Goal: Task Accomplishment & Management: Manage account settings

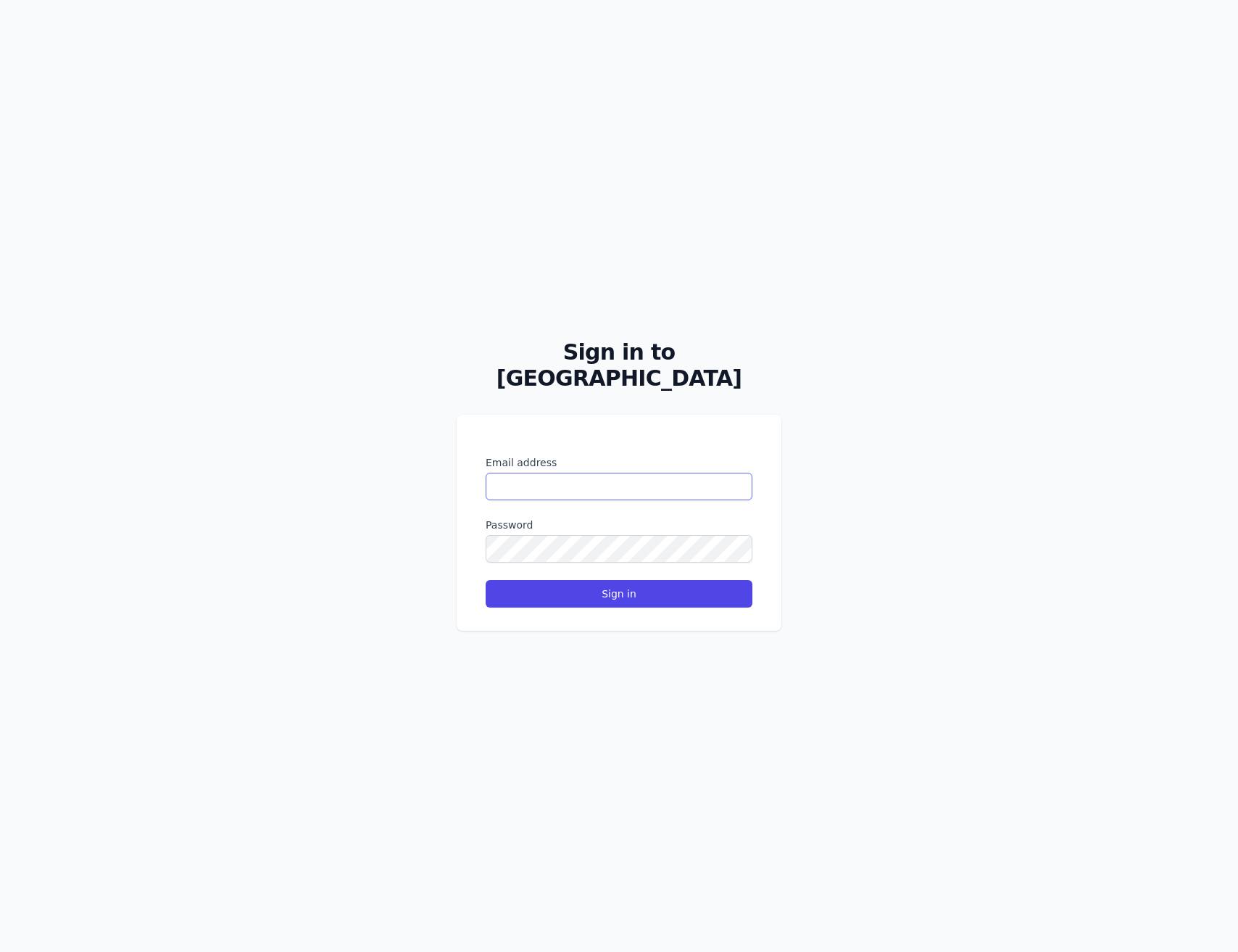
click at [594, 473] on input "Email address" at bounding box center [619, 486] width 267 height 28
type input "**********"
click at [485, 580] on button "Sign in" at bounding box center [619, 594] width 267 height 28
click at [662, 499] on form "Email address Password Sign in" at bounding box center [619, 531] width 267 height 152
click at [664, 473] on input "Email address" at bounding box center [619, 486] width 267 height 28
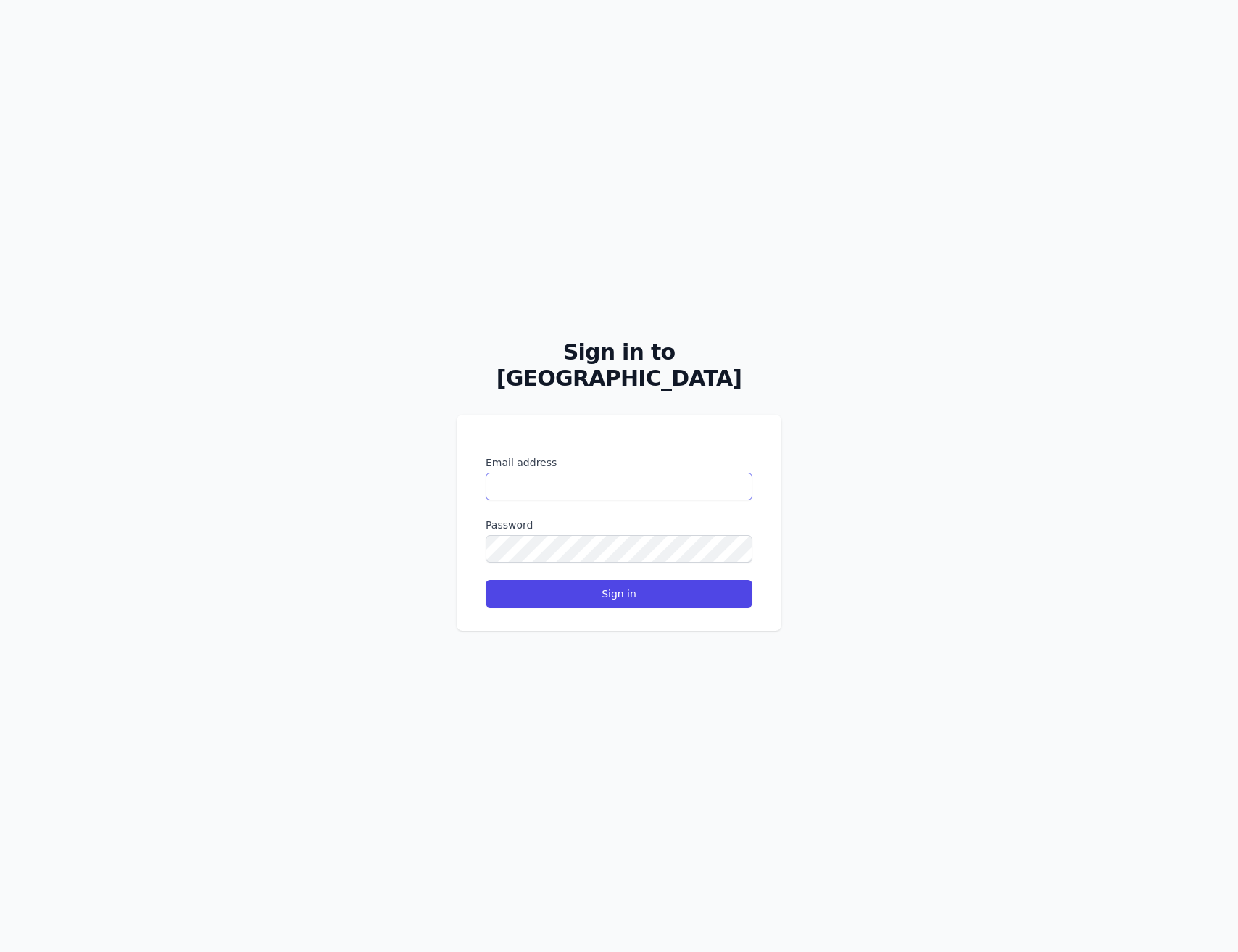
paste input "**********"
type input "**********"
click at [725, 540] on body "**********" at bounding box center [619, 476] width 1238 height 952
click at [712, 583] on button "Sign in" at bounding box center [619, 594] width 267 height 28
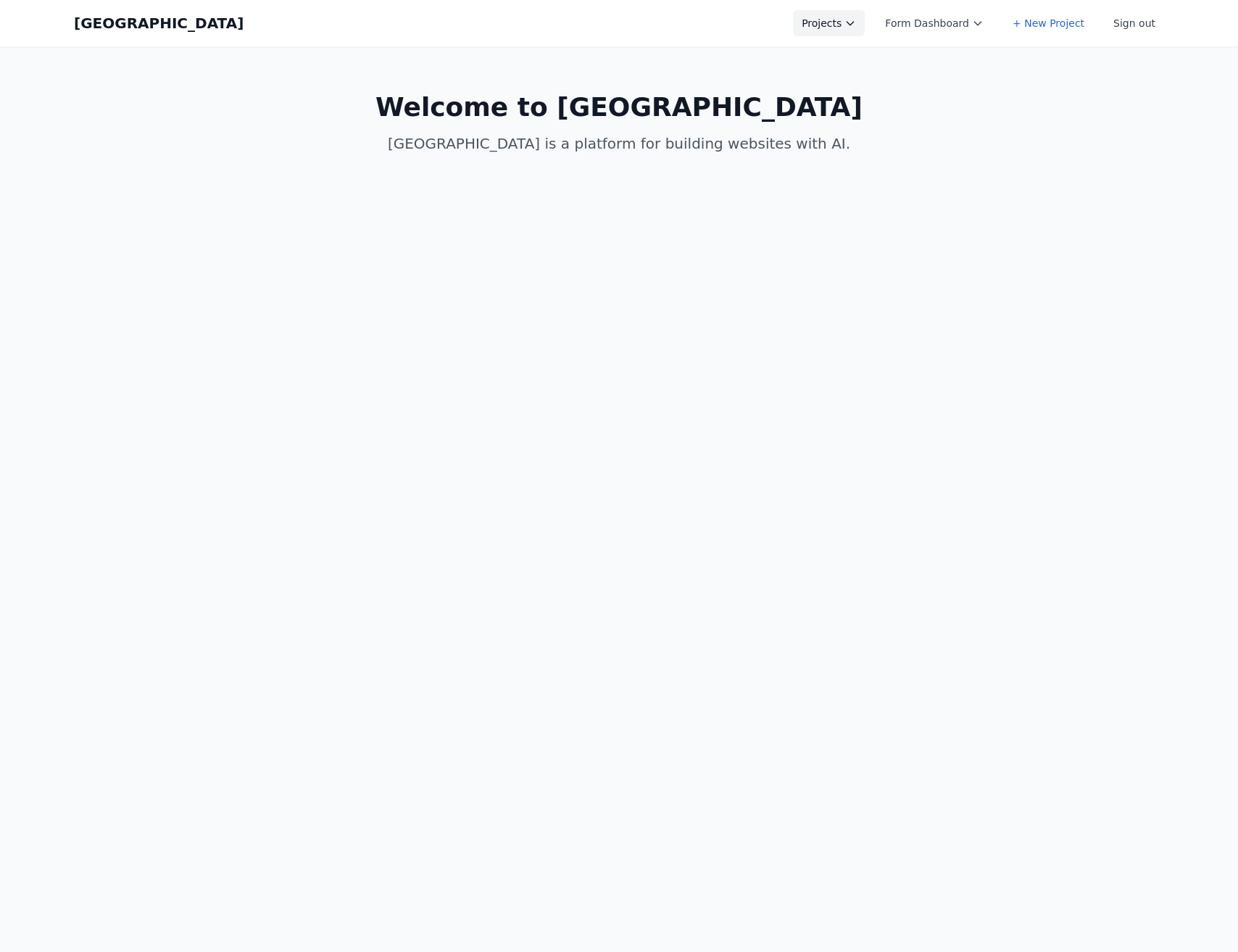
click at [865, 18] on button "Projects" at bounding box center [829, 23] width 72 height 26
click at [858, 48] on link "arnie.io" at bounding box center [874, 65] width 163 height 41
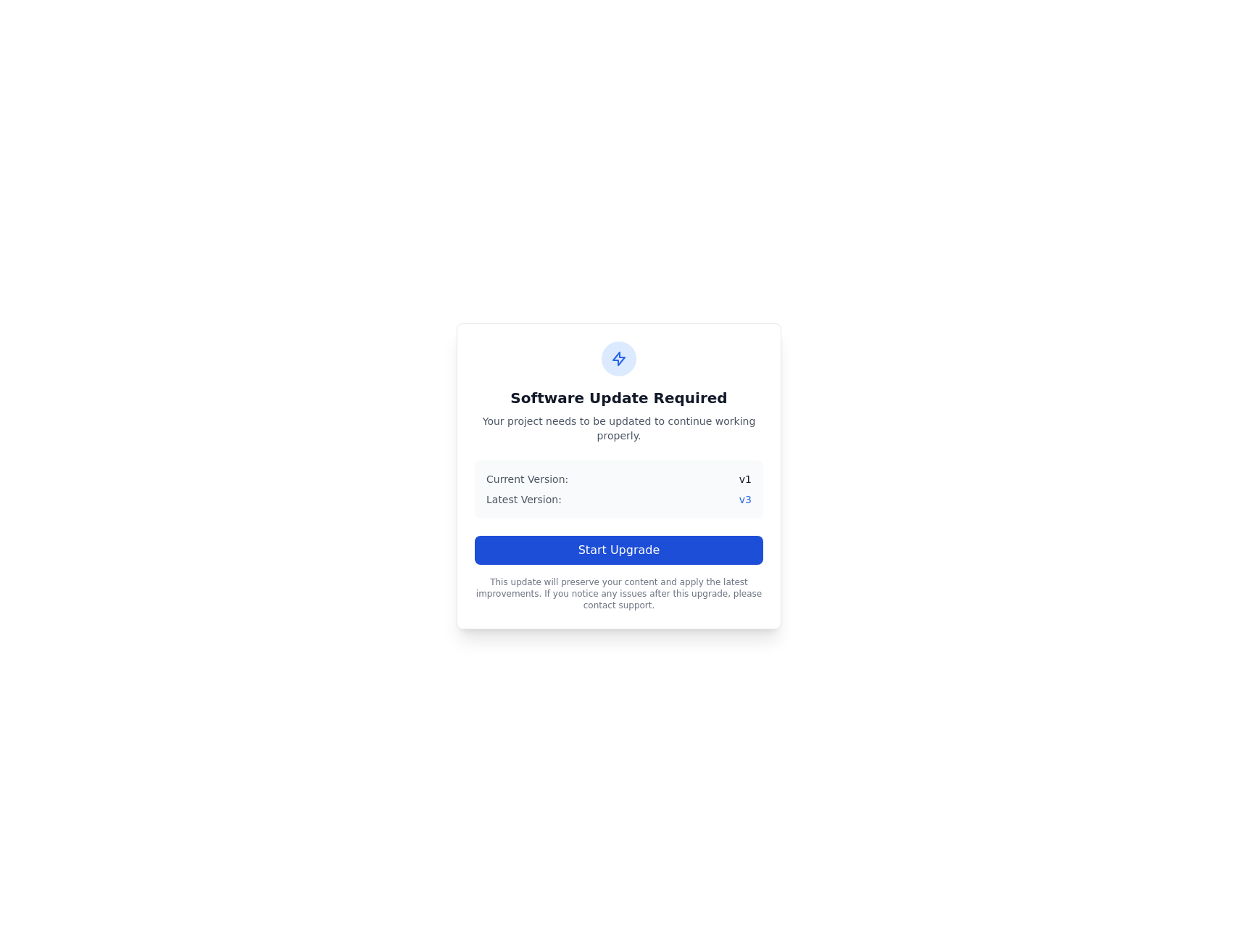
click at [662, 546] on button "Start Upgrade" at bounding box center [619, 550] width 289 height 29
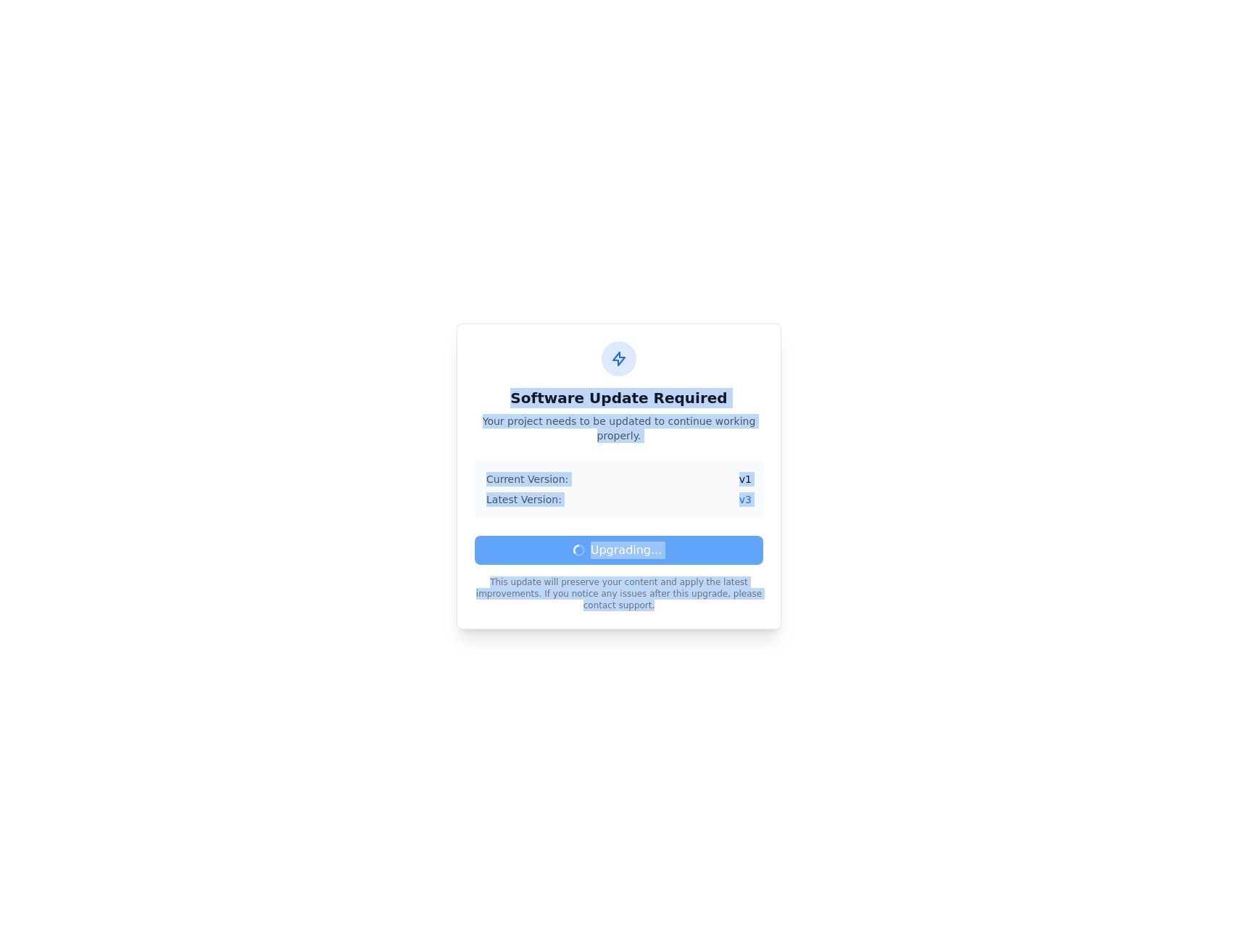
drag, startPoint x: 398, startPoint y: 229, endPoint x: 974, endPoint y: 677, distance: 729.7
click at [974, 677] on div "Software Update Required Your project needs to be updated to continue working p…" at bounding box center [619, 476] width 1238 height 952
drag, startPoint x: 565, startPoint y: 407, endPoint x: 814, endPoint y: 661, distance: 355.7
click at [815, 662] on div "Software Update Required Your project needs to be updated to continue working p…" at bounding box center [619, 476] width 1238 height 952
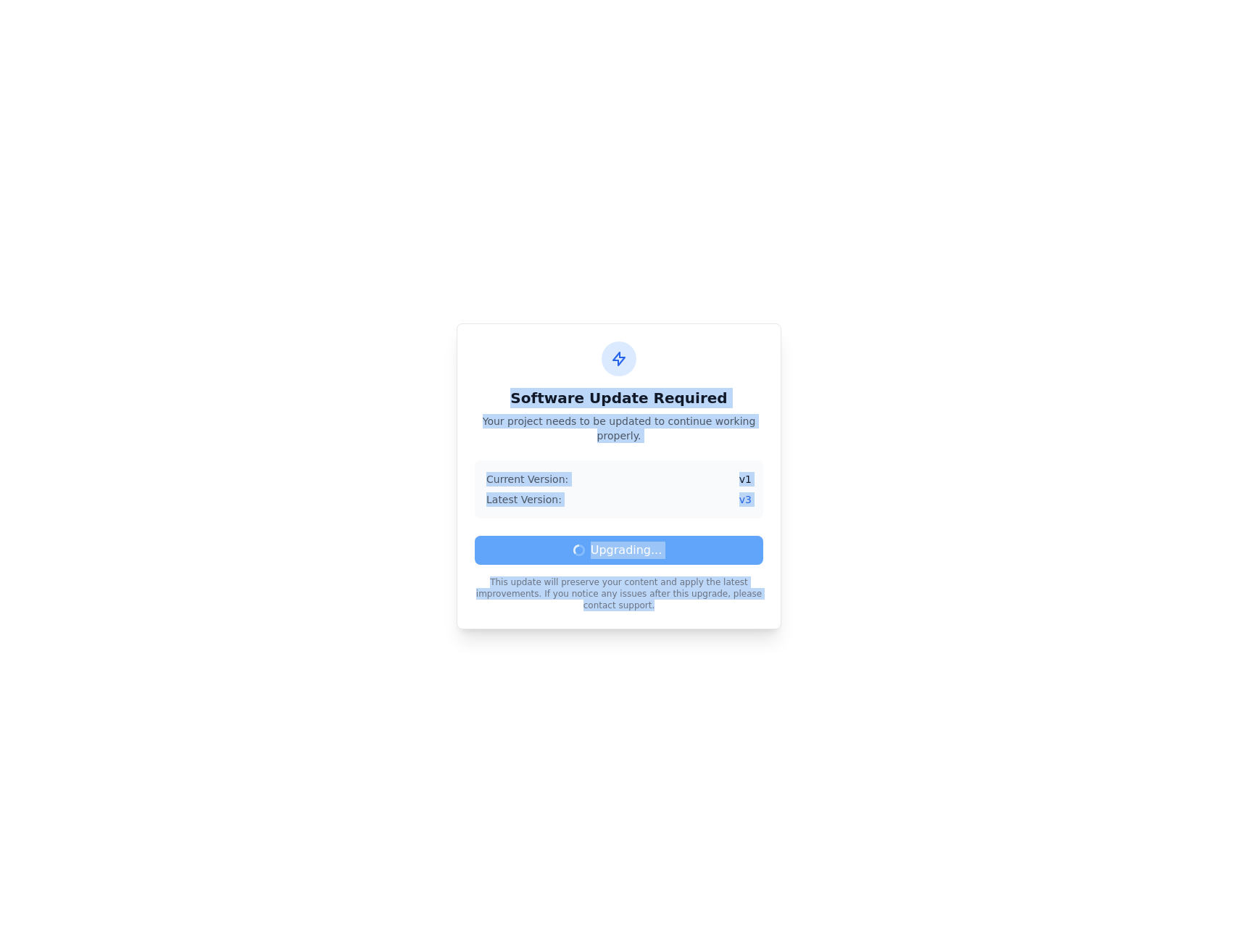
click at [807, 653] on div "Software Update Required Your project needs to be updated to continue working p…" at bounding box center [619, 476] width 1238 height 952
drag, startPoint x: 703, startPoint y: 497, endPoint x: 703, endPoint y: 332, distance: 165.0
click at [699, 351] on div "Software Update Required Your project needs to be updated to continue working p…" at bounding box center [619, 477] width 325 height 306
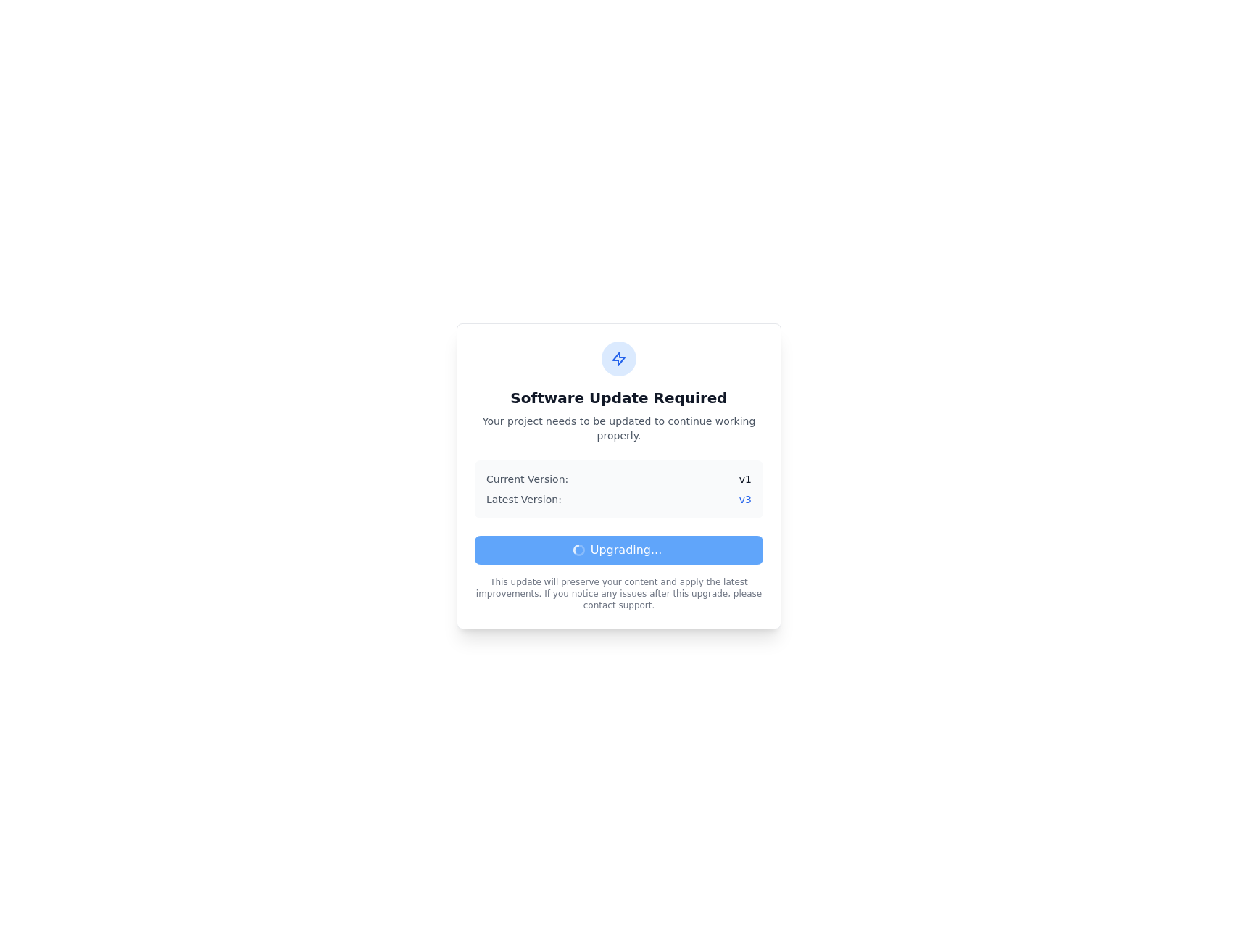
click at [735, 253] on div "Software Update Required Your project needs to be updated to continue working p…" at bounding box center [619, 476] width 1238 height 952
drag, startPoint x: 755, startPoint y: 597, endPoint x: 412, endPoint y: 558, distance: 345.2
click at [412, 558] on div "Software Update Required Your project needs to be updated to continue working p…" at bounding box center [619, 476] width 1238 height 952
click at [874, 229] on div "Software Update Required Your project needs to be updated to continue working p…" at bounding box center [619, 476] width 1238 height 952
click at [921, 579] on div "Software Update Required Your project needs to be updated to continue working p…" at bounding box center [619, 476] width 1238 height 952
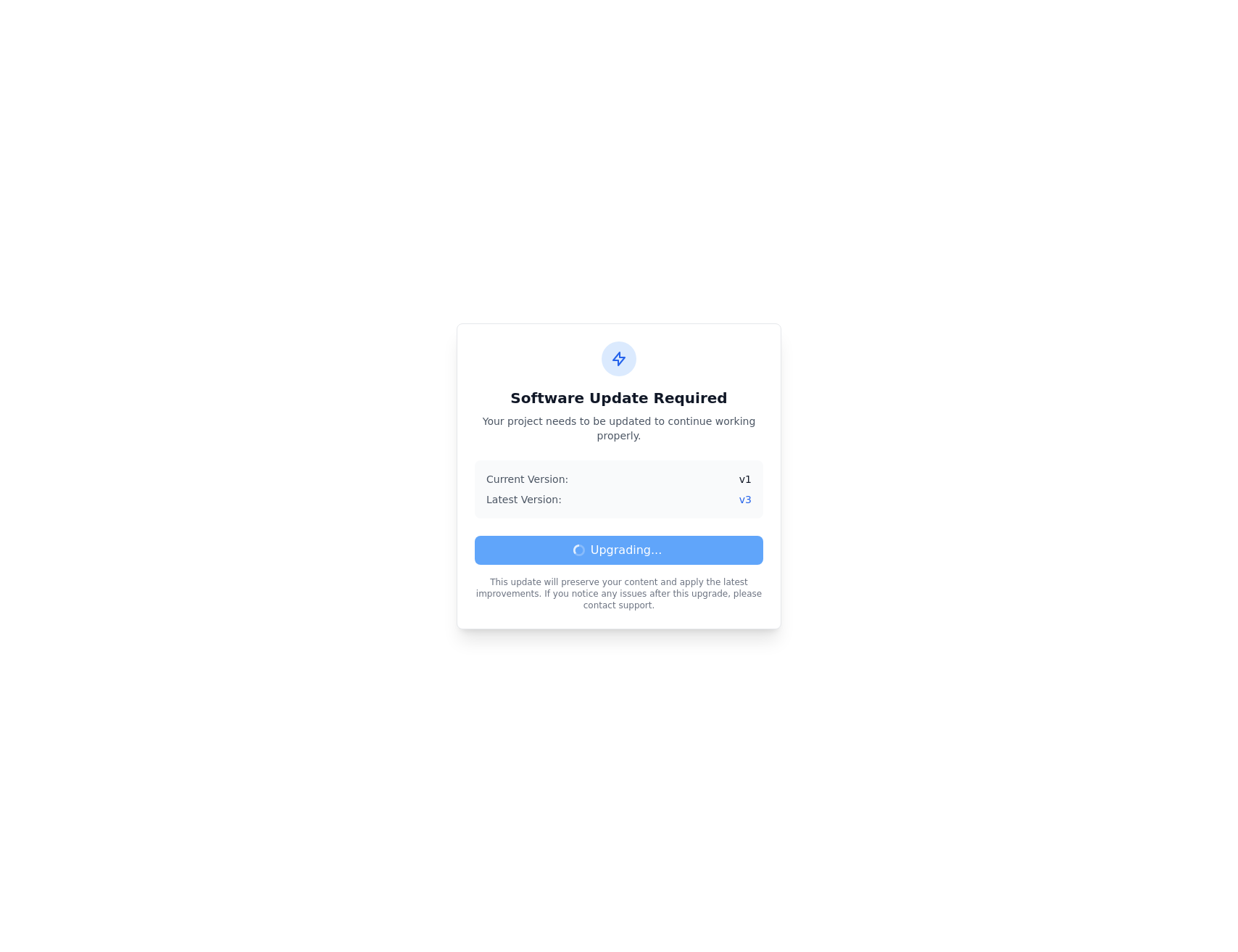
click at [938, 124] on div "Software Update Required Your project needs to be updated to continue working p…" at bounding box center [619, 476] width 1238 height 952
click at [619, 493] on div "Latest Version: v 3" at bounding box center [619, 499] width 265 height 15
drag, startPoint x: 672, startPoint y: 459, endPoint x: 1231, endPoint y: 409, distance: 561.2
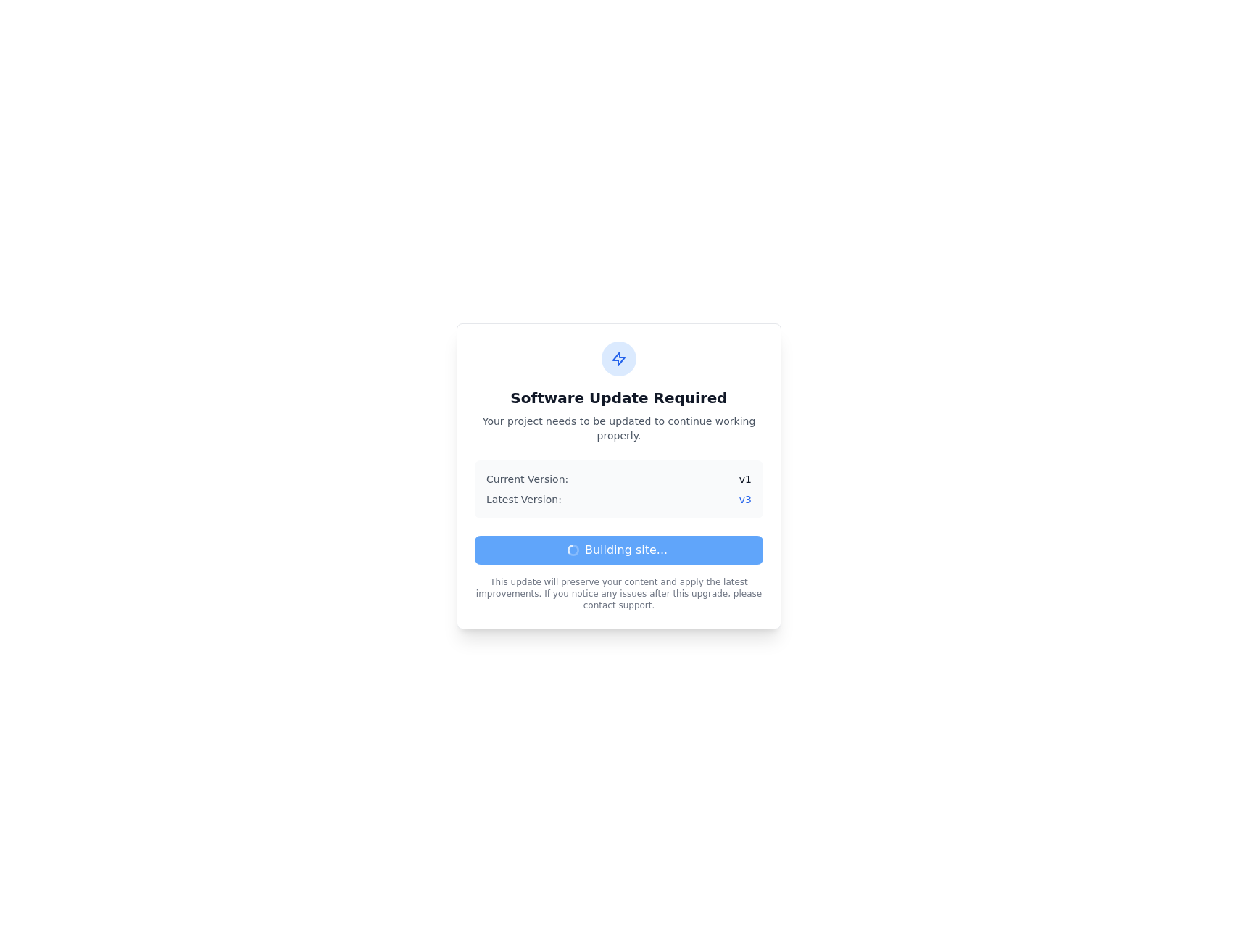
click at [672, 460] on div "Current Version: v 1 Latest Version: v 3" at bounding box center [619, 489] width 289 height 58
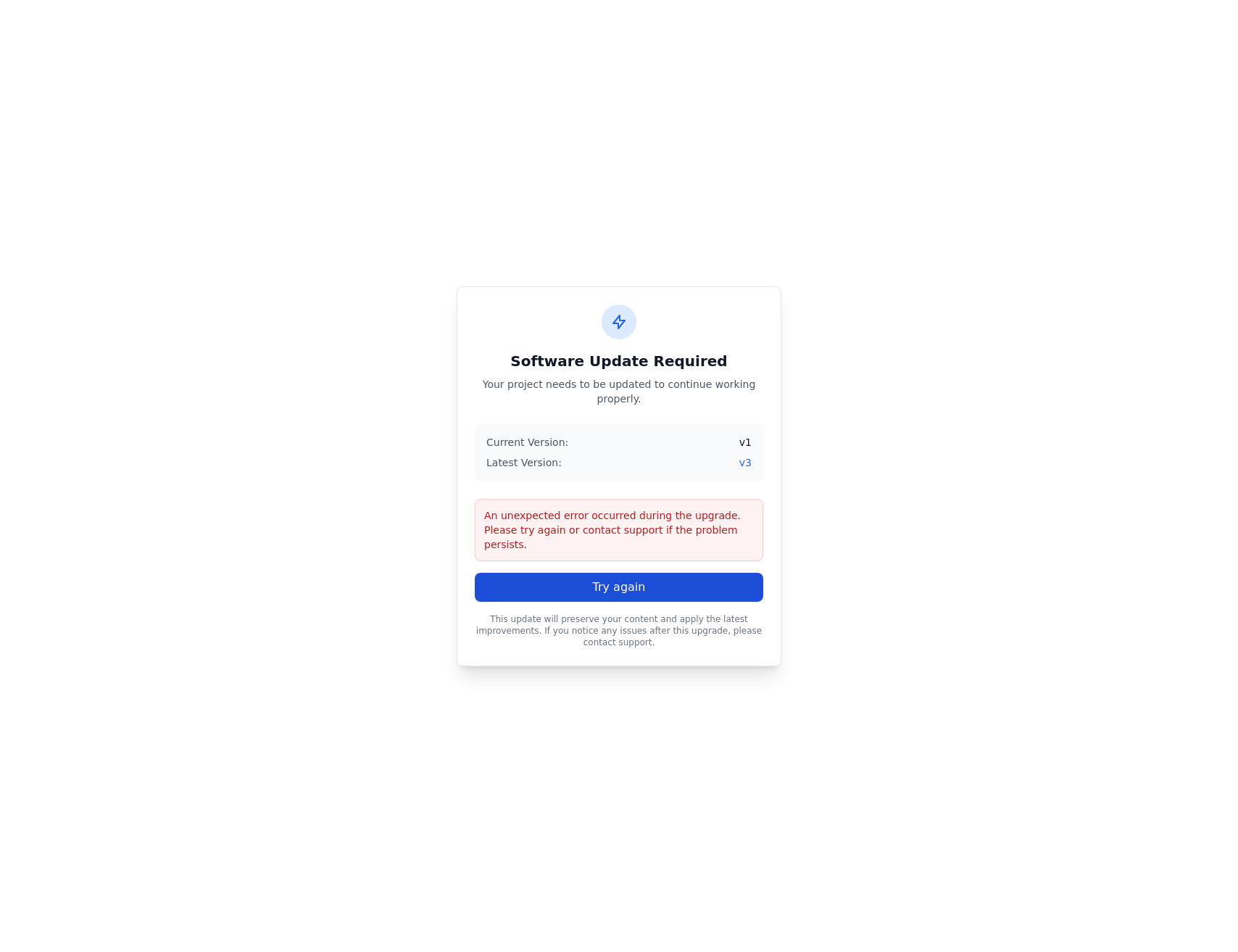
click at [554, 578] on button "Try again" at bounding box center [619, 587] width 289 height 29
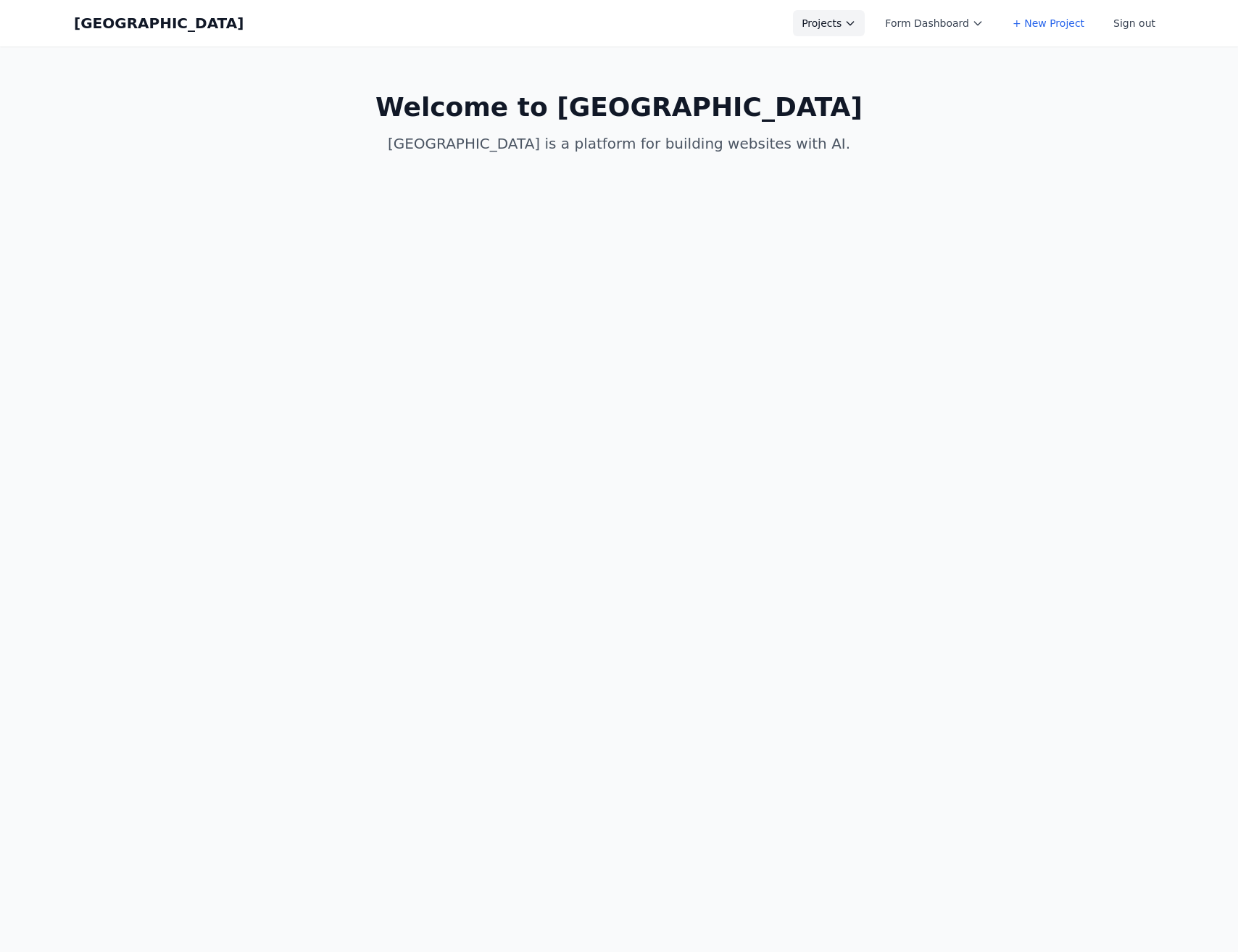
click at [852, 25] on button "Projects" at bounding box center [829, 23] width 72 height 26
click at [880, 61] on link "arnie.io" at bounding box center [874, 65] width 163 height 41
click at [866, 137] on link "Personal Website" at bounding box center [874, 151] width 163 height 26
click at [837, 148] on link "Personal Website" at bounding box center [874, 151] width 163 height 26
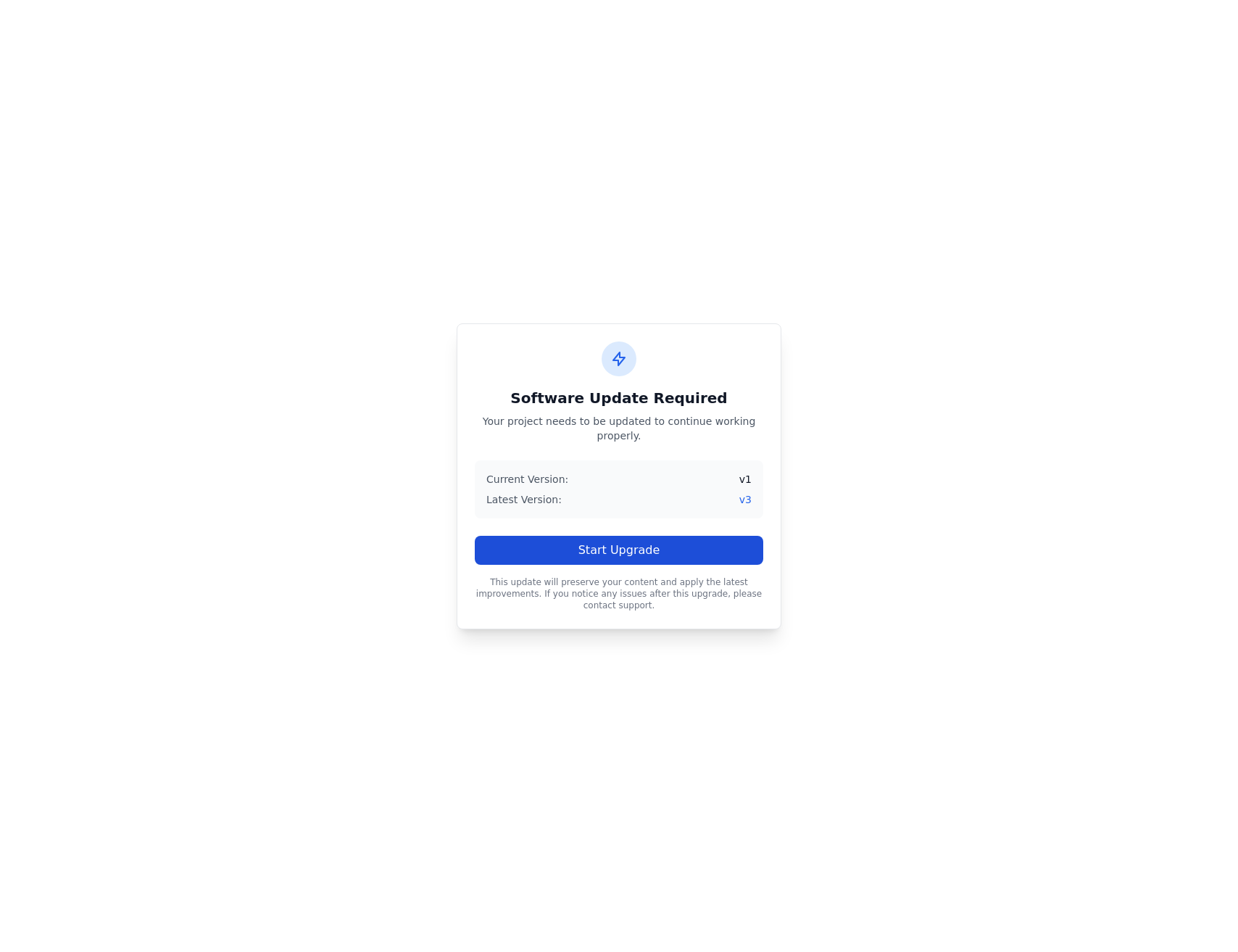
click at [636, 557] on button "Start Upgrade" at bounding box center [619, 550] width 289 height 29
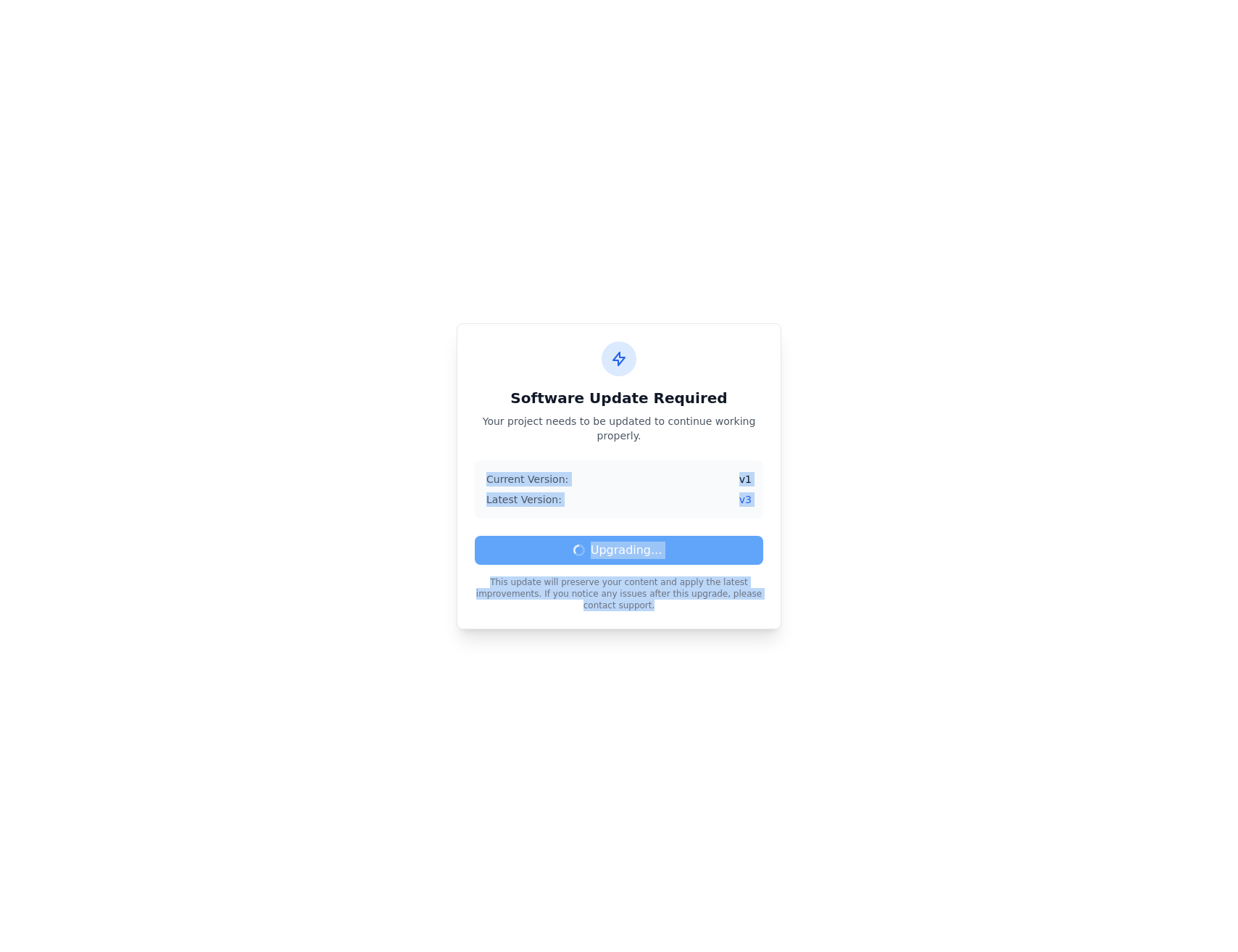
drag, startPoint x: 589, startPoint y: 457, endPoint x: 938, endPoint y: 621, distance: 385.6
click at [940, 624] on div "Software Update Required Your project needs to be updated to continue working p…" at bounding box center [619, 476] width 1238 height 952
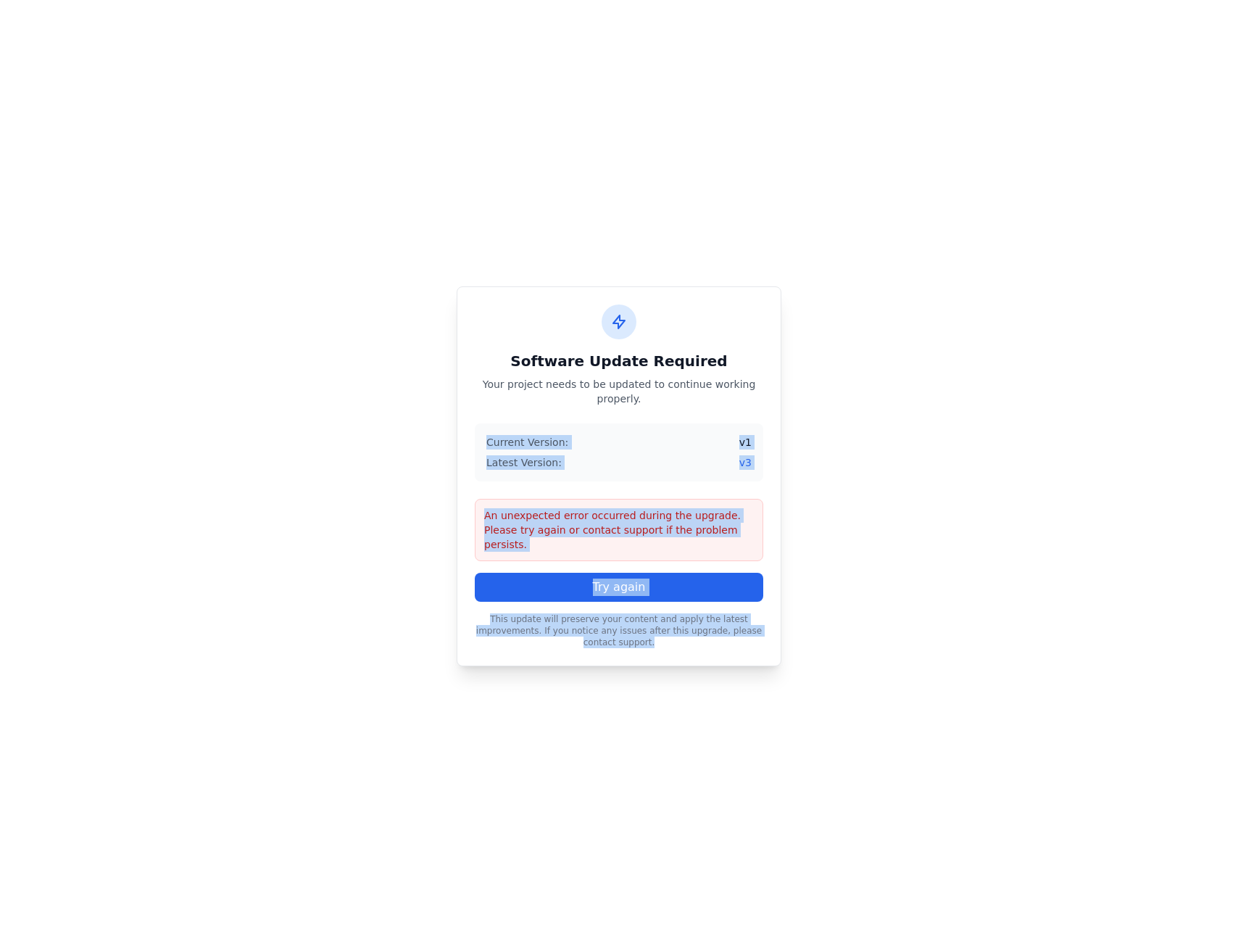
click at [666, 481] on div "Current Version: v 1 Latest Version: v 3" at bounding box center [619, 453] width 289 height 58
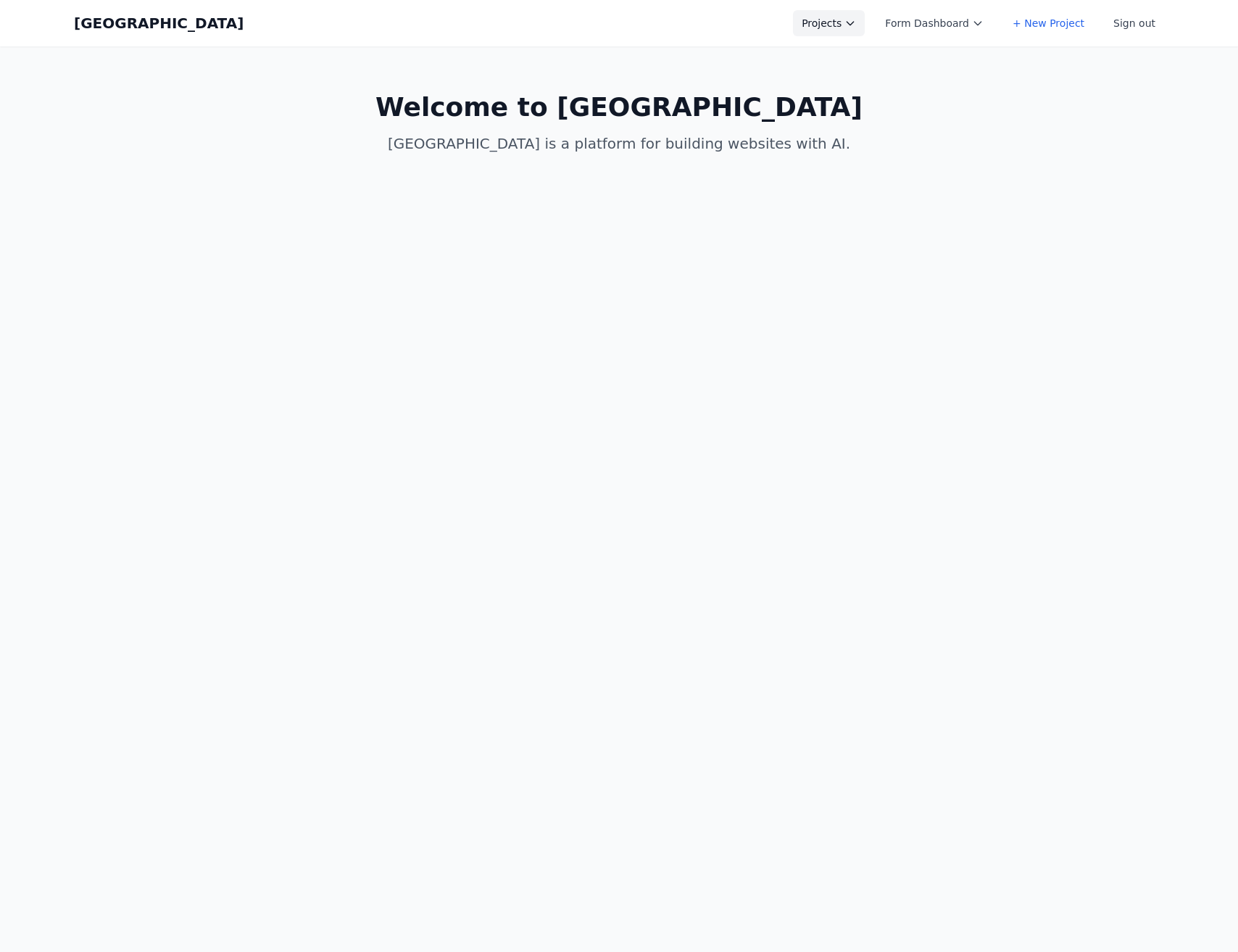
click at [821, 23] on button "Projects" at bounding box center [829, 23] width 72 height 26
click at [842, 171] on link "+ New Project" at bounding box center [874, 184] width 163 height 26
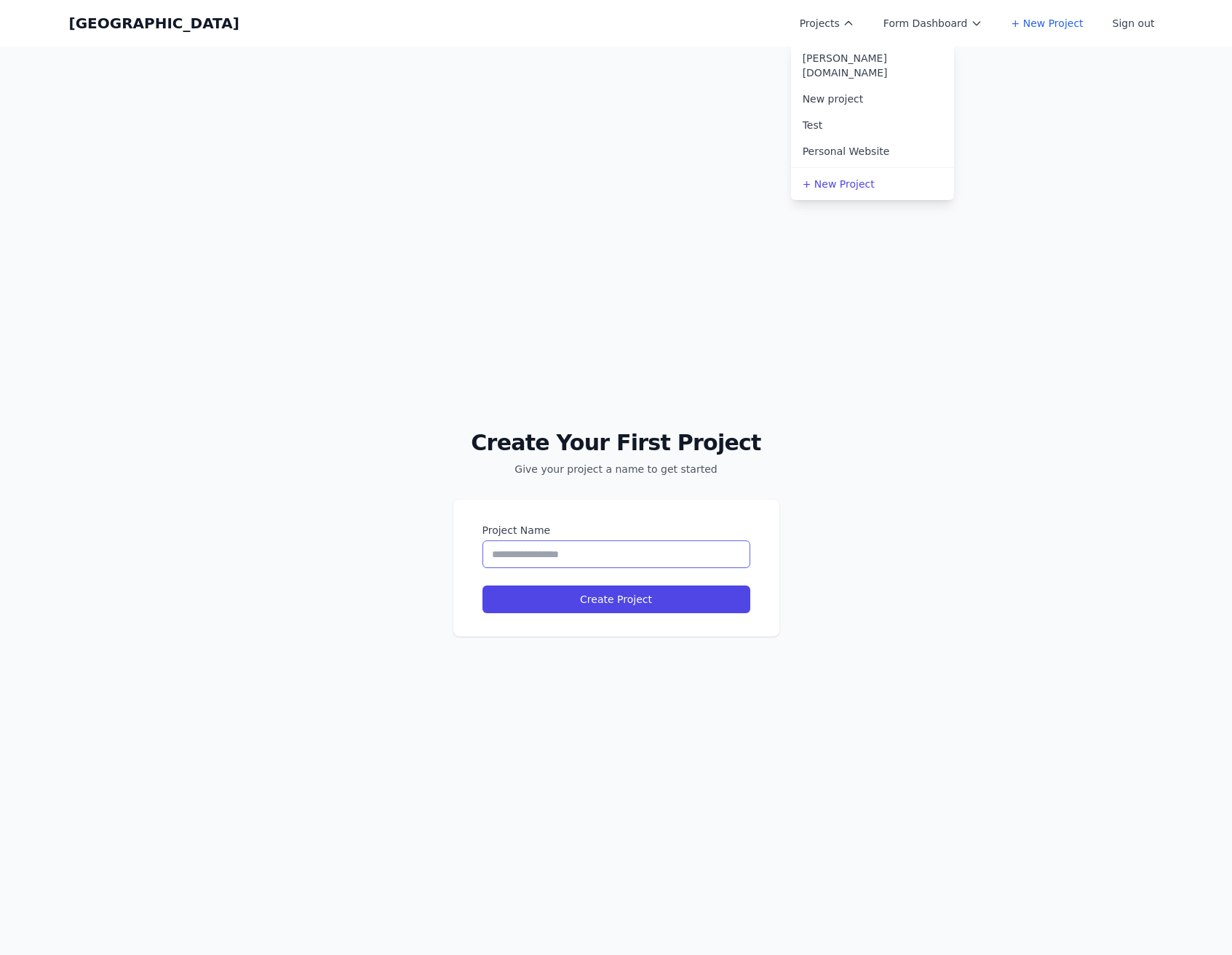
click at [566, 553] on input "Project Name" at bounding box center [616, 554] width 268 height 28
type input "********"
click at [483, 586] on button "Create Project" at bounding box center [616, 600] width 268 height 28
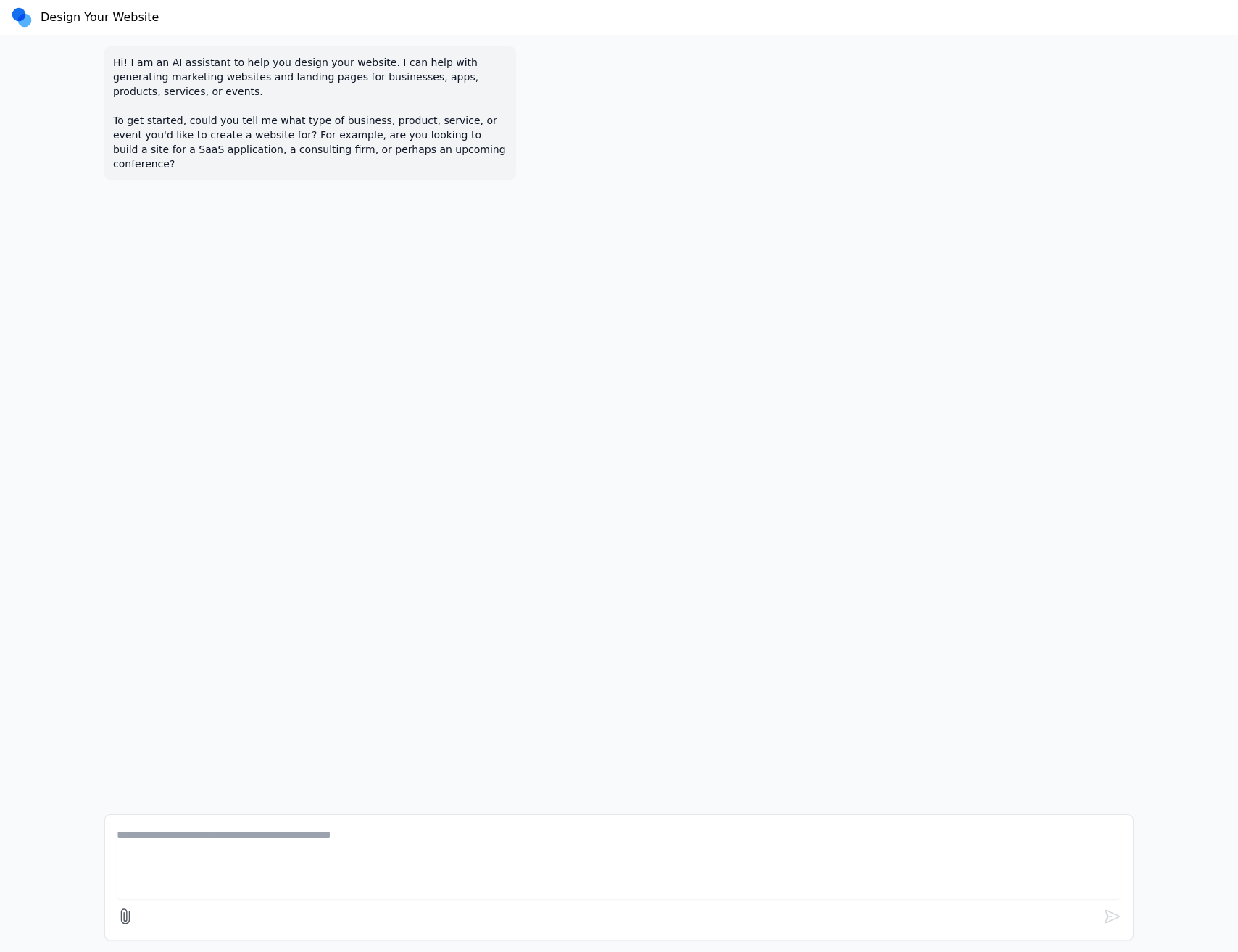
click at [257, 861] on textarea at bounding box center [619, 862] width 1005 height 72
click at [385, 852] on textarea "**********" at bounding box center [619, 862] width 1005 height 72
type textarea "**********"
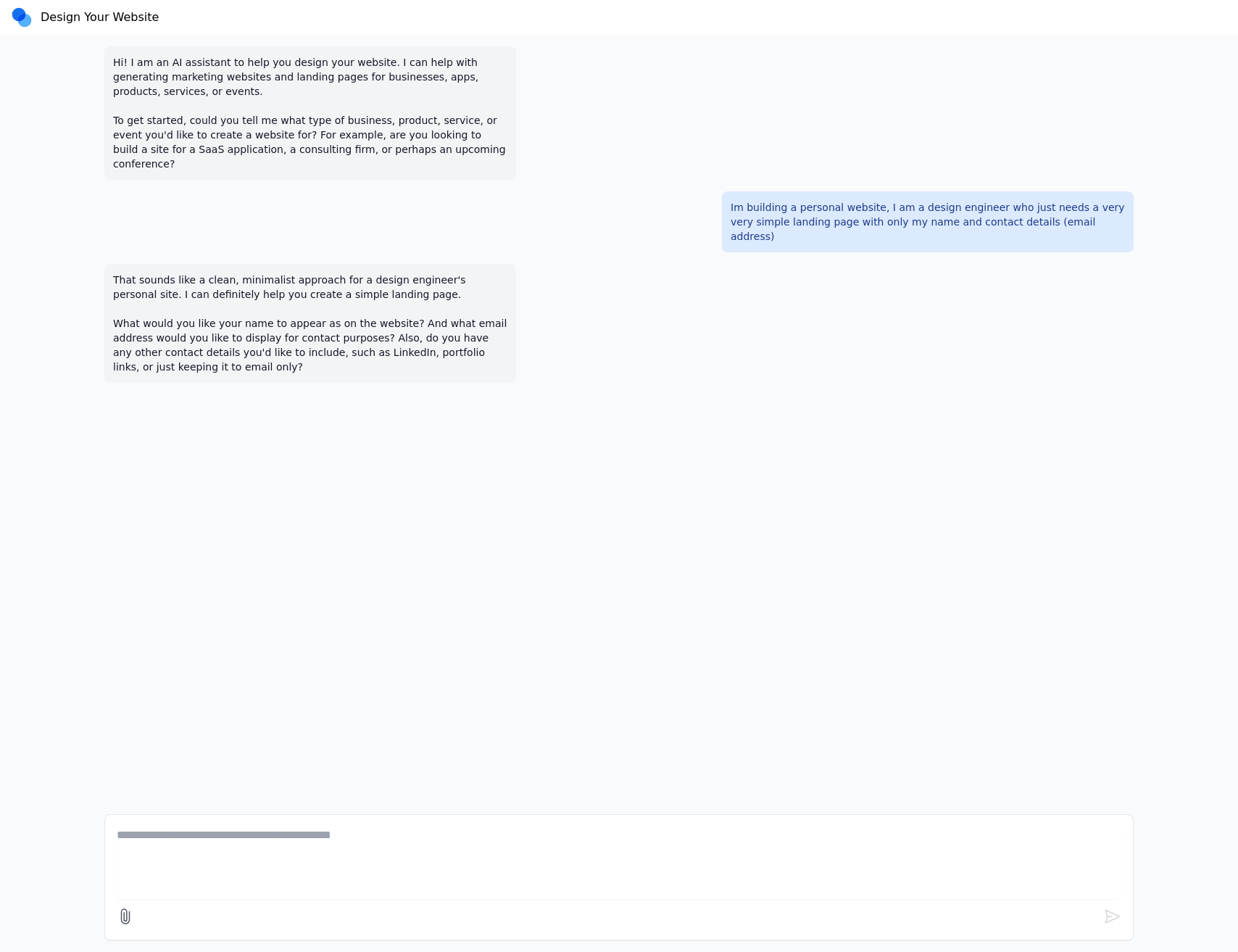
drag, startPoint x: 419, startPoint y: 848, endPoint x: 401, endPoint y: 848, distance: 18.0
click at [419, 848] on textarea at bounding box center [619, 862] width 1005 height 72
type textarea "**********"
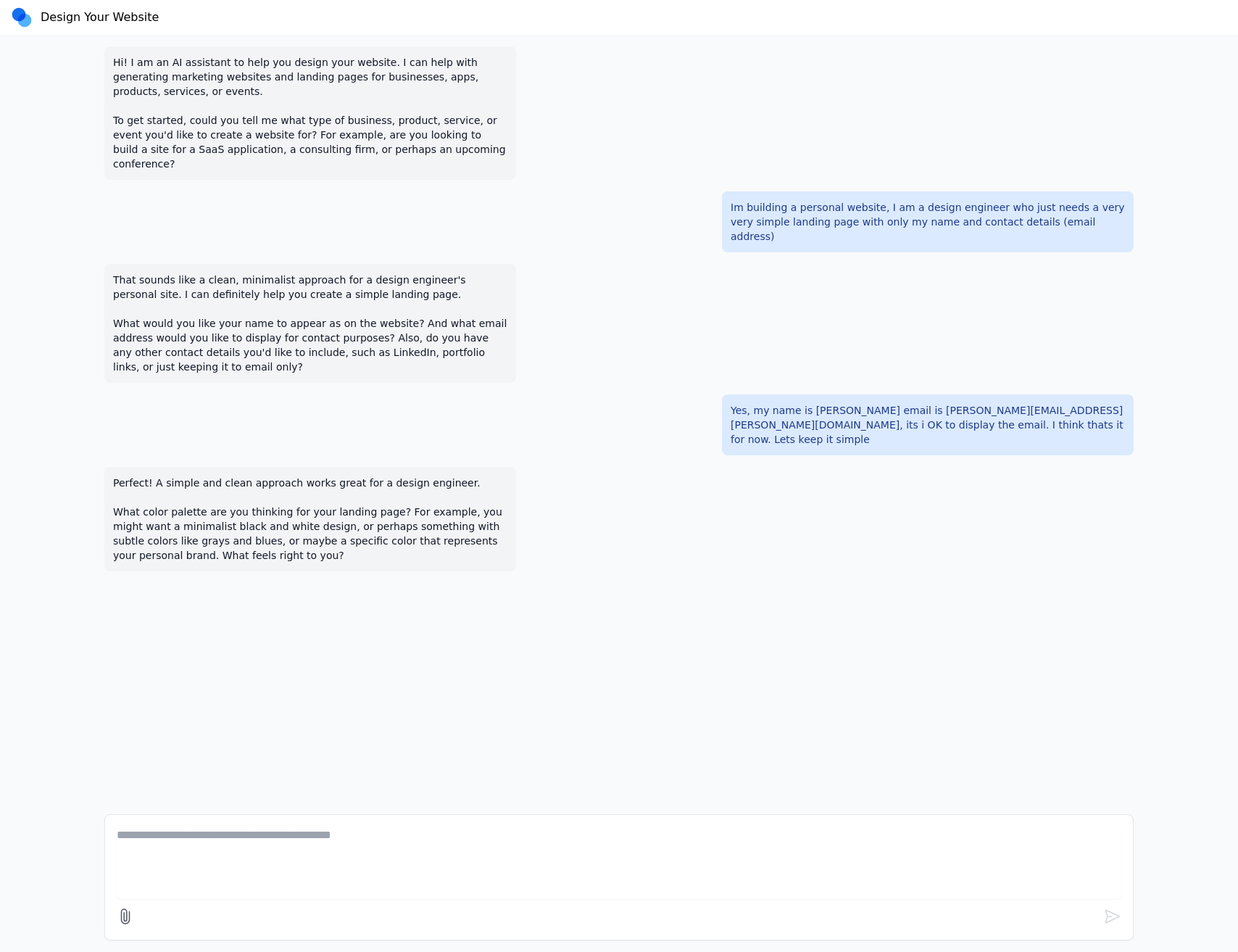
paste textarea
click at [490, 755] on textarea at bounding box center [619, 787] width 1005 height 72
click at [304, 862] on div "×" at bounding box center [619, 864] width 1005 height 70
click at [280, 764] on textarea at bounding box center [619, 787] width 1005 height 72
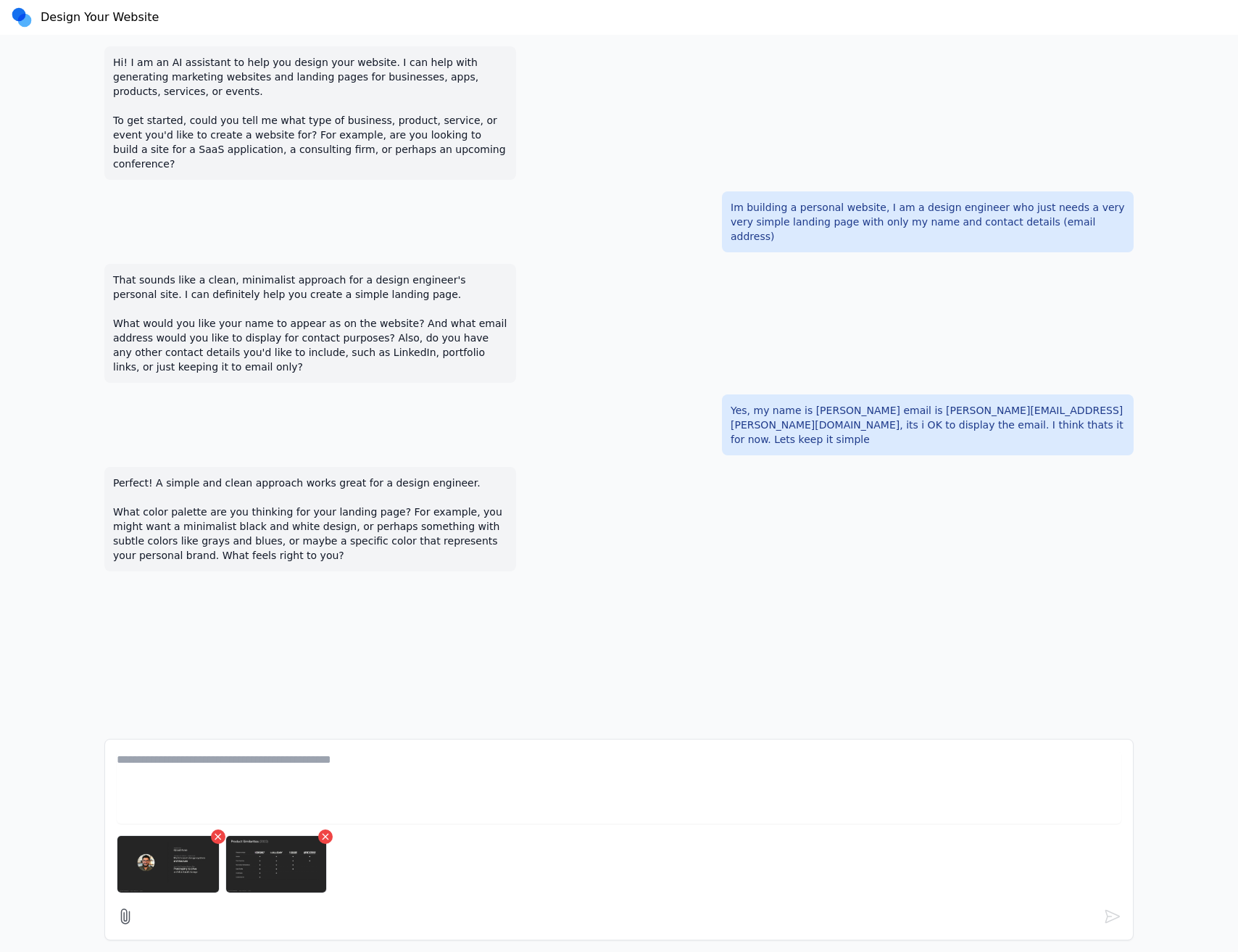
click at [346, 767] on textarea at bounding box center [619, 787] width 1005 height 72
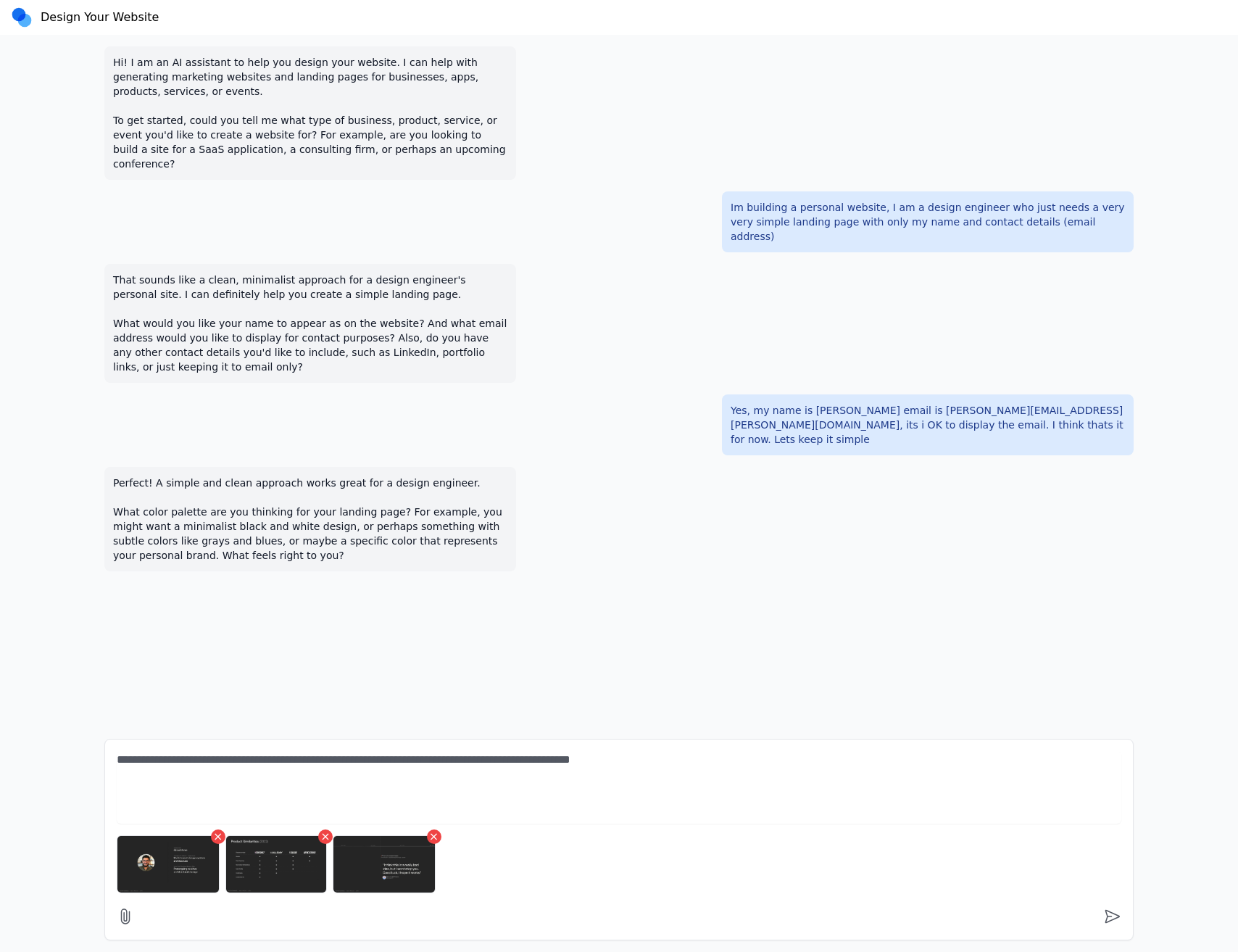
type textarea "**********"
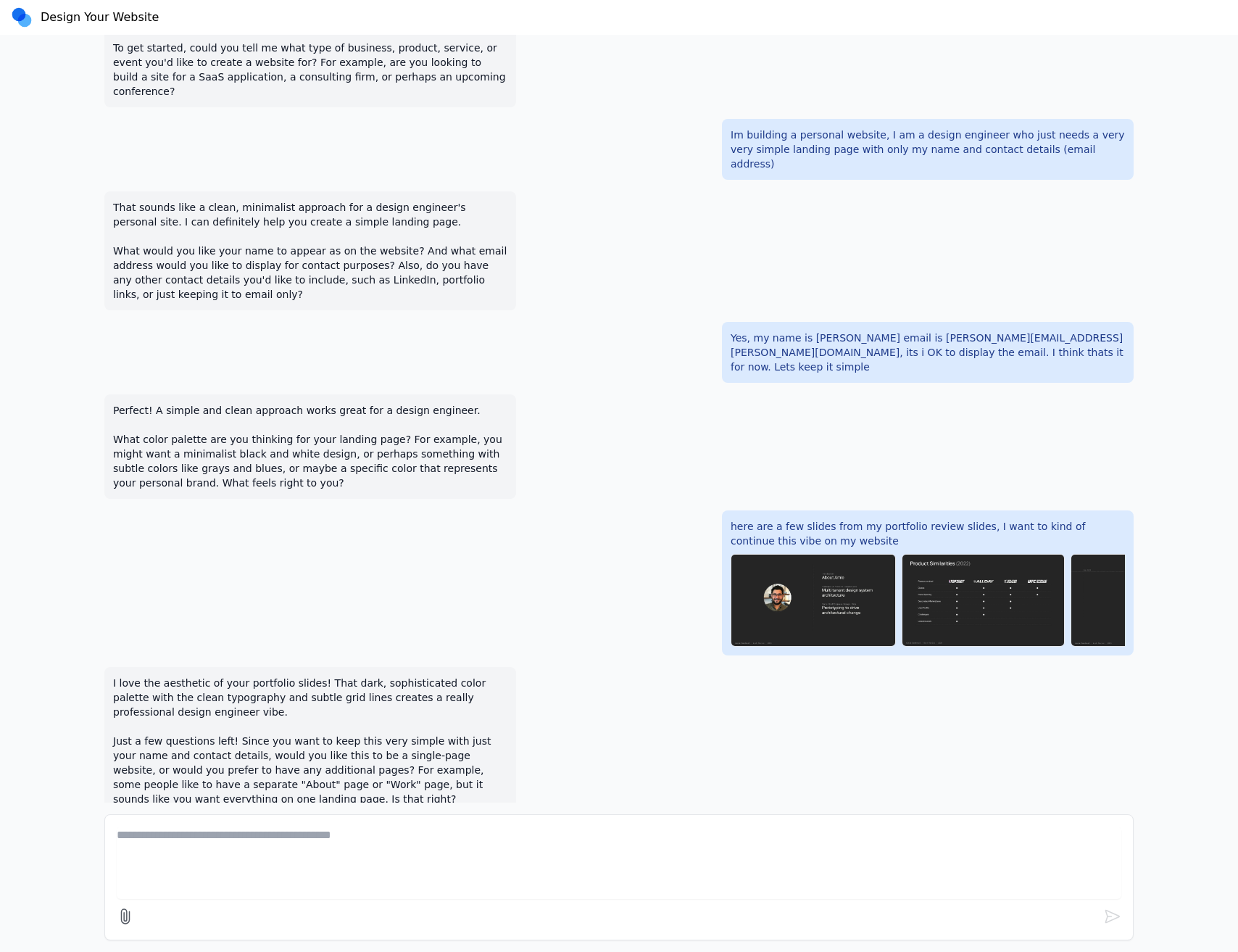
scroll to position [76, 0]
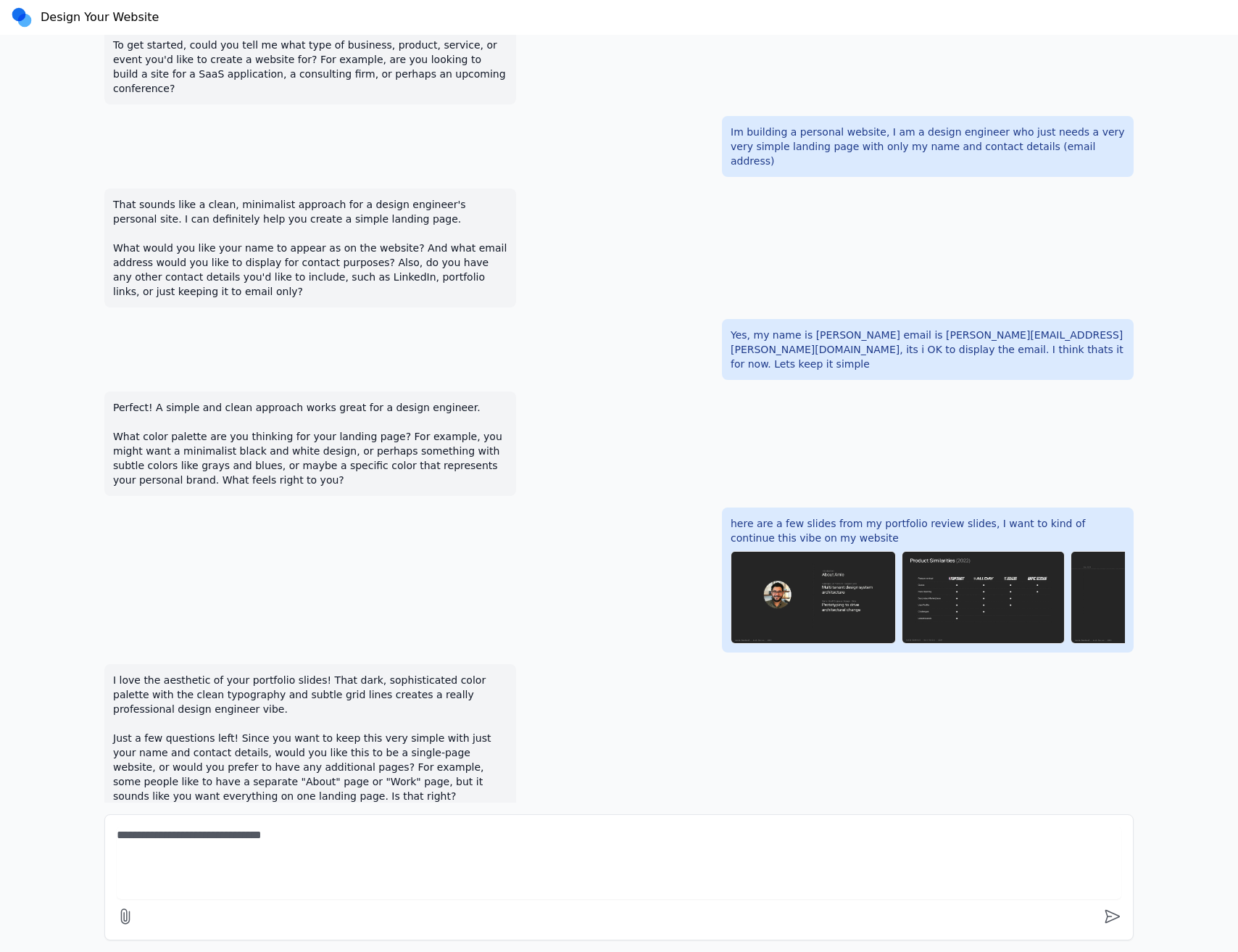
type textarea "**********"
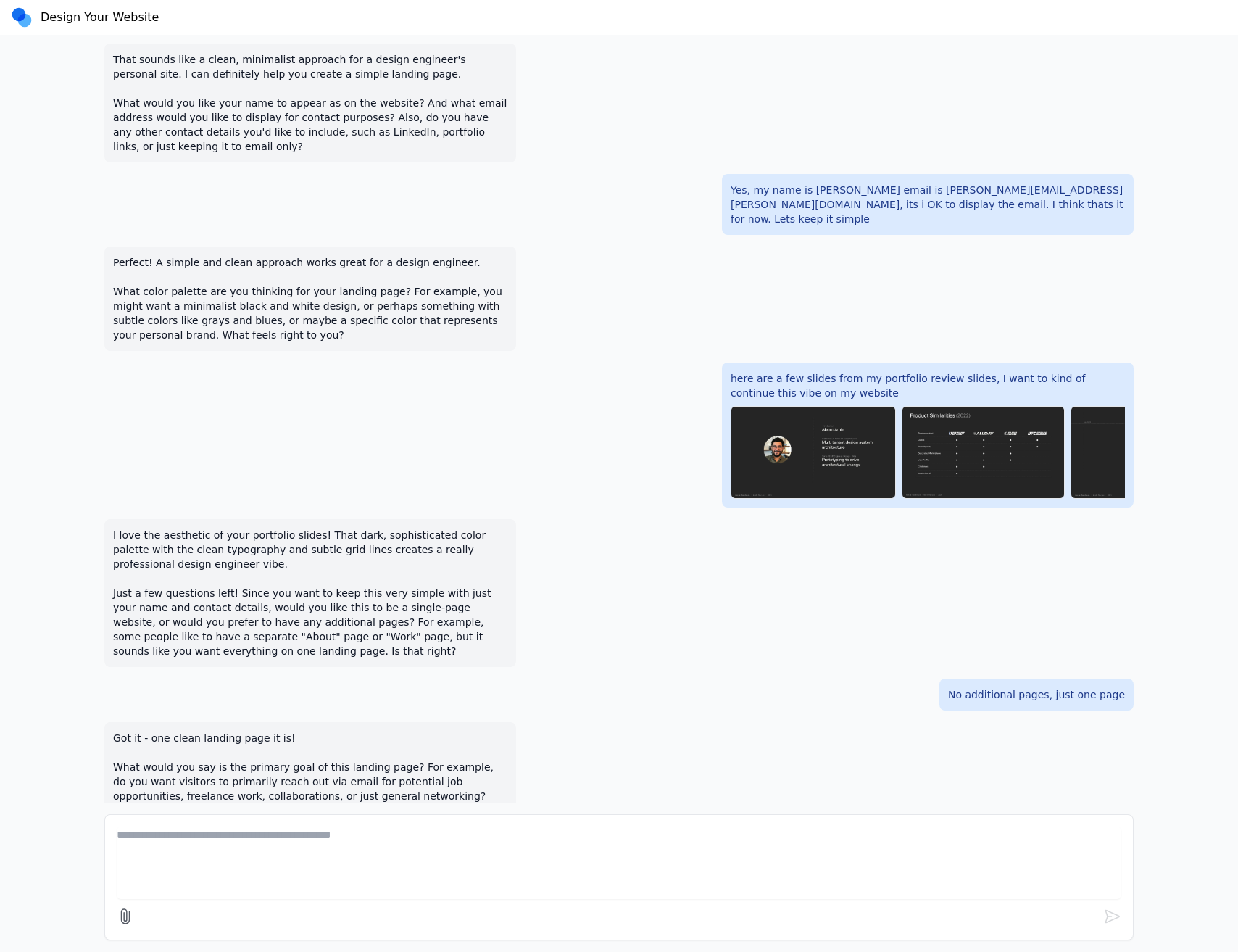
scroll to position [235, 0]
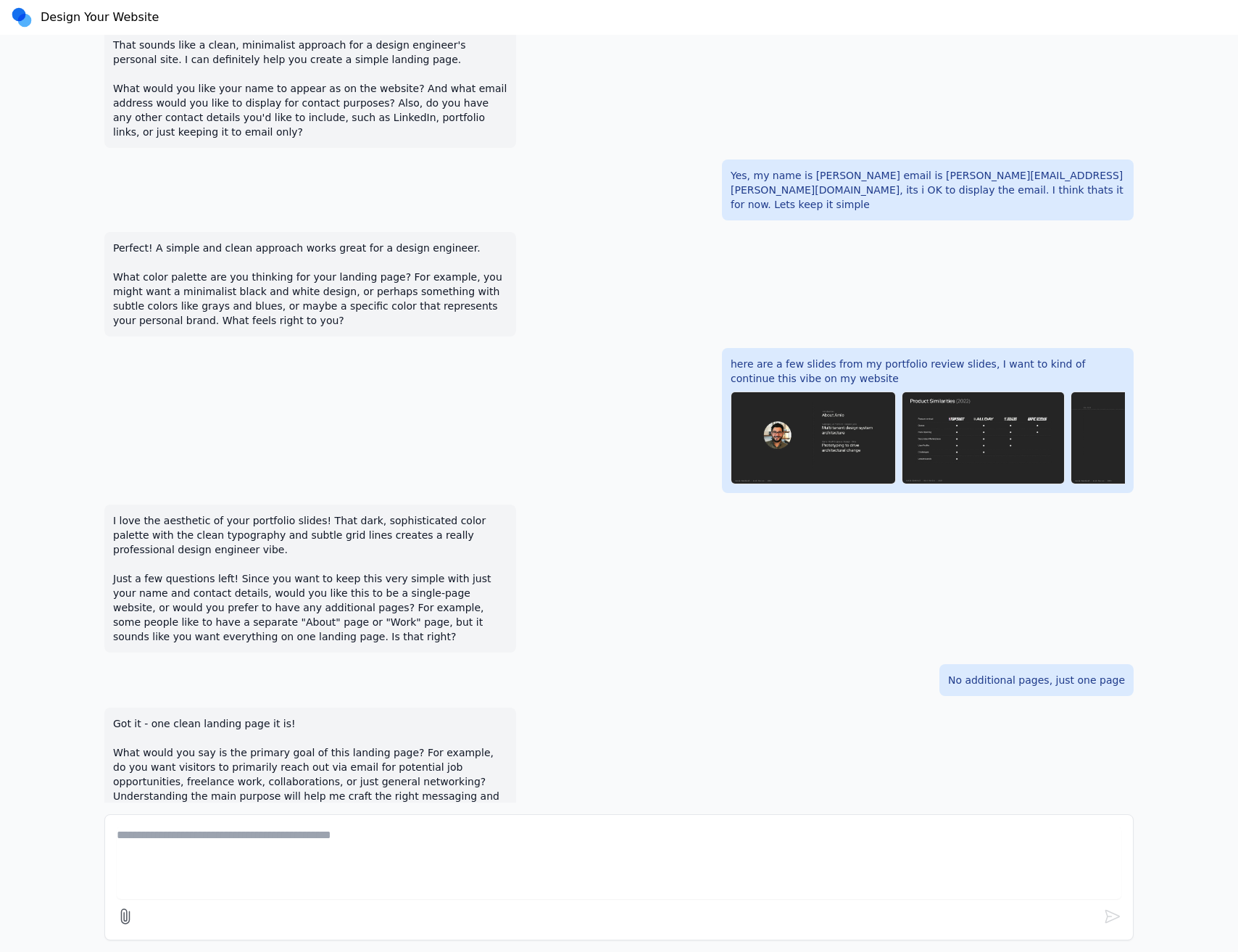
click at [673, 858] on textarea at bounding box center [619, 862] width 1005 height 72
type textarea "**********"
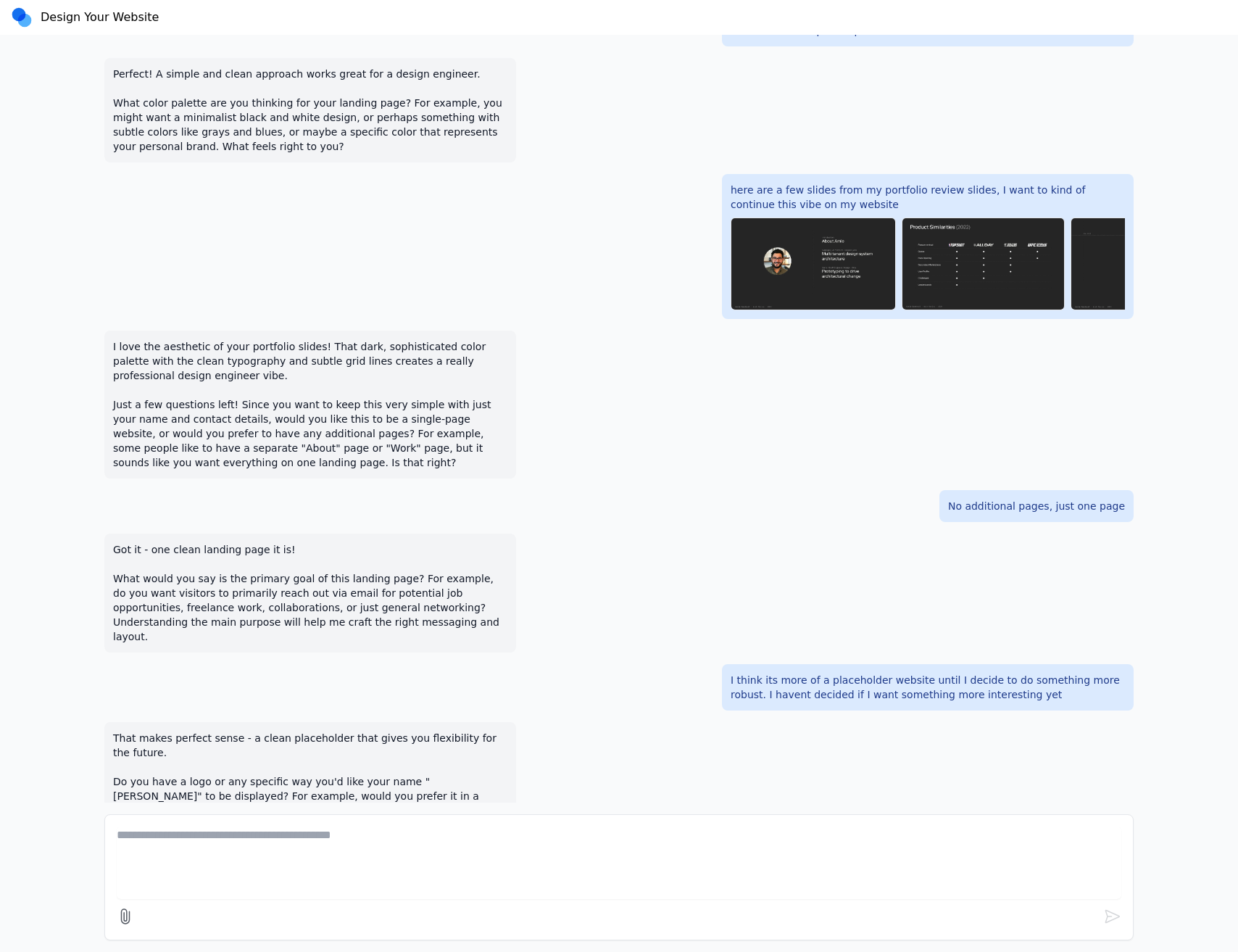
scroll to position [424, 0]
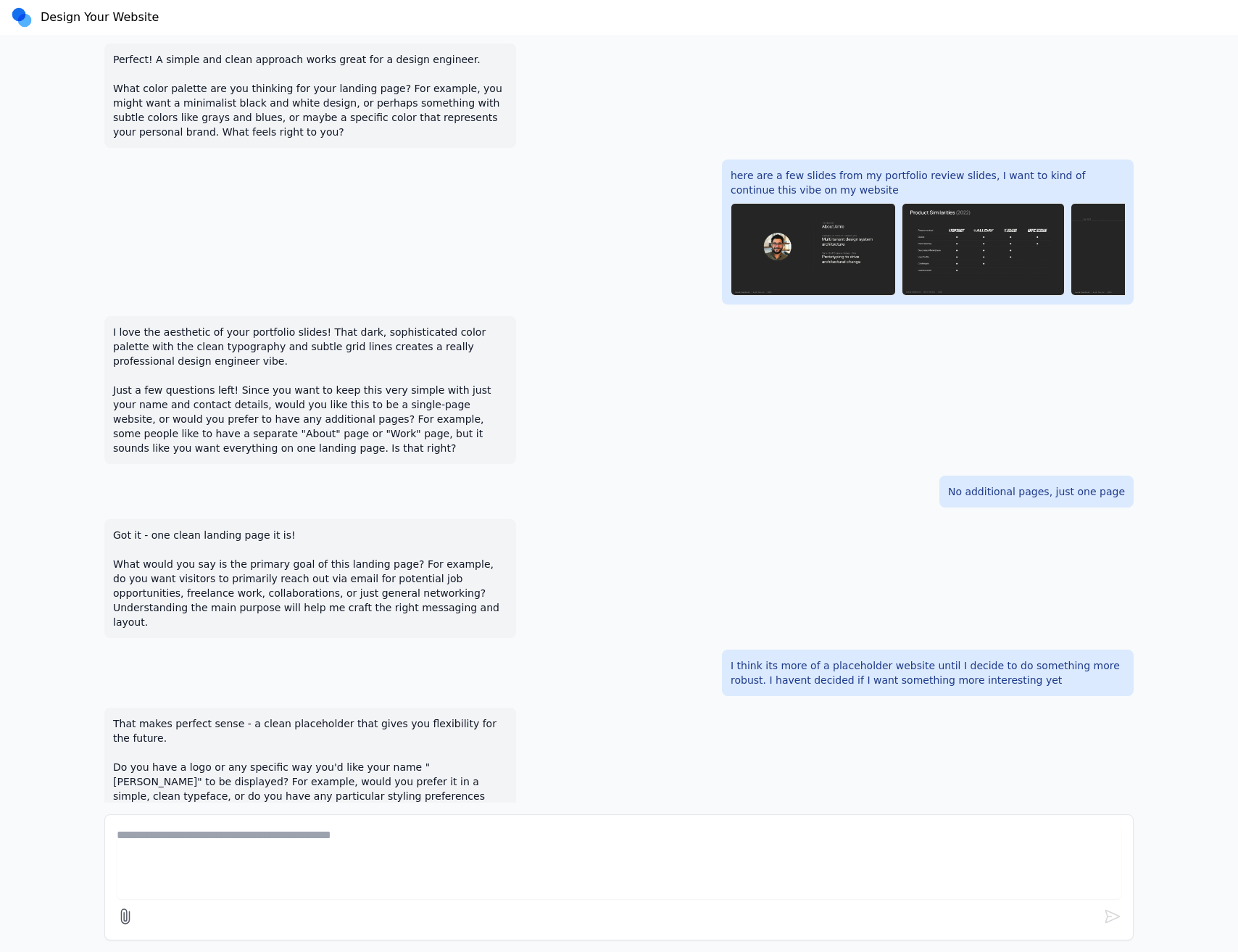
click at [618, 849] on textarea at bounding box center [619, 862] width 1005 height 72
click at [572, 829] on textarea at bounding box center [619, 862] width 1005 height 72
type textarea "**********"
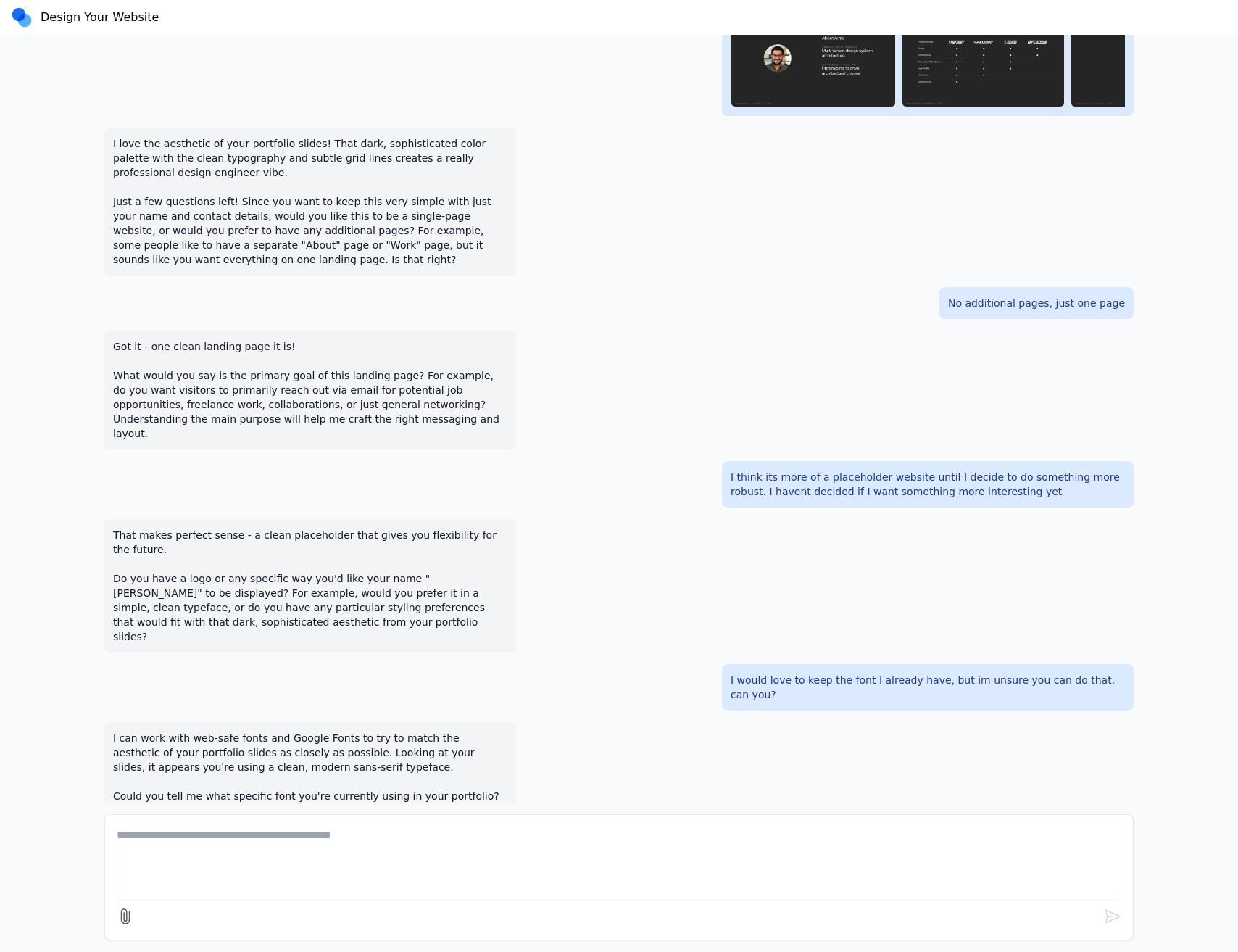
scroll to position [627, 0]
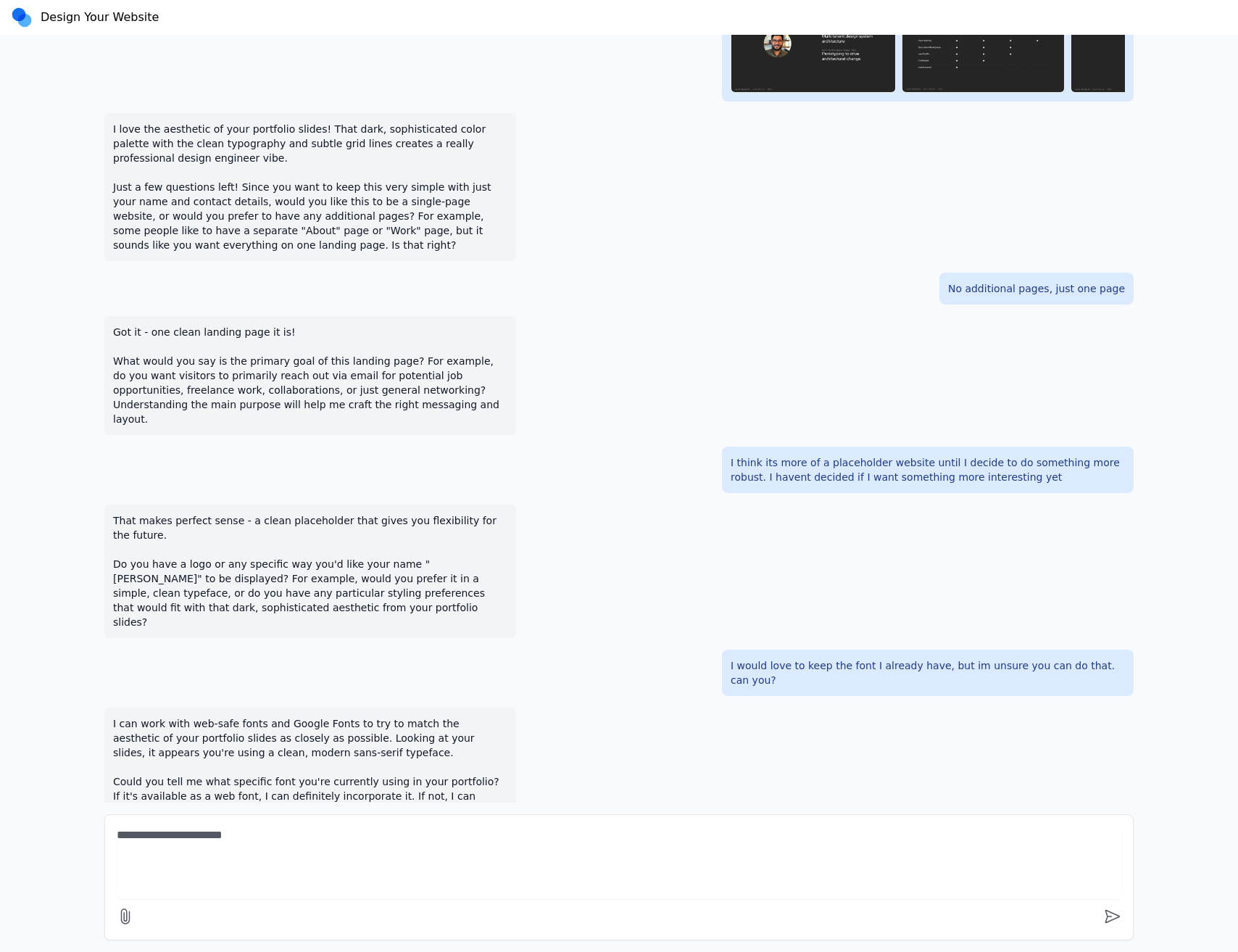
paste textarea "**********"
type textarea "**********"
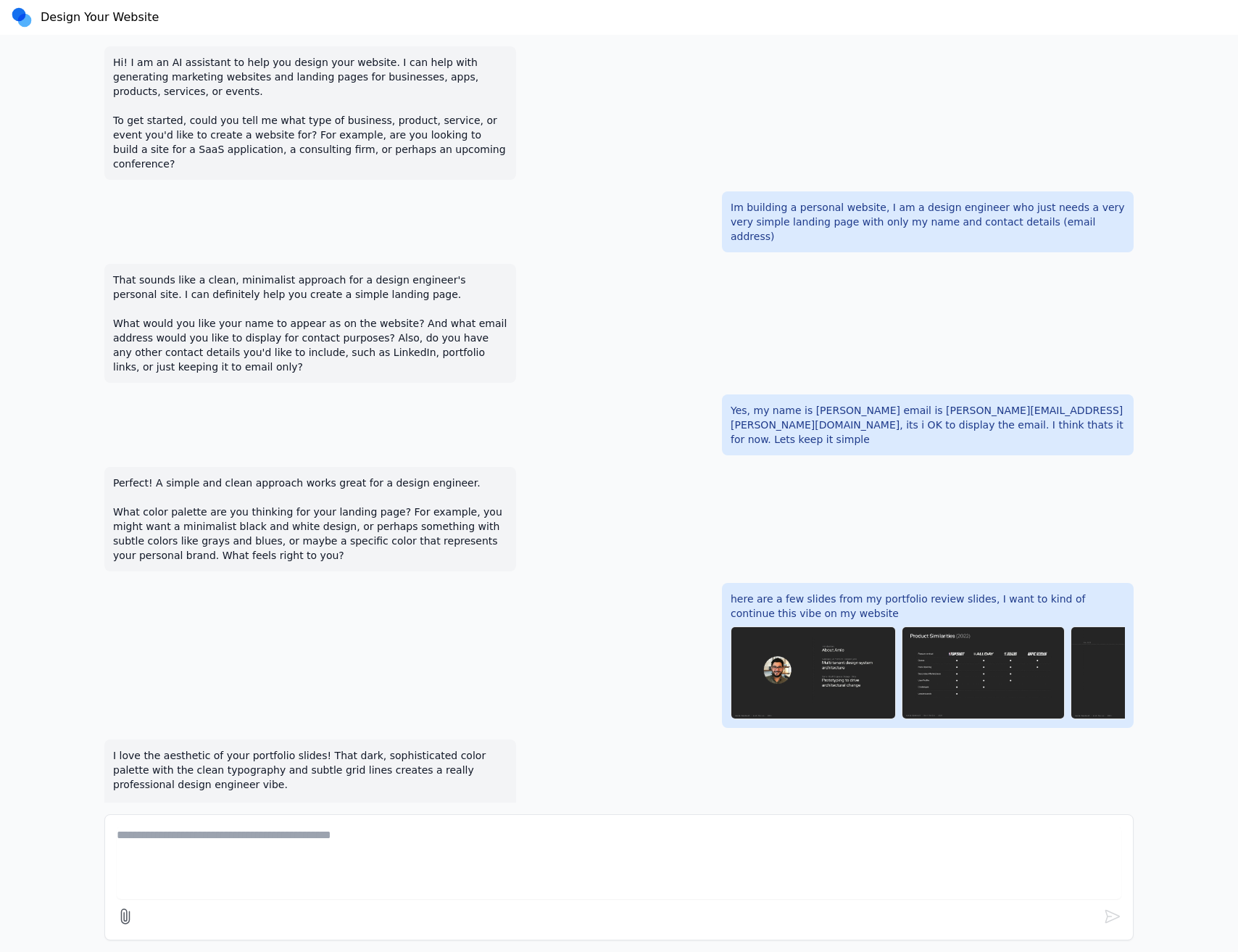
scroll to position [742, 0]
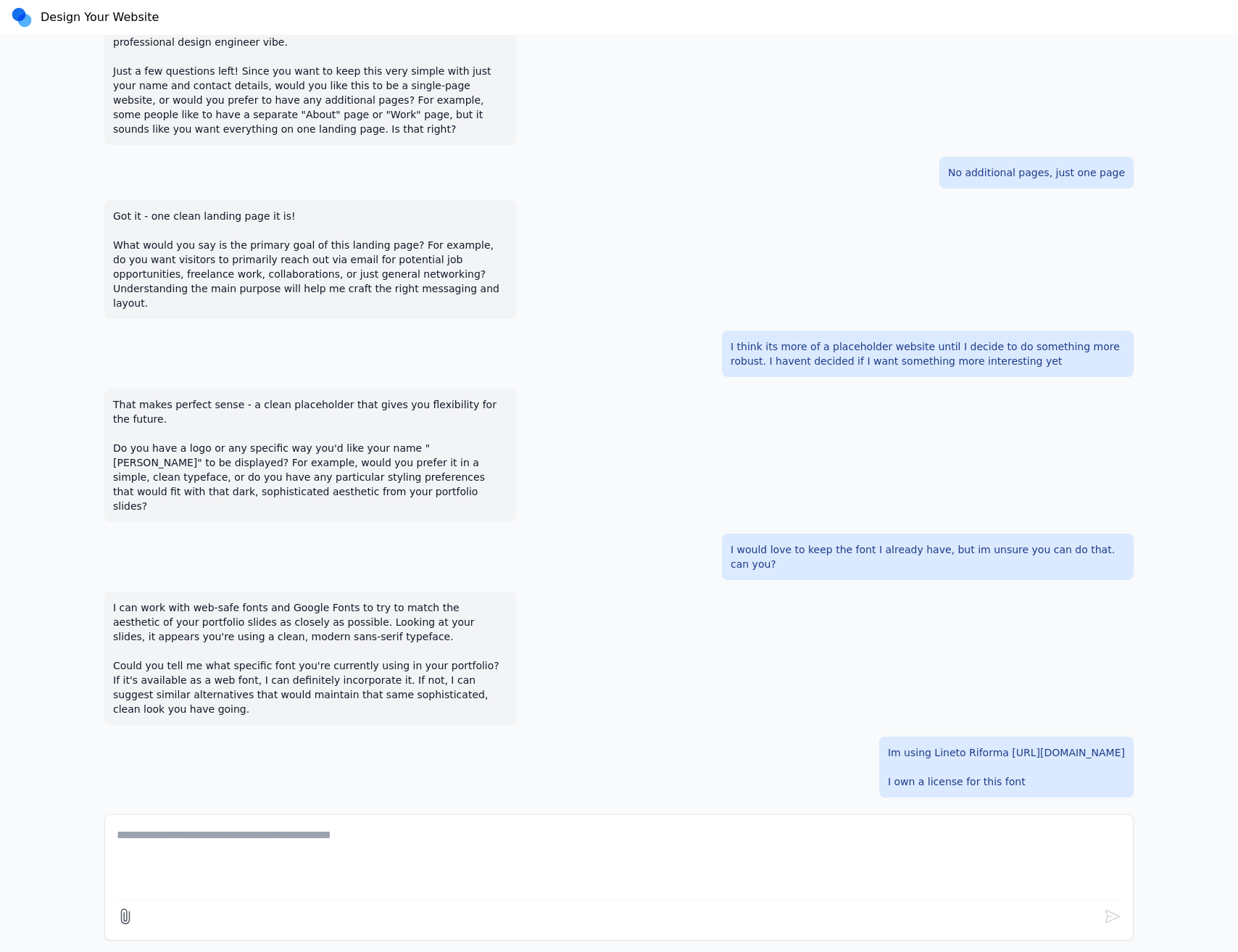
click at [316, 874] on textarea at bounding box center [619, 862] width 1005 height 72
click at [318, 855] on textarea at bounding box center [619, 862] width 1005 height 72
type textarea "**********"
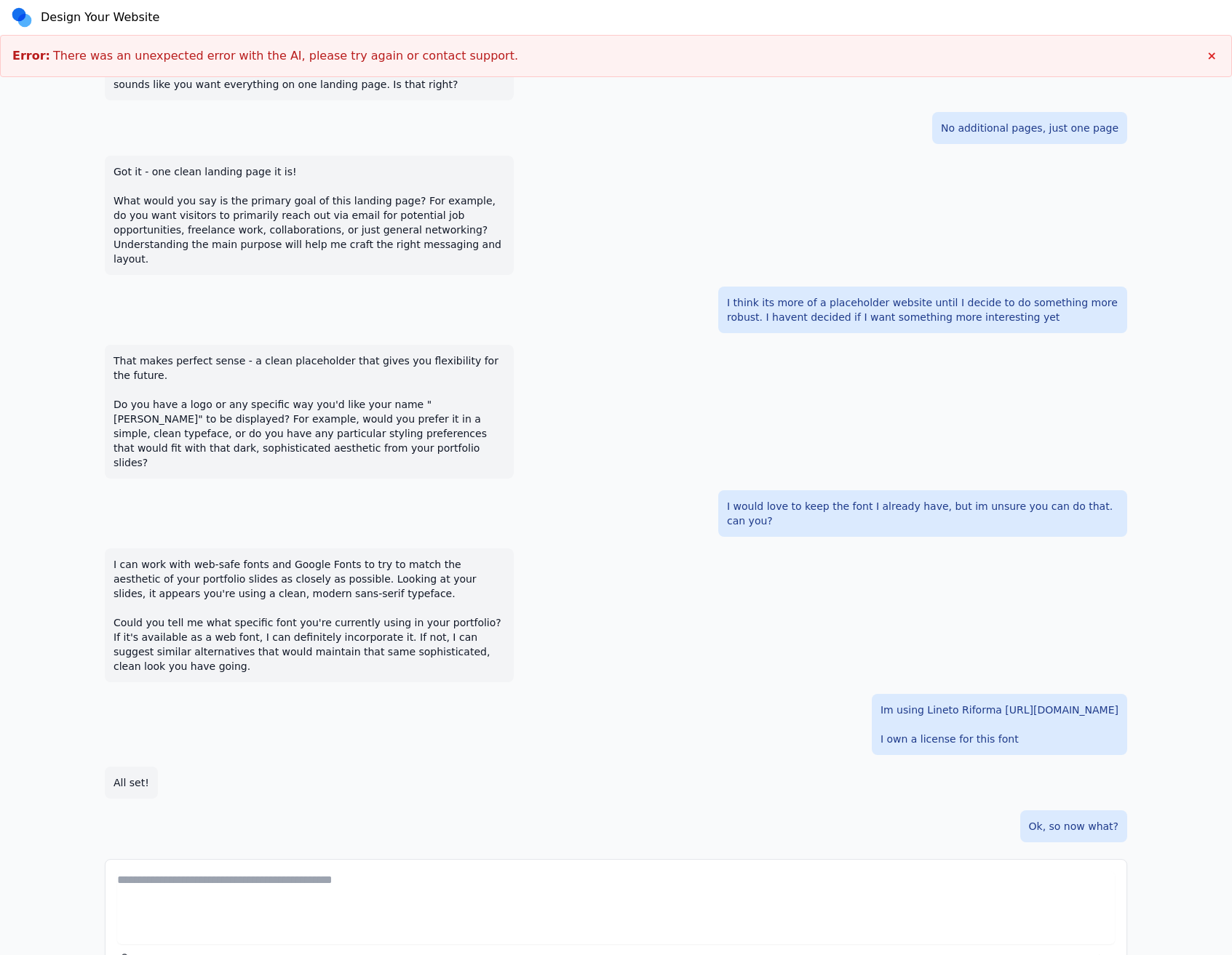
click at [745, 585] on div "I can work with web-safe fonts and Google Fonts to try to match the aesthetic o…" at bounding box center [616, 615] width 1022 height 134
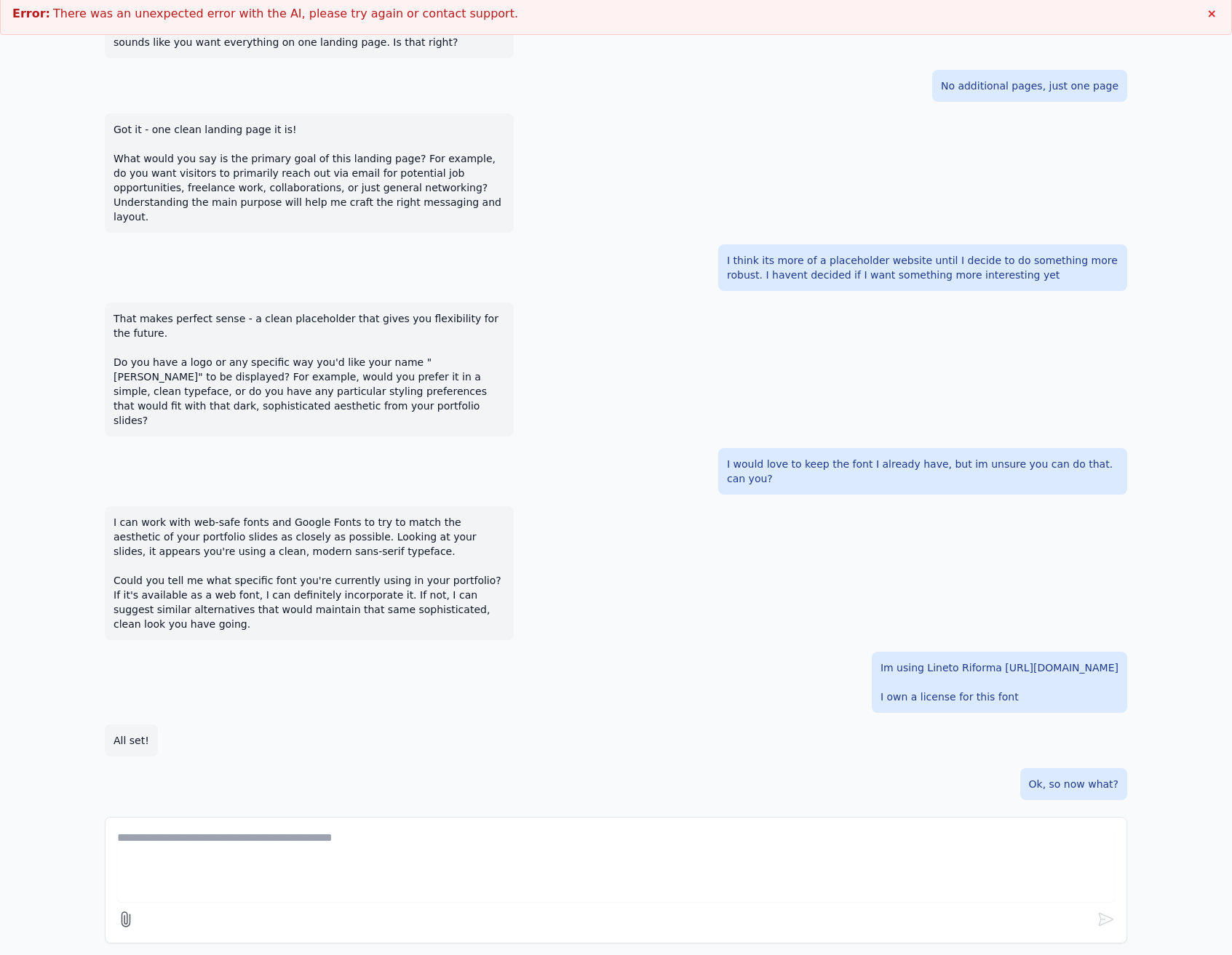
click at [256, 448] on div "I would love to keep the font I already have, but im unsure you can do that. ca…" at bounding box center [616, 471] width 1022 height 46
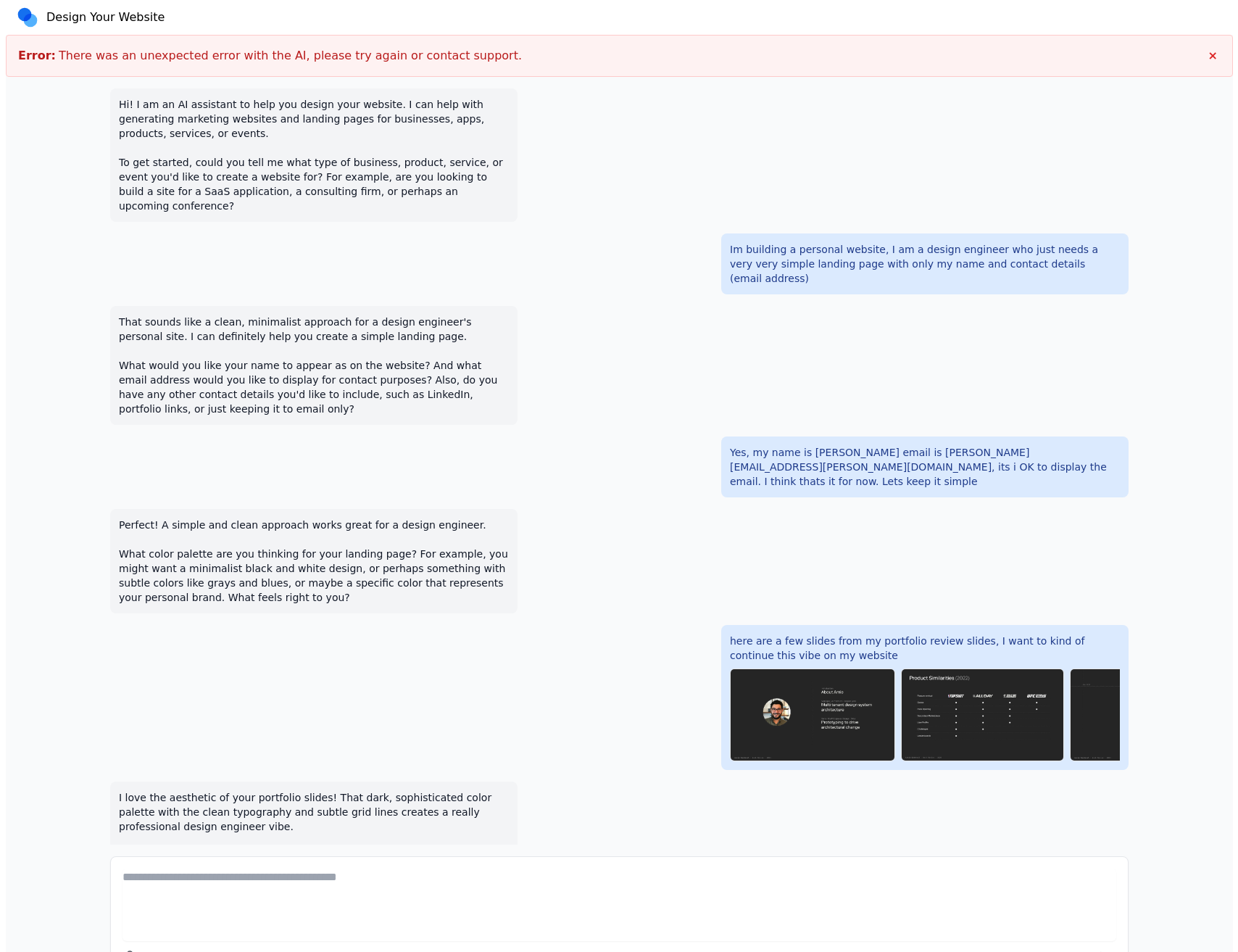
scroll to position [3, 0]
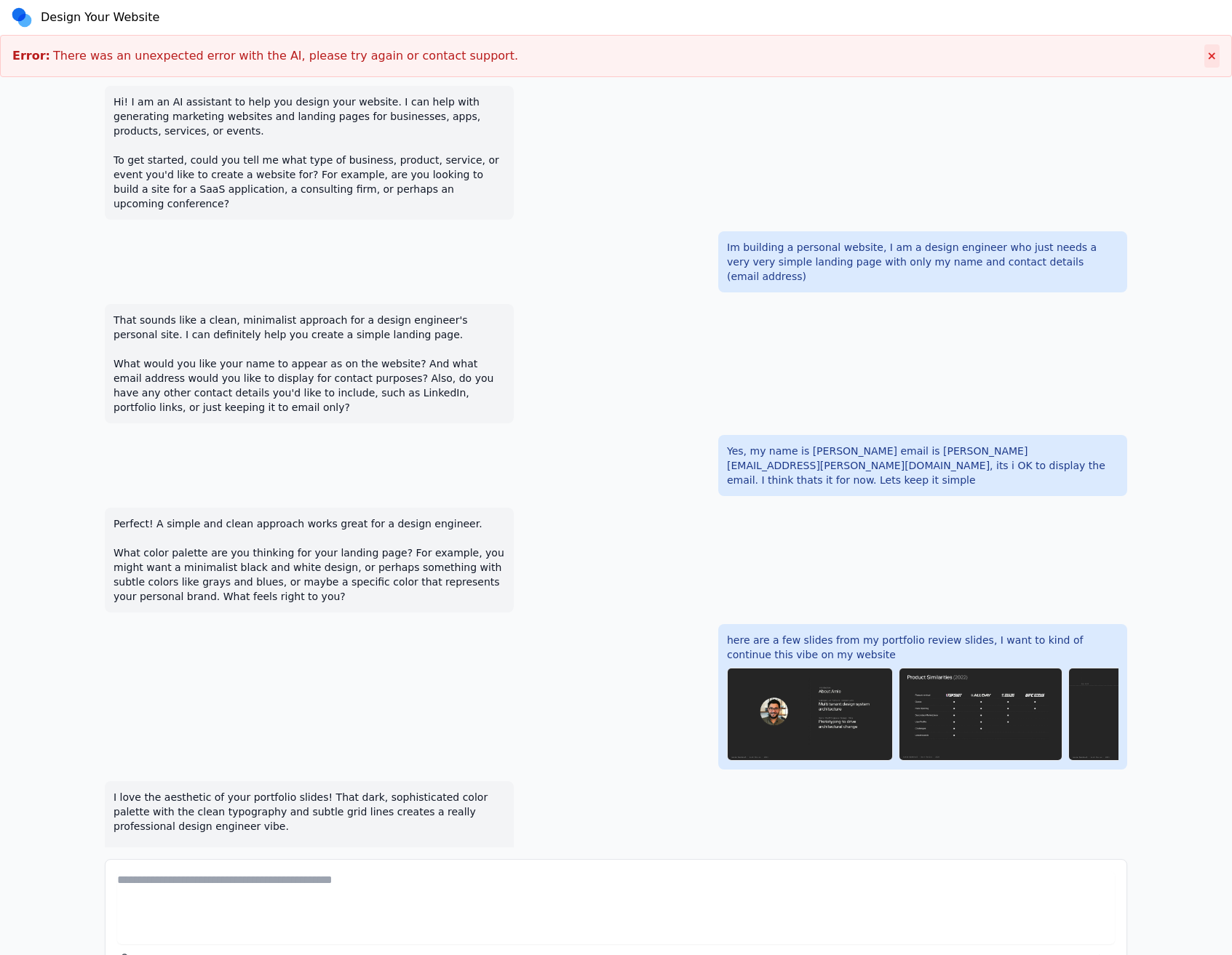
click at [1218, 64] on button "×" at bounding box center [1212, 56] width 16 height 24
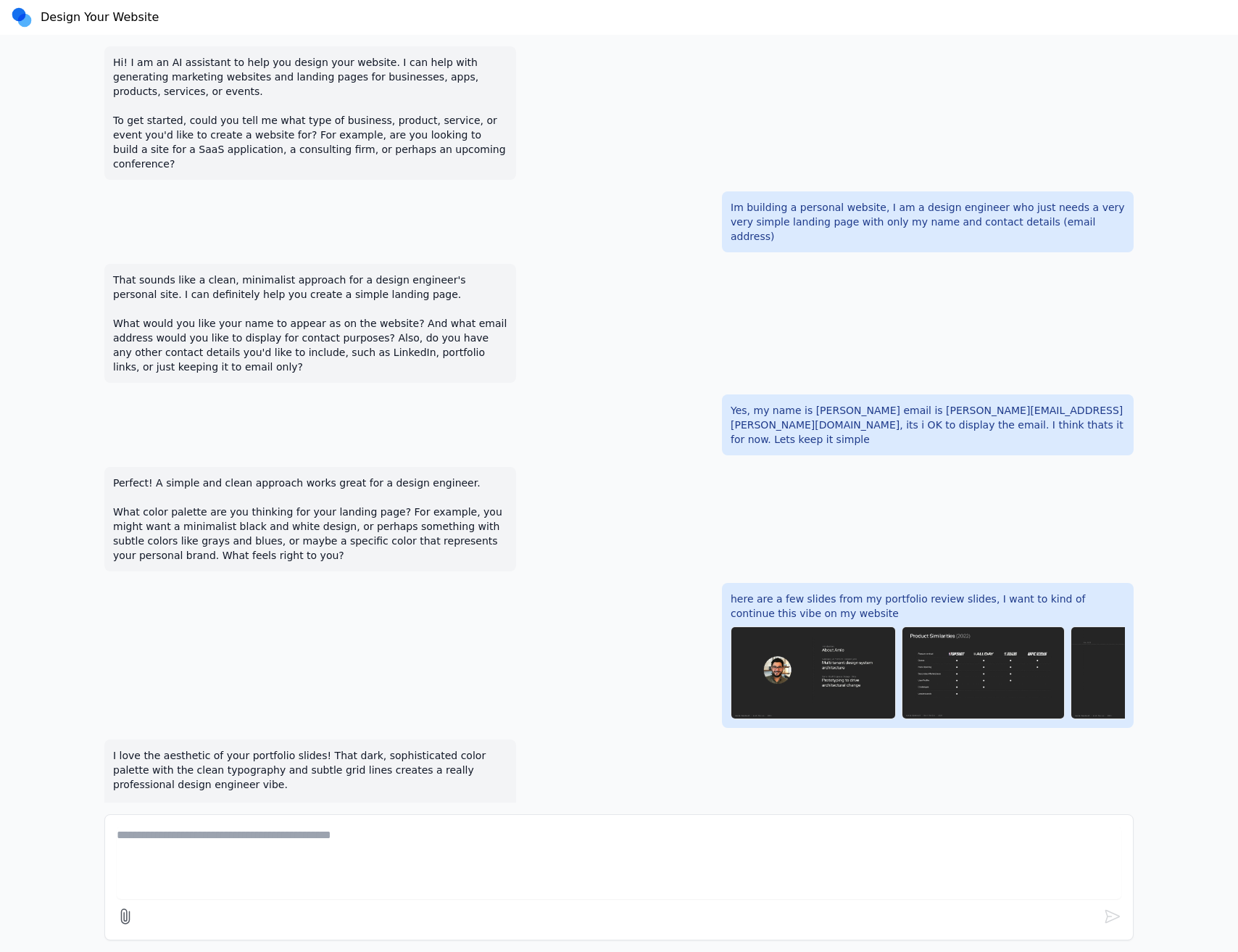
scroll to position [829, 0]
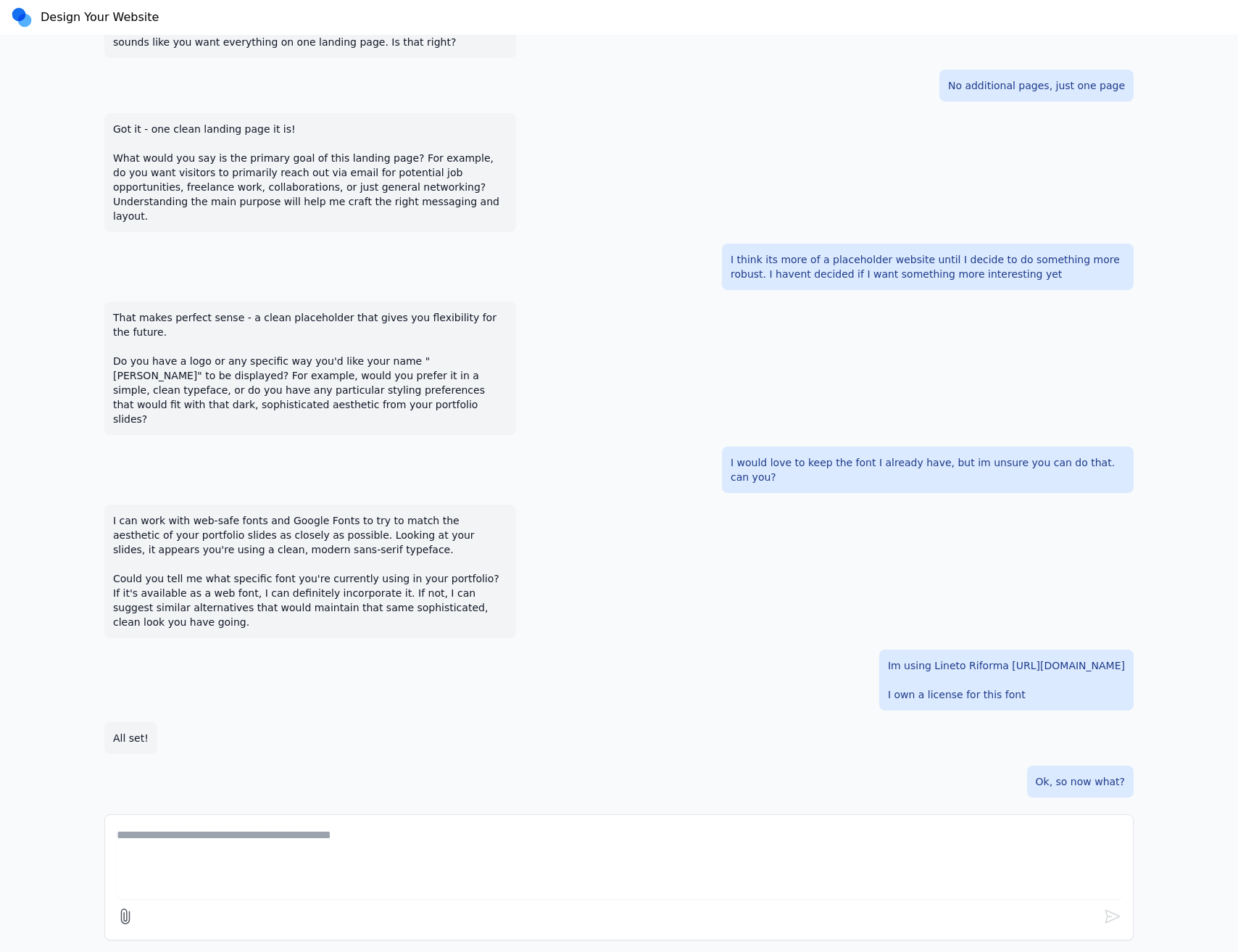
click at [304, 857] on textarea at bounding box center [619, 862] width 1005 height 72
type textarea "**********"
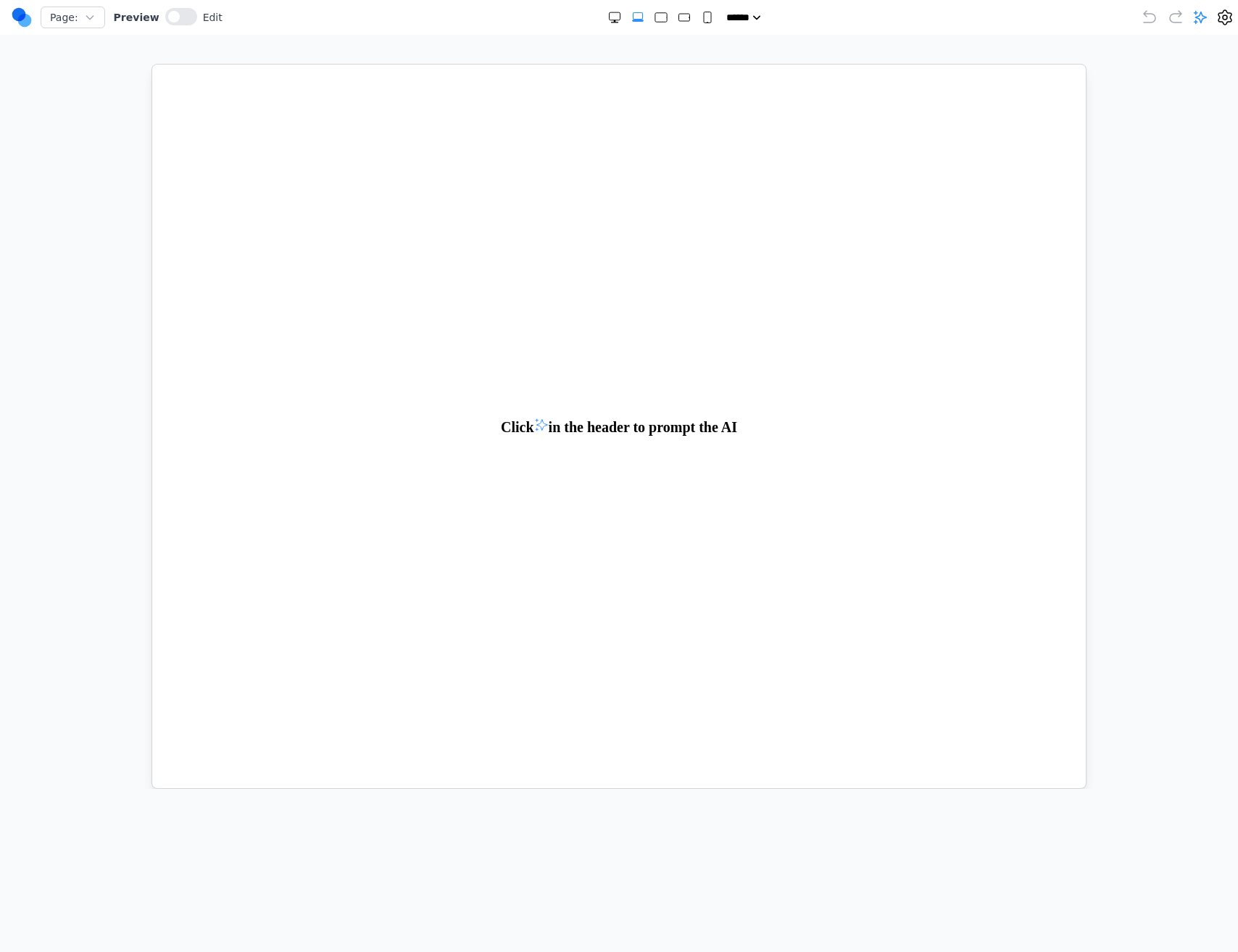
click at [583, 401] on body "Click in the header to prompt the AI" at bounding box center [618, 426] width 934 height 724
click at [188, 22] on div at bounding box center [181, 17] width 32 height 20
click at [1204, 16] on icon at bounding box center [1201, 17] width 15 height 15
click at [1103, 860] on textarea at bounding box center [1099, 862] width 231 height 72
click at [1085, 834] on textarea at bounding box center [1099, 862] width 231 height 72
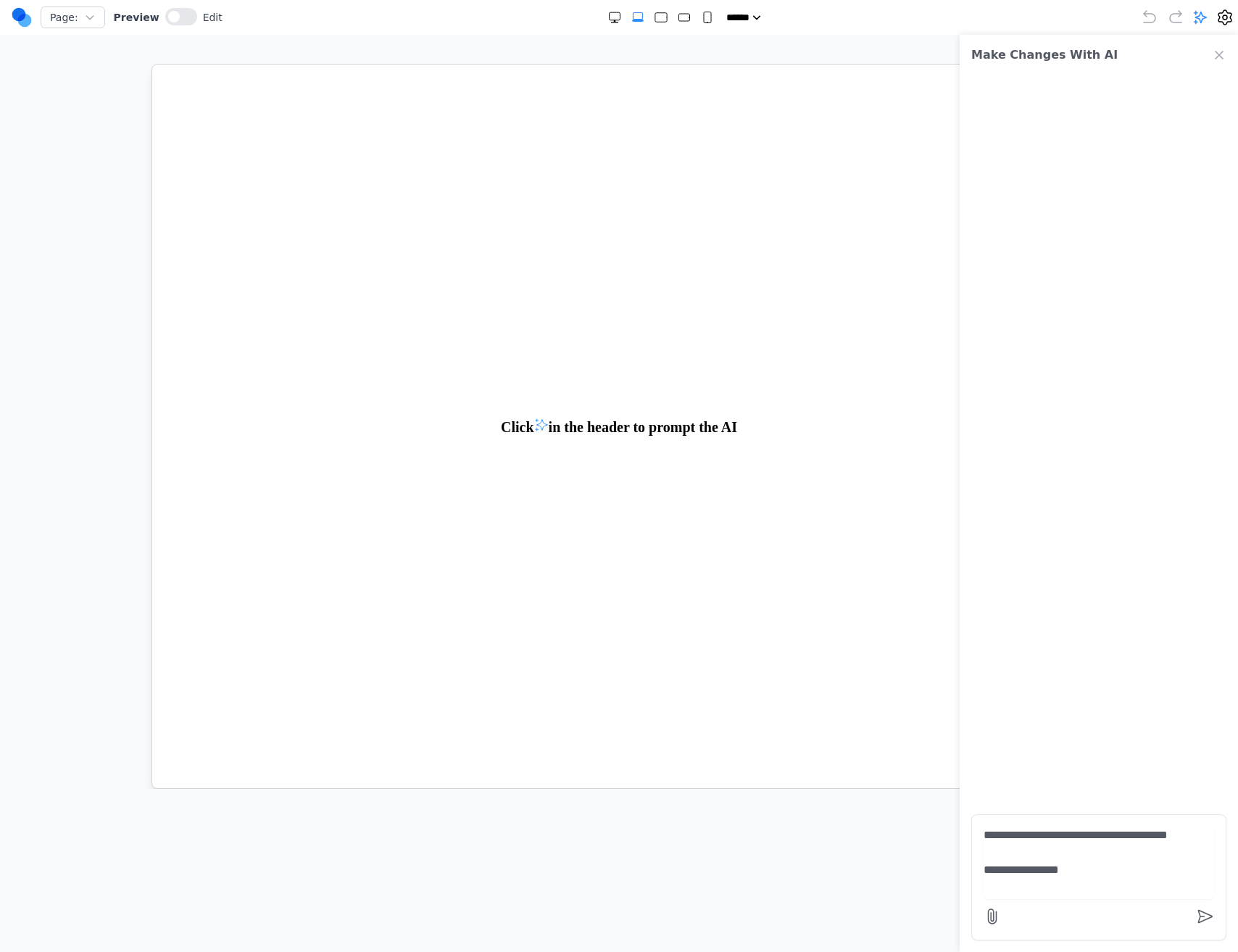
paste textarea "**"
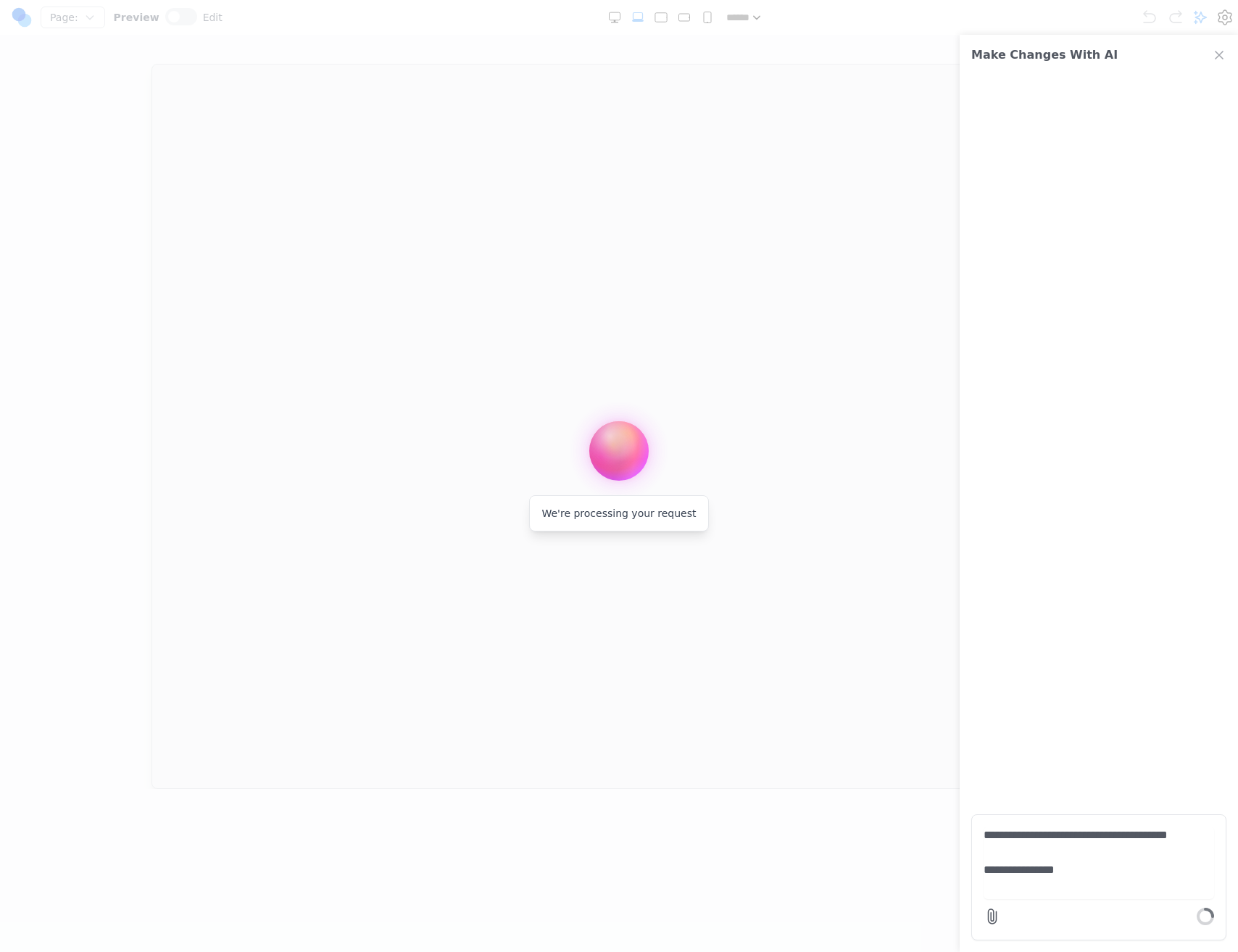
type textarea "**********"
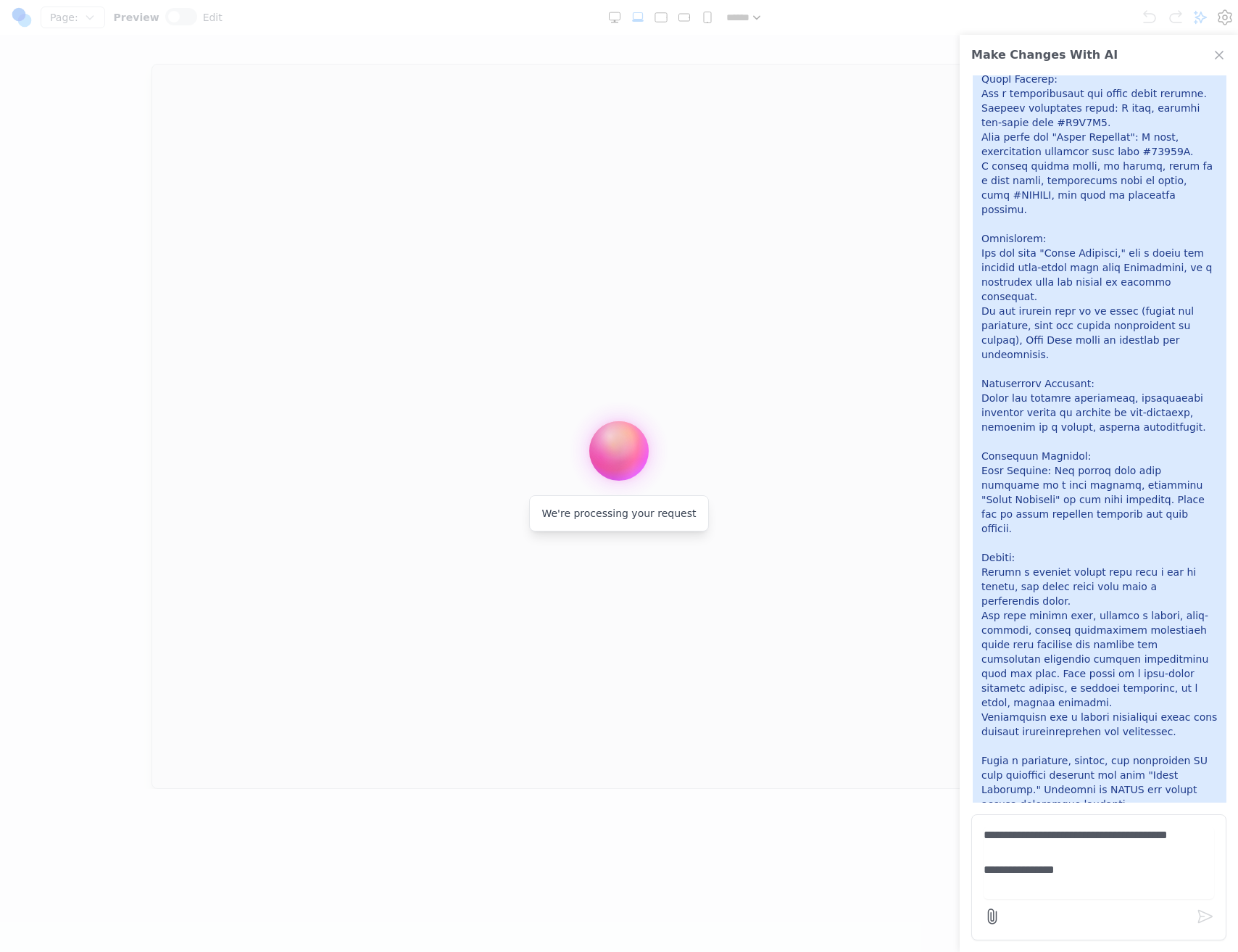
drag, startPoint x: 663, startPoint y: 459, endPoint x: 634, endPoint y: 446, distance: 31.8
click at [646, 446] on div "We're processing your request" at bounding box center [619, 476] width 179 height 111
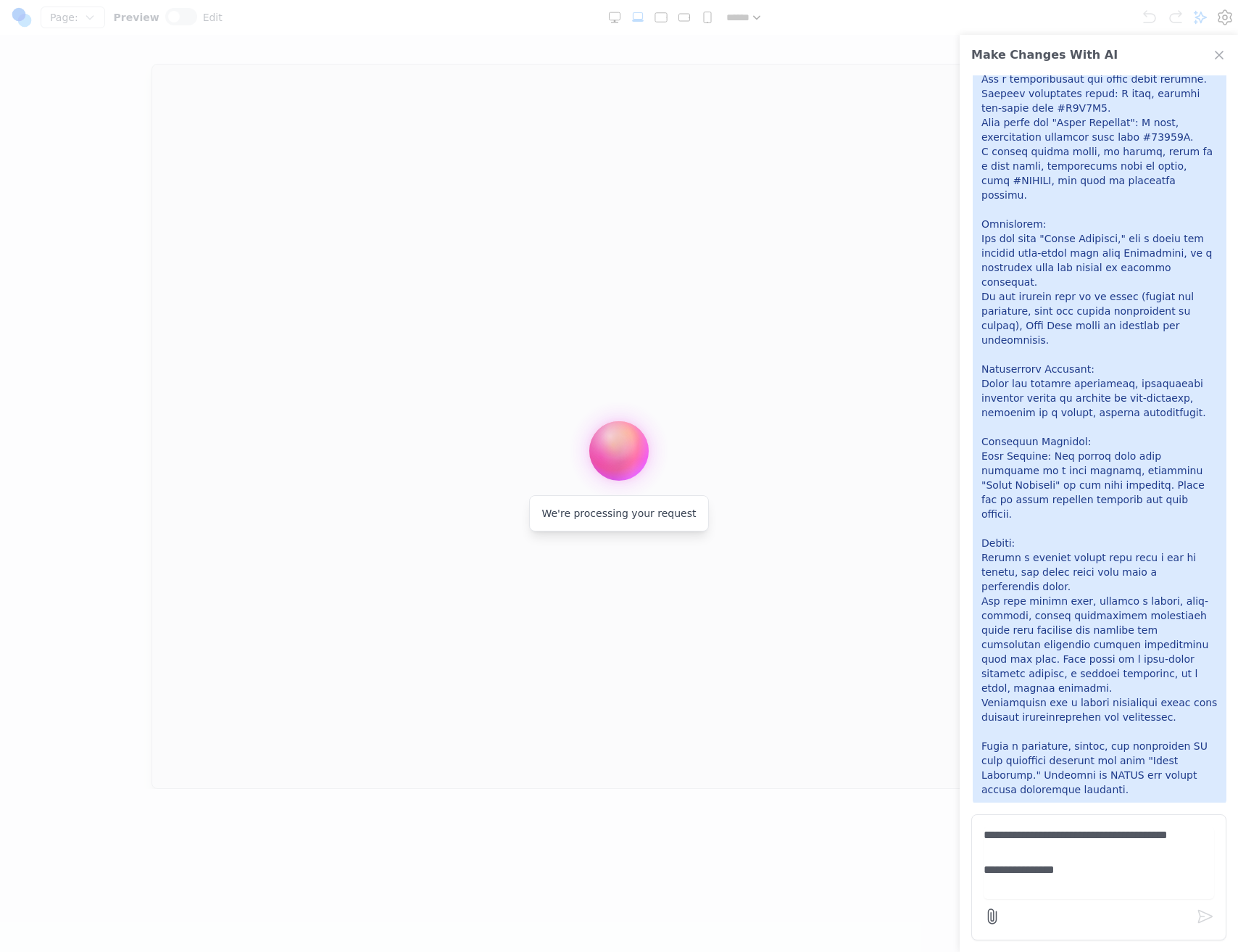
drag, startPoint x: 625, startPoint y: 446, endPoint x: 551, endPoint y: 438, distance: 74.4
click at [551, 438] on div "We're processing your request" at bounding box center [619, 476] width 179 height 111
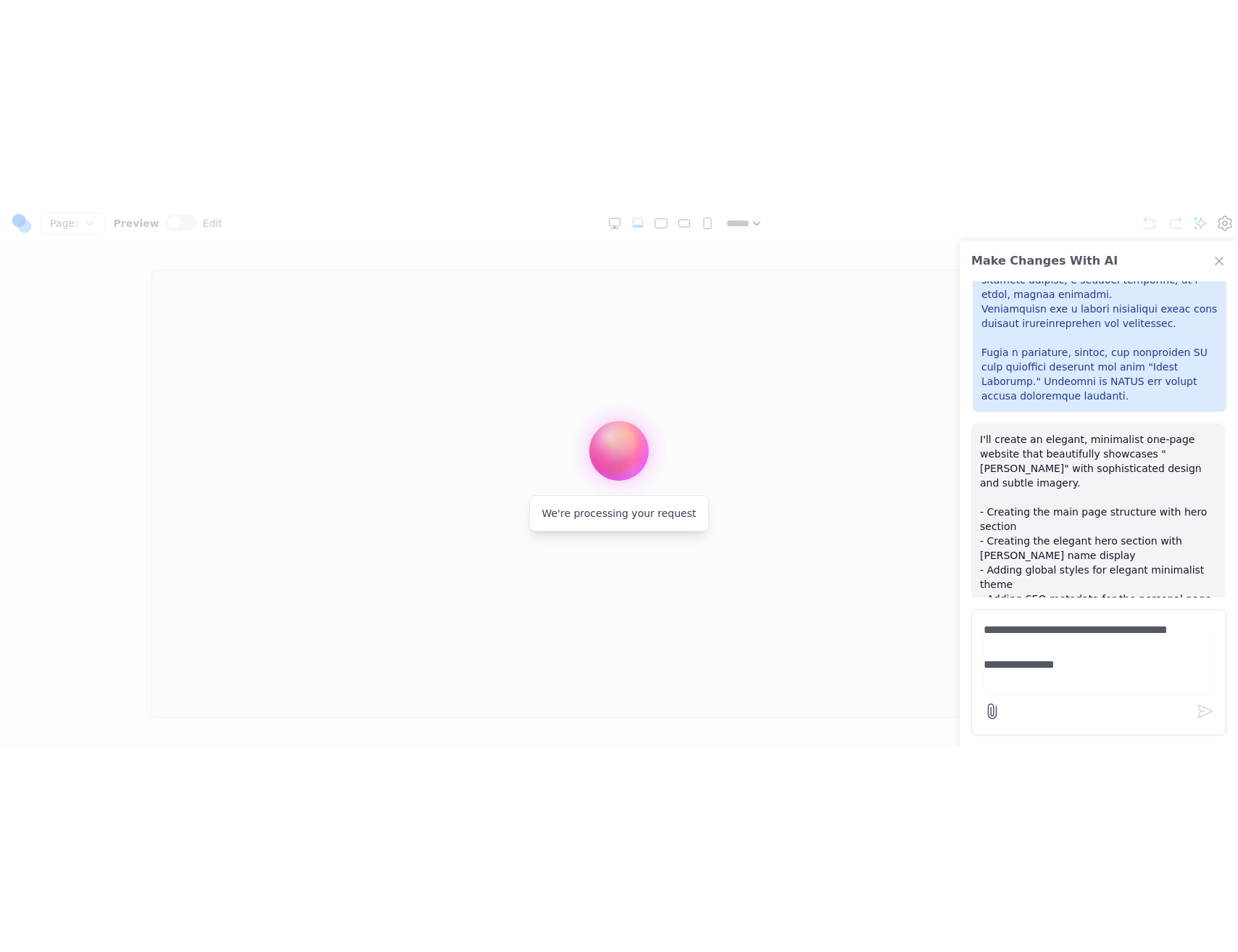
scroll to position [473, 0]
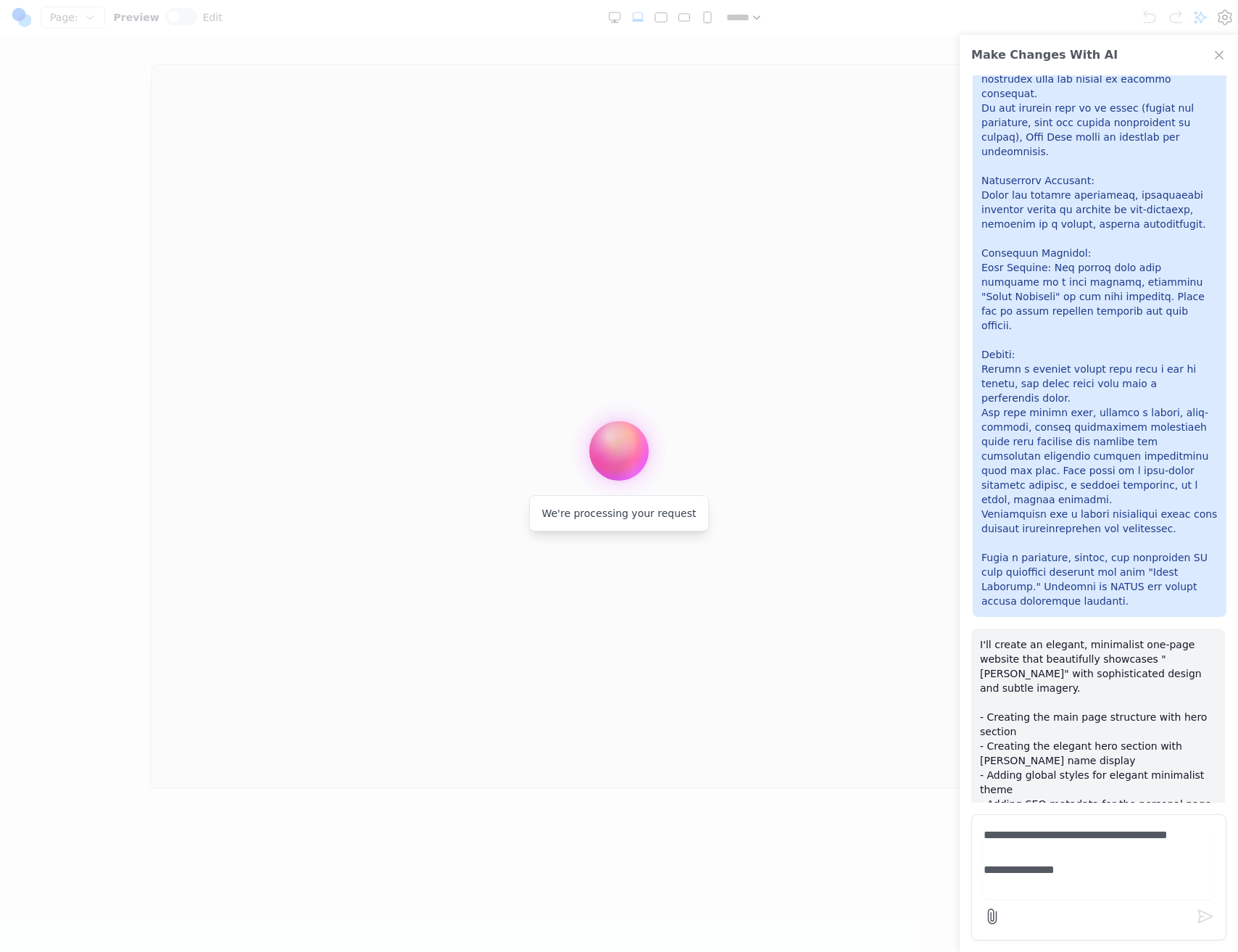
click at [1024, 652] on p "I'll create an elegant, minimalist one-page website that beautifully showcases …" at bounding box center [1099, 747] width 237 height 218
click at [1030, 542] on div at bounding box center [1100, 115] width 254 height 1003
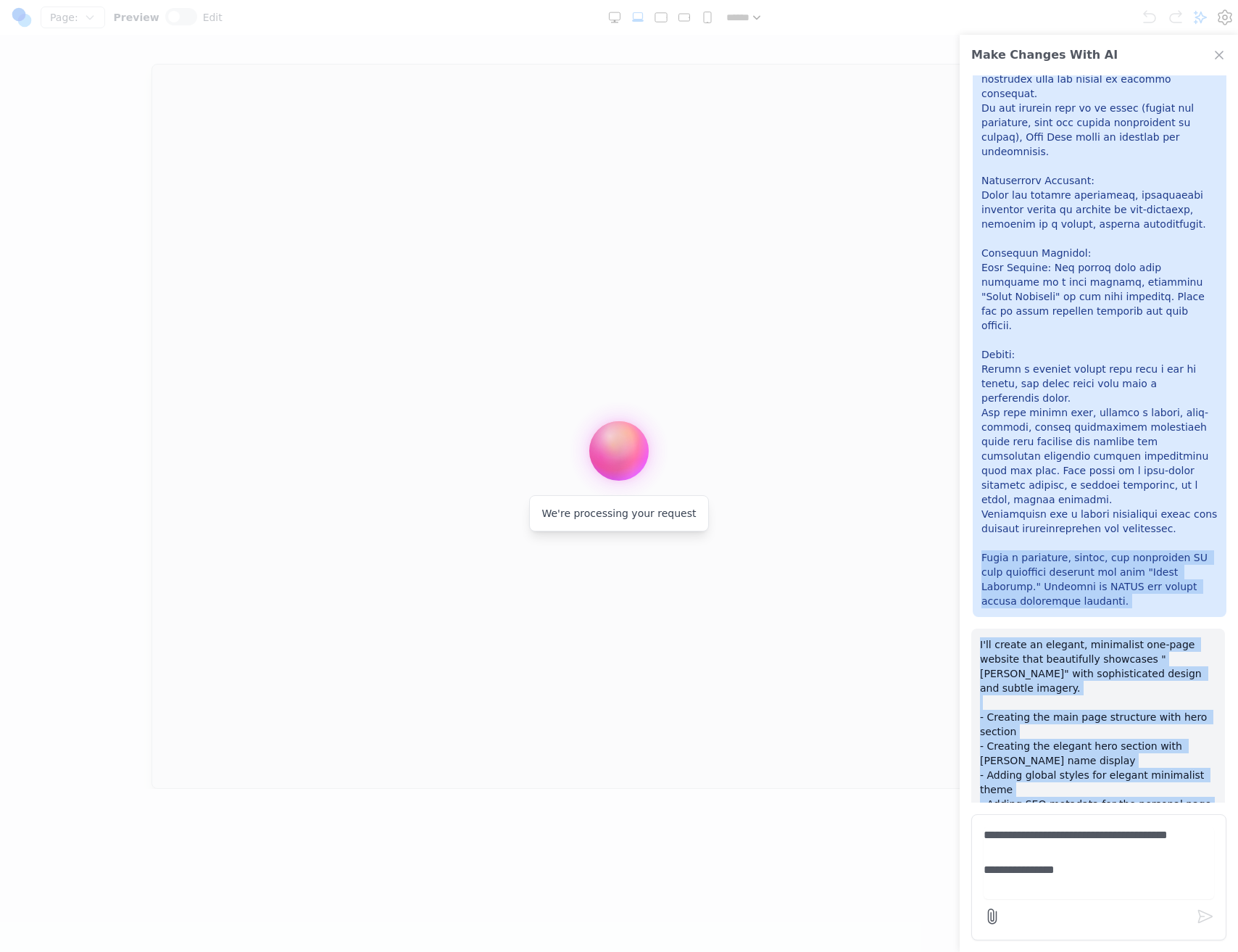
drag, startPoint x: 1030, startPoint y: 542, endPoint x: 1108, endPoint y: 878, distance: 344.9
click at [1108, 878] on div "**********" at bounding box center [1099, 493] width 278 height 917
click at [1126, 654] on p "I'll create an elegant, minimalist one-page website that beautifully showcases …" at bounding box center [1099, 747] width 237 height 218
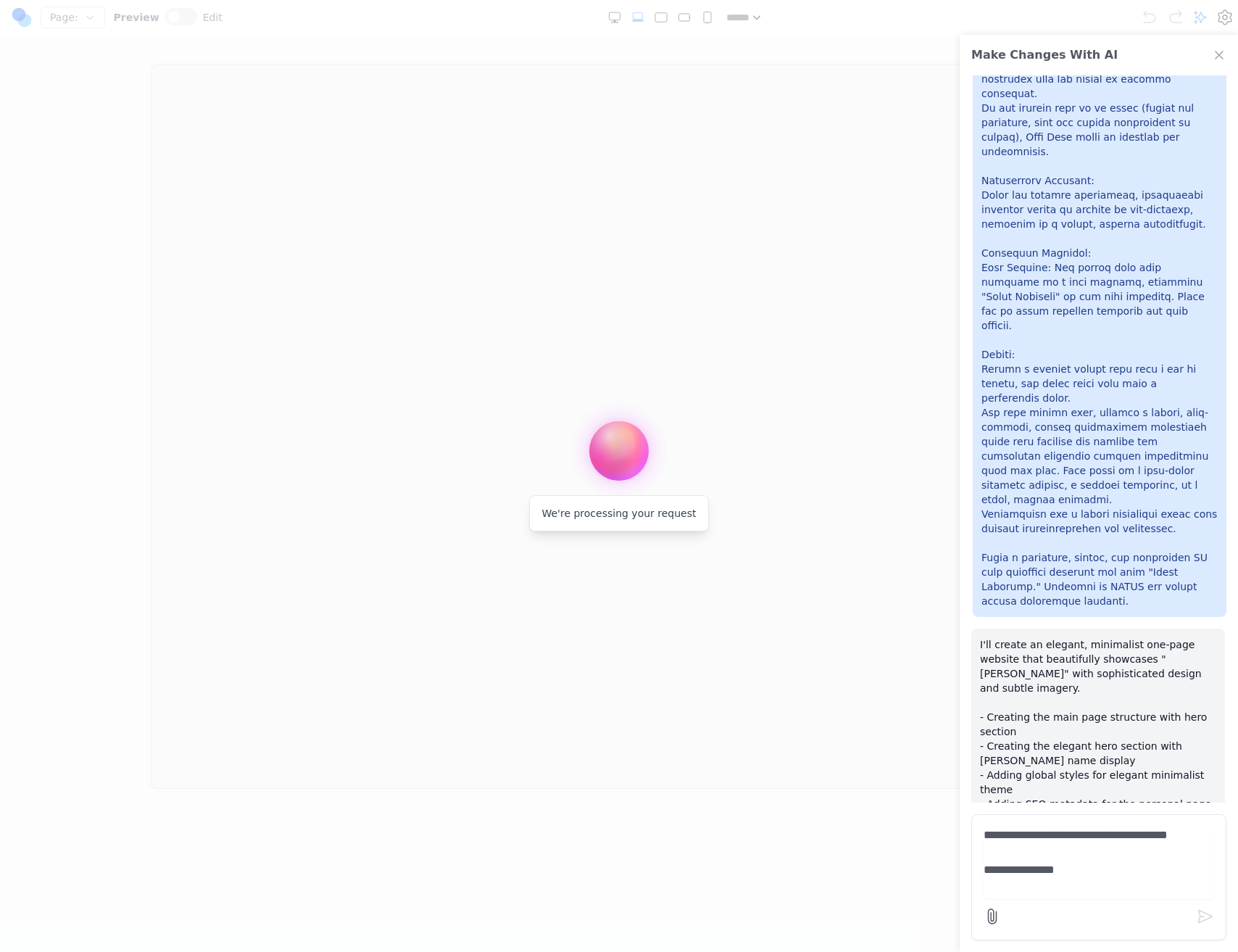
click at [1054, 892] on textarea "**********" at bounding box center [1099, 862] width 231 height 72
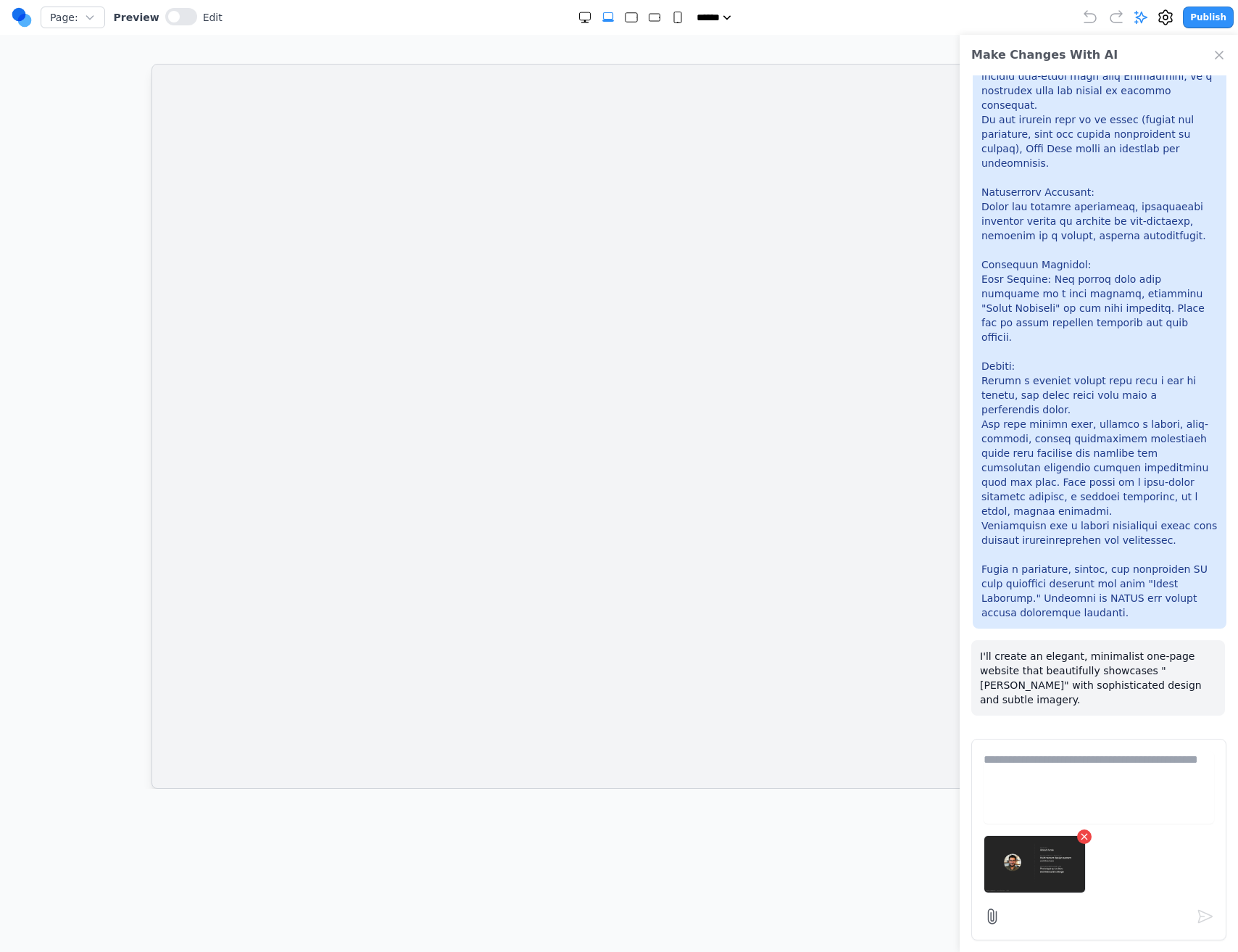
click at [1121, 815] on textarea at bounding box center [1099, 787] width 231 height 72
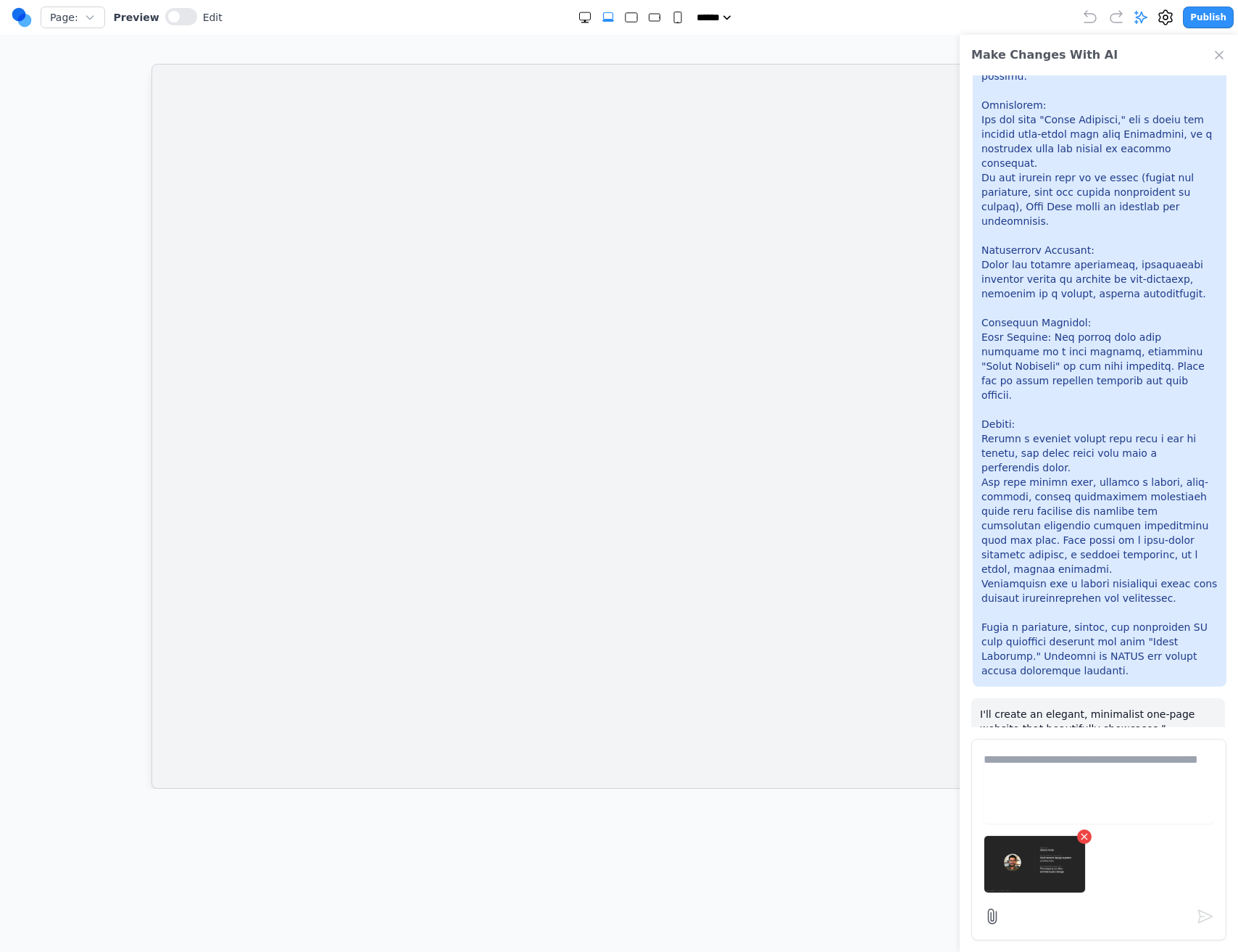
click at [1103, 788] on textarea at bounding box center [1099, 787] width 231 height 72
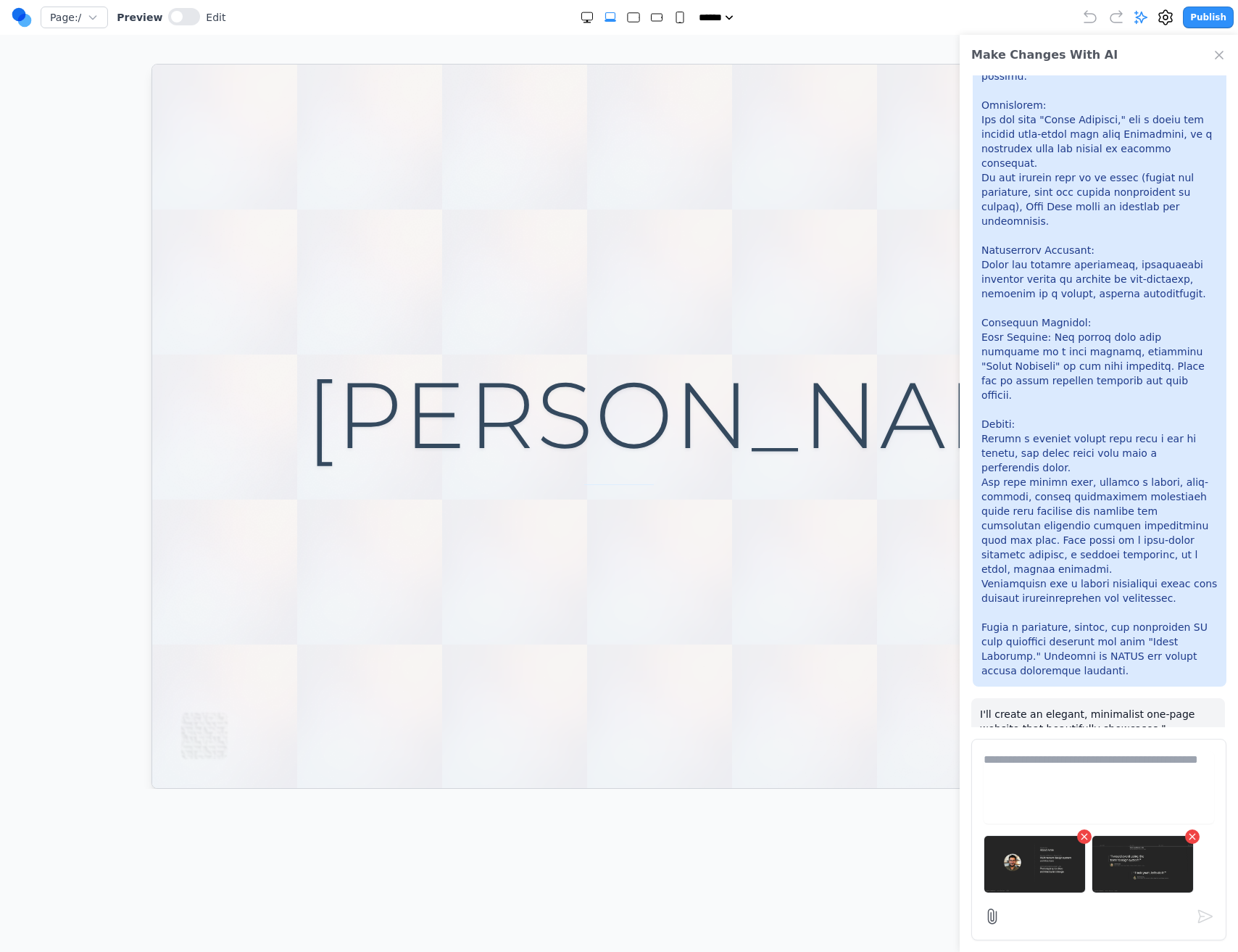
click at [1087, 776] on textarea at bounding box center [1099, 787] width 231 height 72
paste textarea "*"
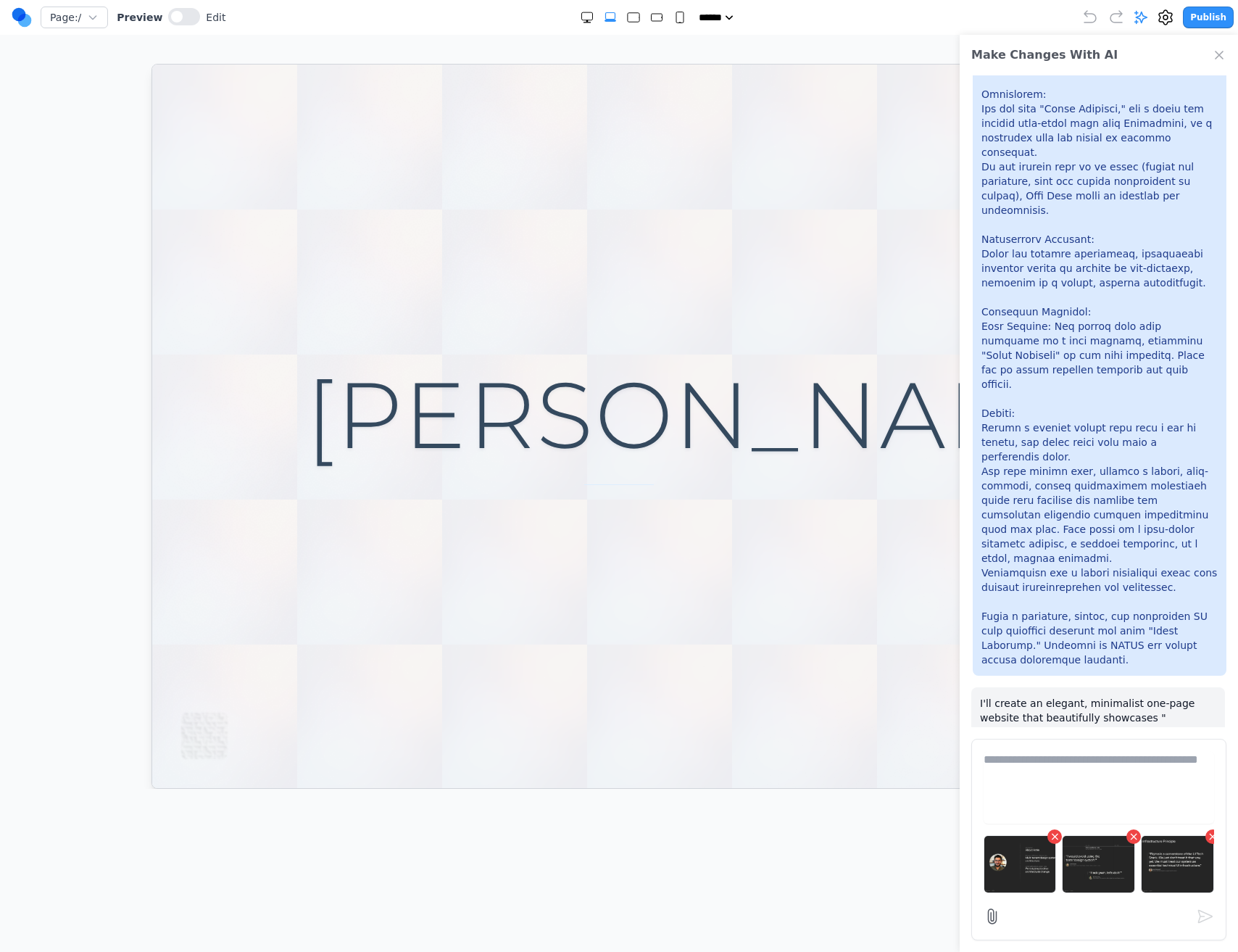
click at [1074, 751] on textarea at bounding box center [1099, 787] width 231 height 72
type textarea "**********"
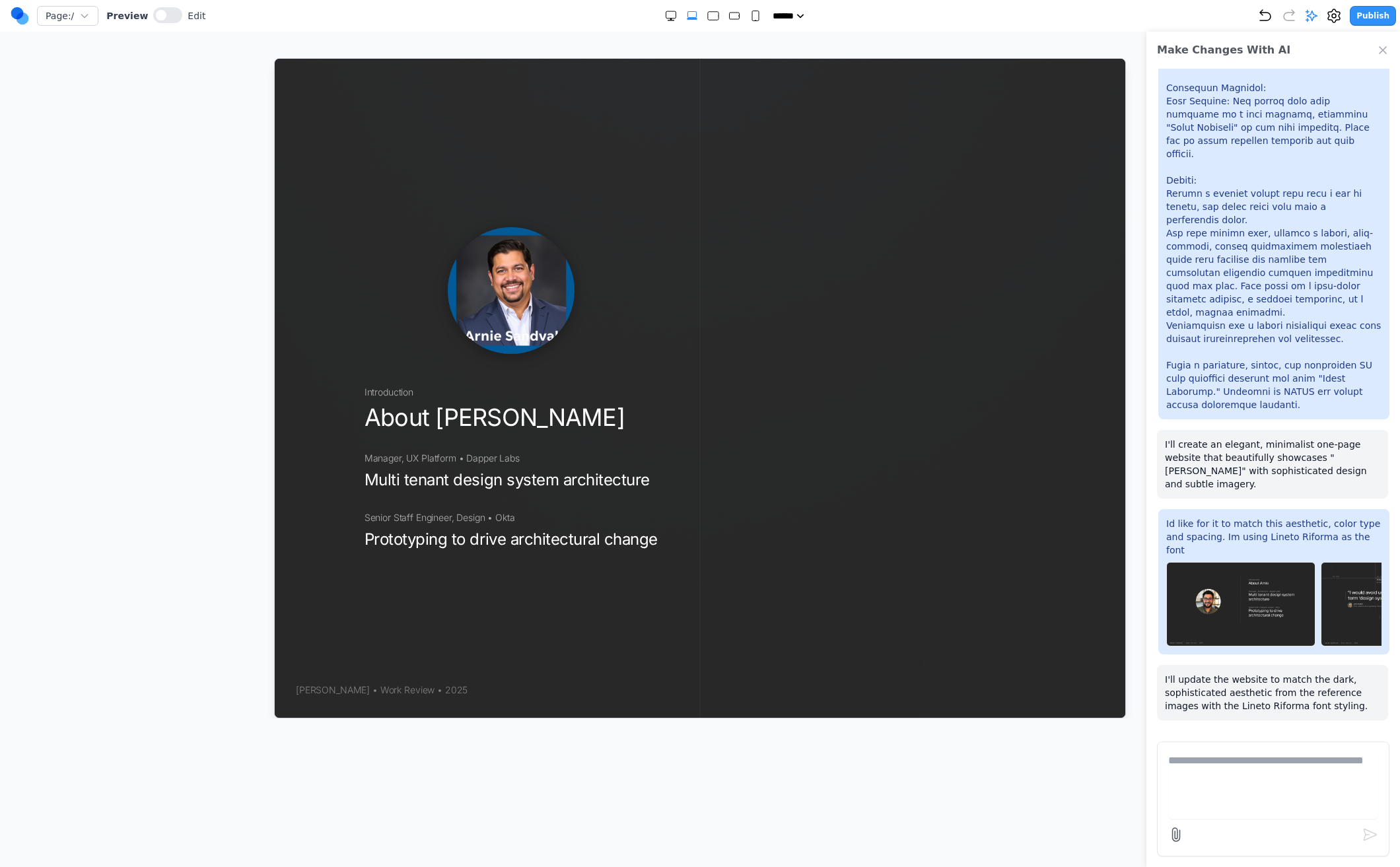
scroll to position [531, 0]
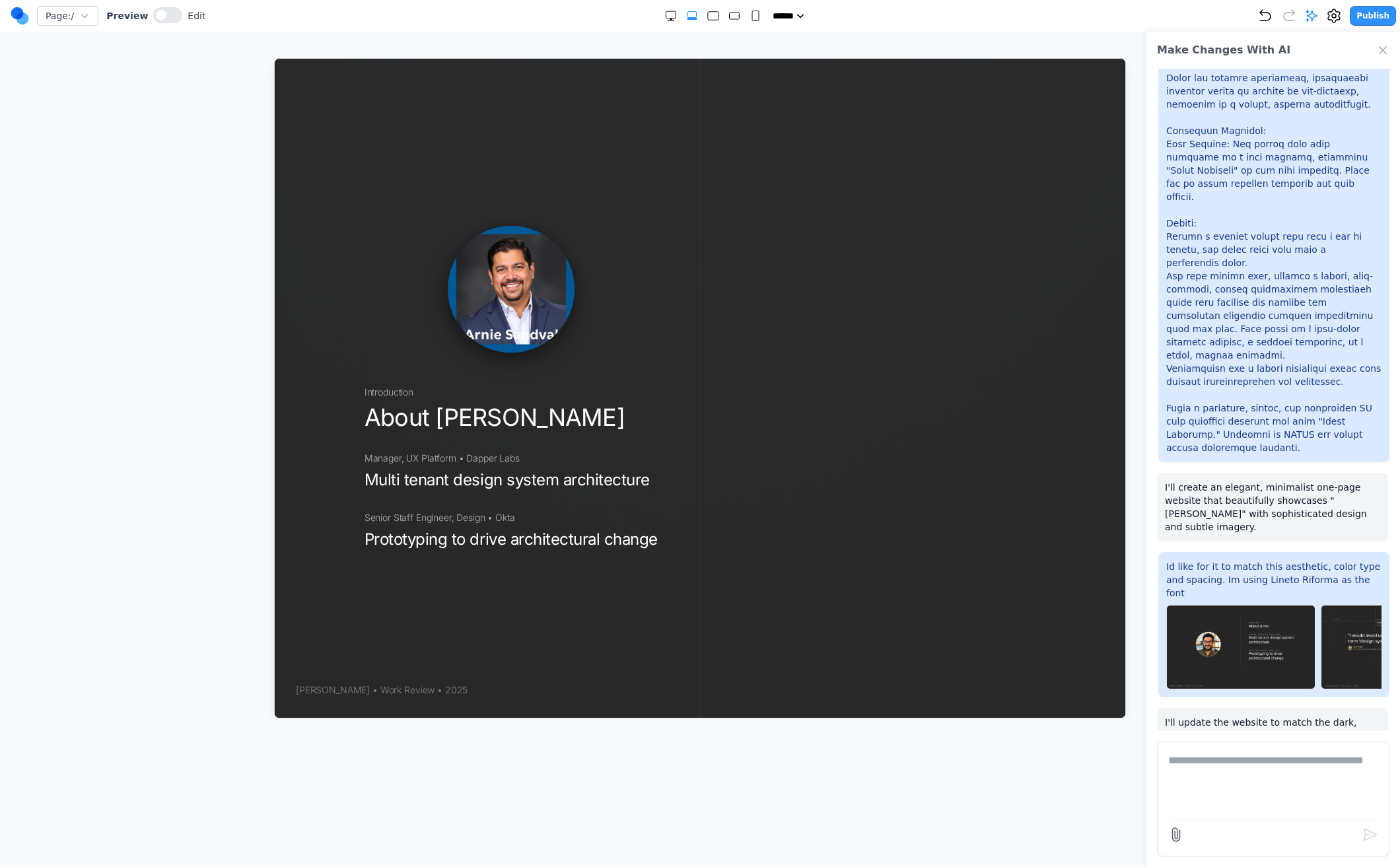
click at [509, 288] on img at bounding box center [510, 288] width 127 height 127
click at [402, 449] on div "Introduction About Arnie Manager, UX Platform • Dapper Labs Multi tenant design…" at bounding box center [510, 467] width 293 height 164
click at [514, 283] on img at bounding box center [510, 288] width 127 height 127
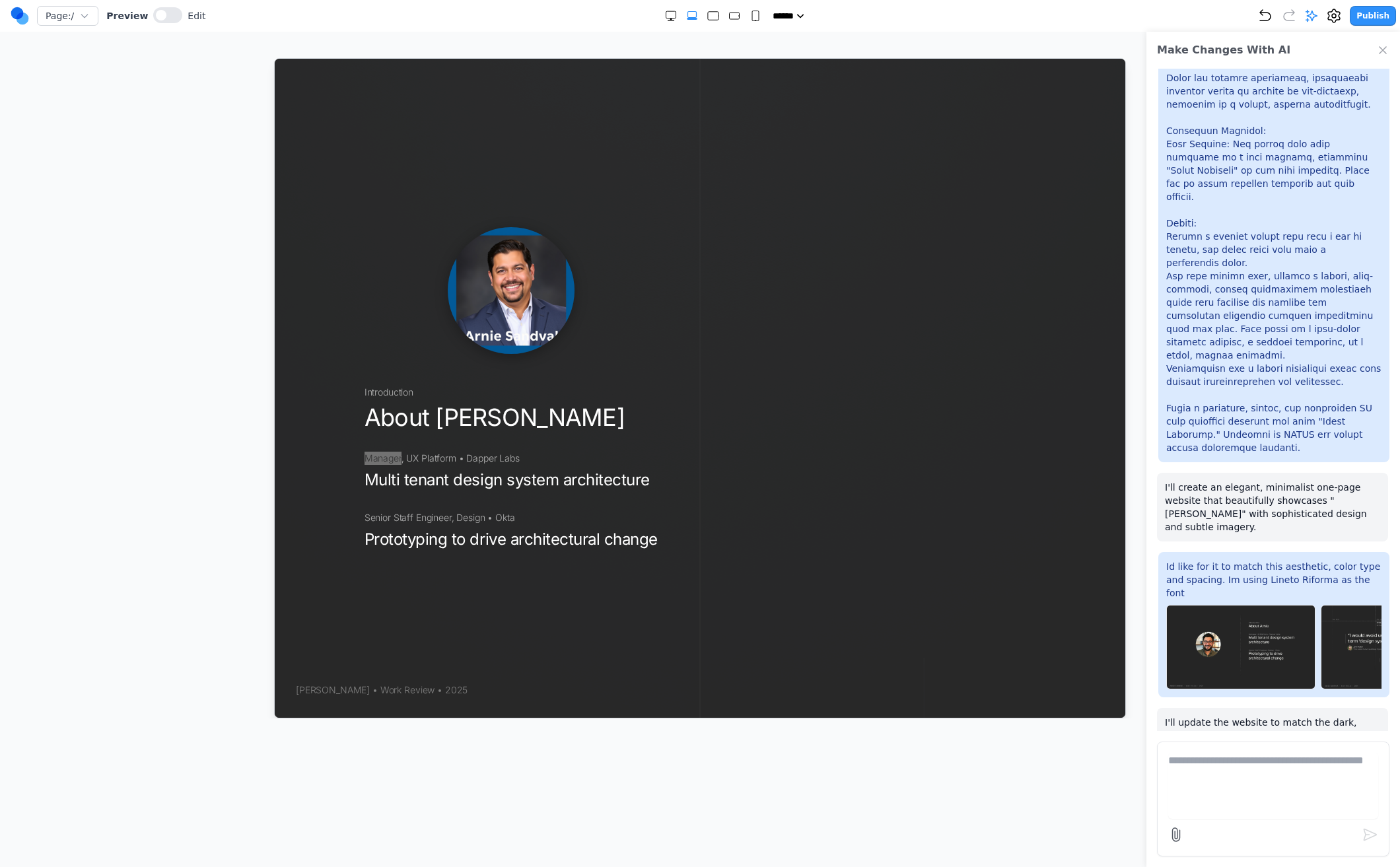
click at [222, 166] on div at bounding box center [700, 388] width 1347 height 660
click at [256, 220] on div at bounding box center [700, 388] width 1347 height 660
click at [357, 518] on div "Introduction About Arnie Manager, UX Platform • Dapper Labs Multi tenant design…" at bounding box center [486, 388] width 425 height 659
click at [1127, 481] on p "I'll create an elegant, minimalist one-page website that beautifully showcases …" at bounding box center [1272, 507] width 216 height 53
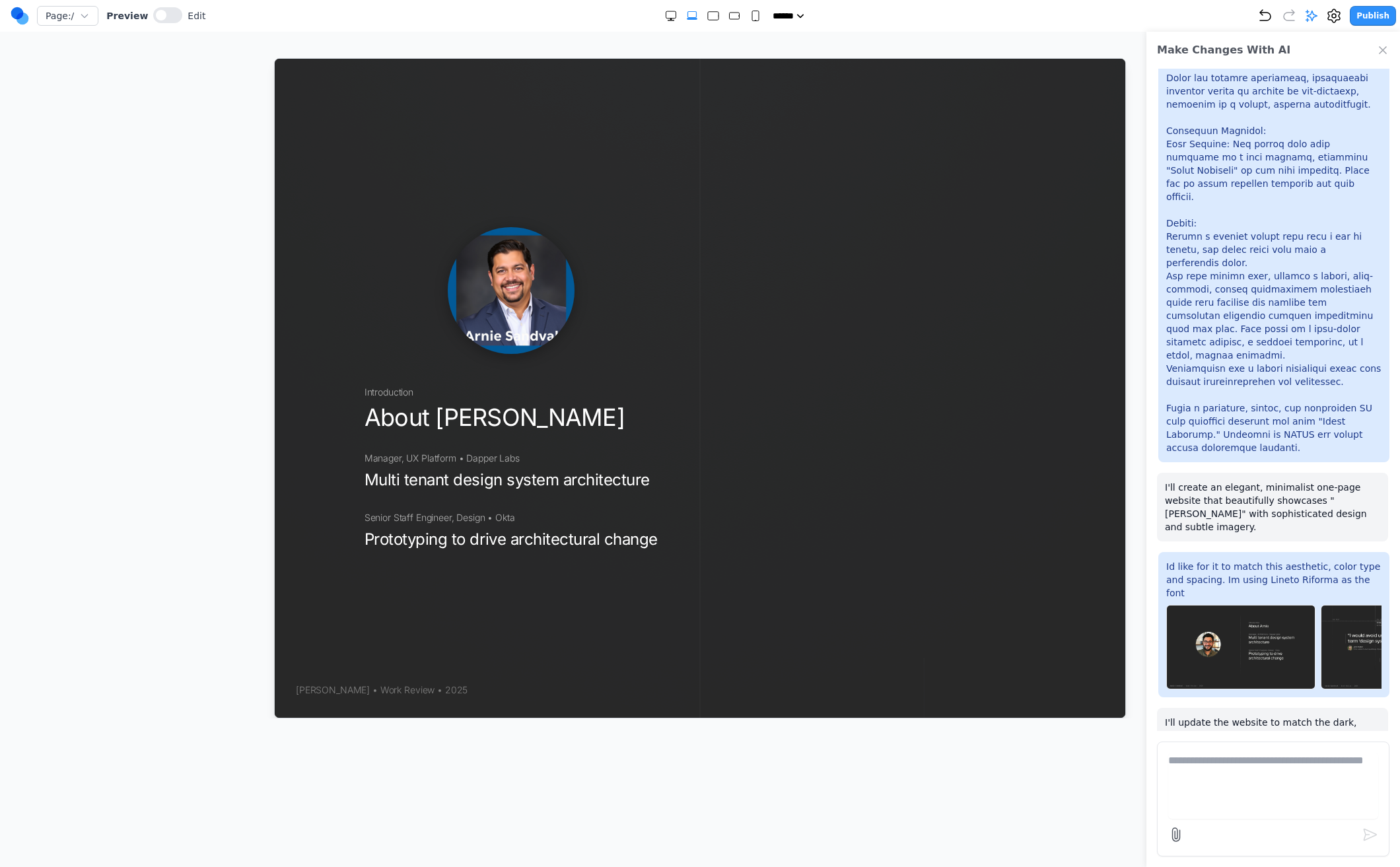
click at [1127, 481] on p "I'll create an elegant, minimalist one-page website that beautifully showcases …" at bounding box center [1272, 507] width 216 height 53
click at [1127, 605] on img at bounding box center [1241, 647] width 149 height 85
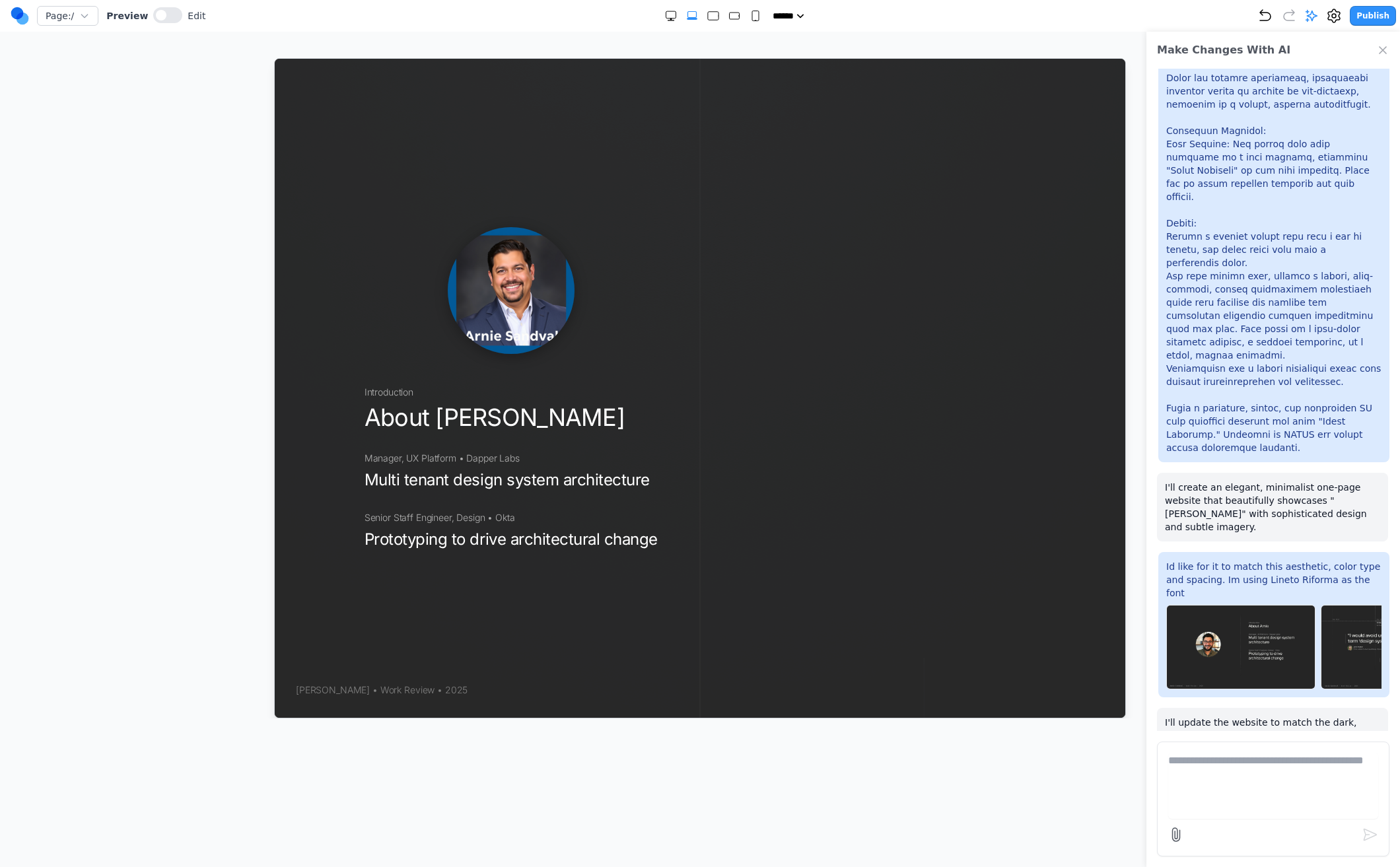
click at [1127, 605] on img at bounding box center [1241, 647] width 149 height 85
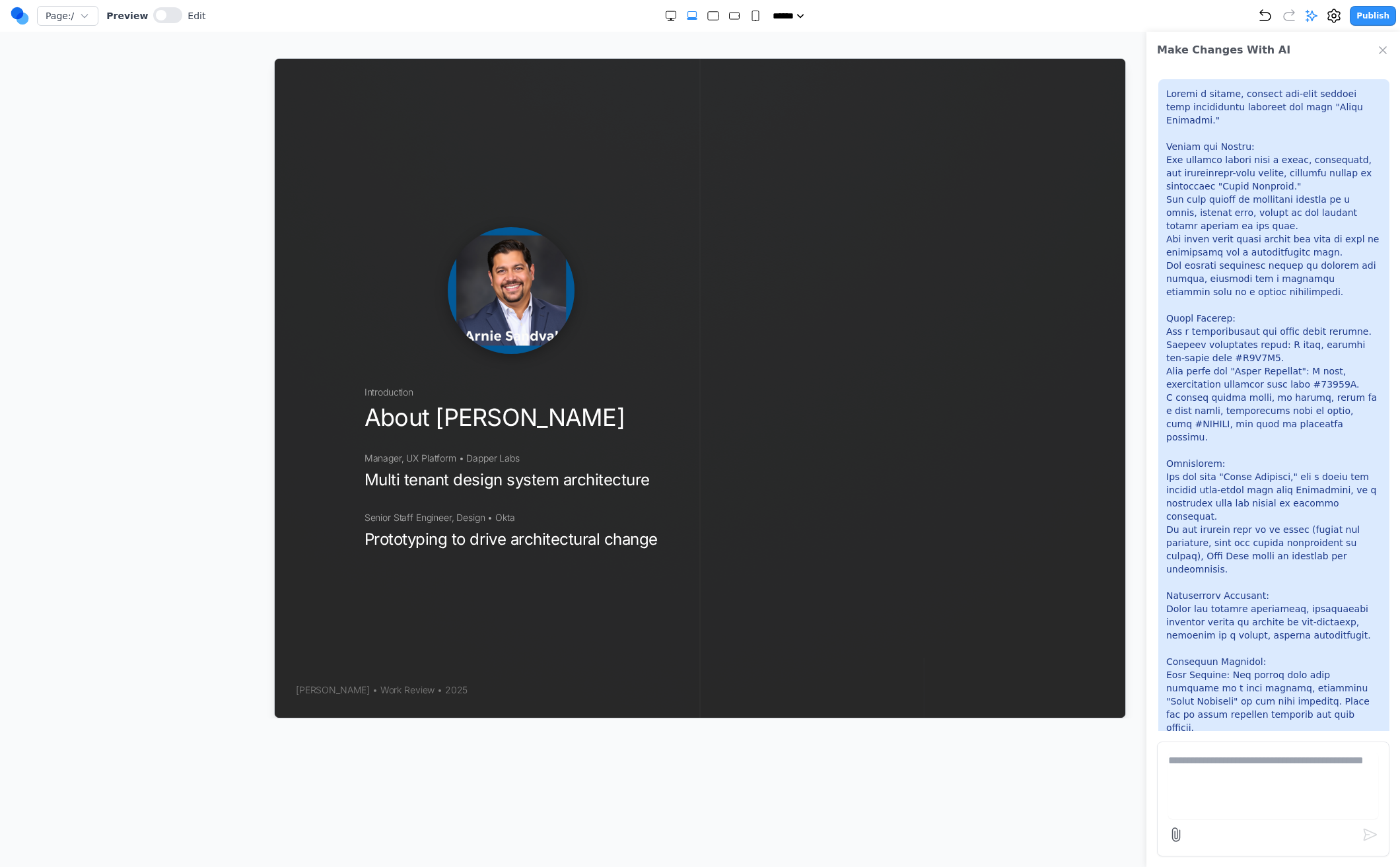
click at [738, 20] on div at bounding box center [712, 16] width 97 height 13
click at [730, 17] on rect "Medium" at bounding box center [734, 16] width 10 height 6
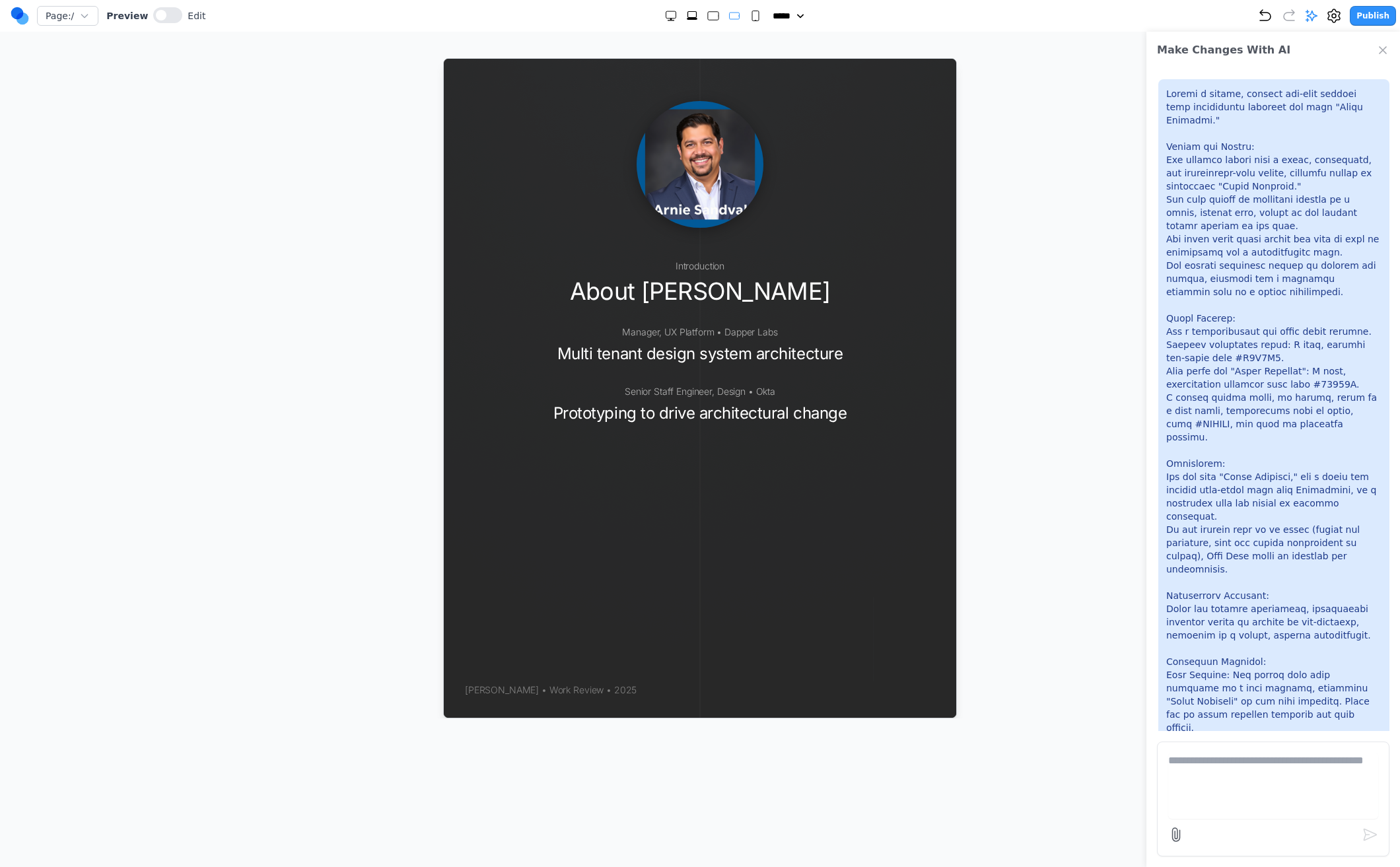
click at [742, 18] on div at bounding box center [712, 16] width 97 height 13
click at [752, 18] on rect "Small" at bounding box center [755, 16] width 6 height 10
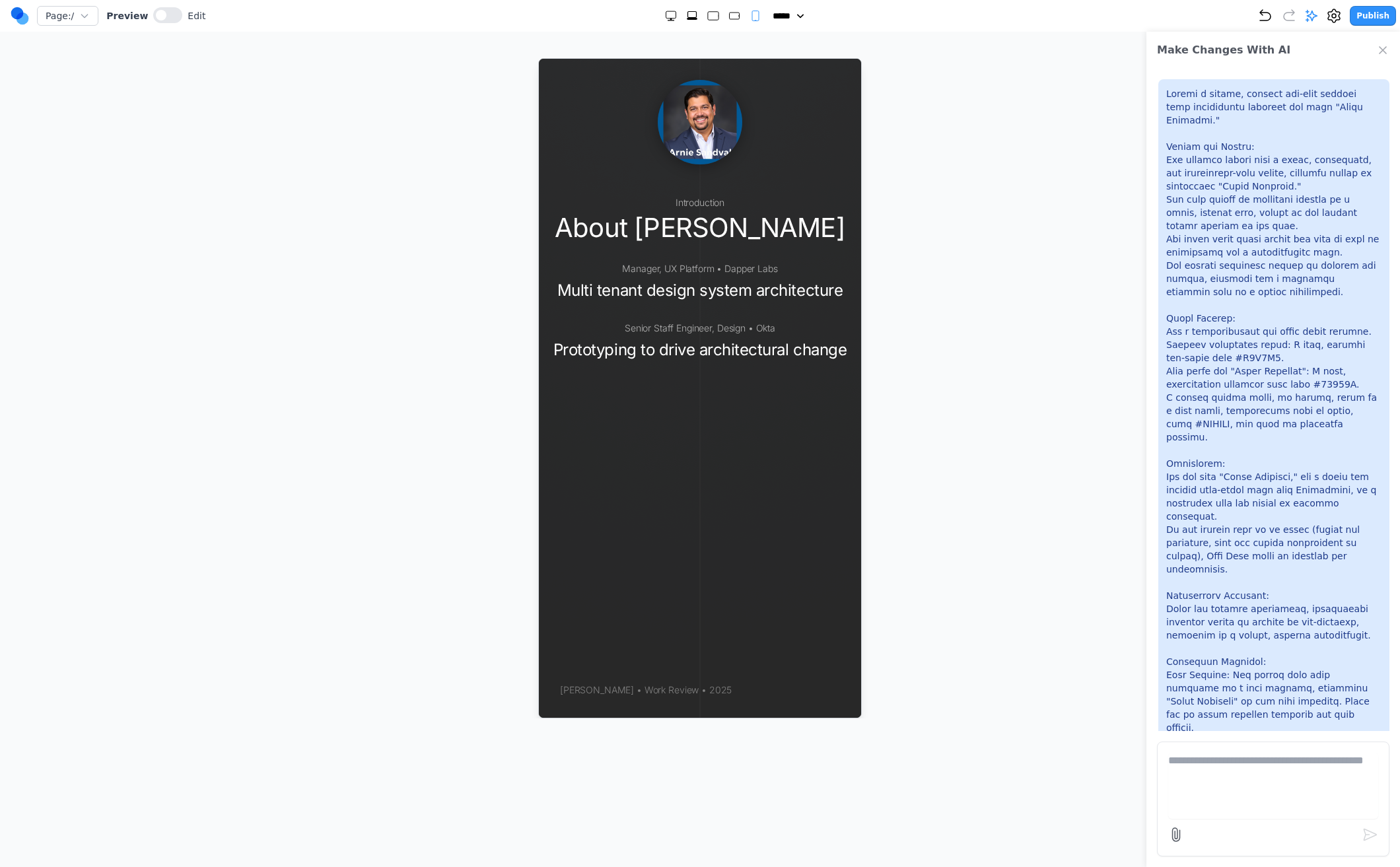
click at [729, 17] on rect "Medium" at bounding box center [734, 16] width 10 height 6
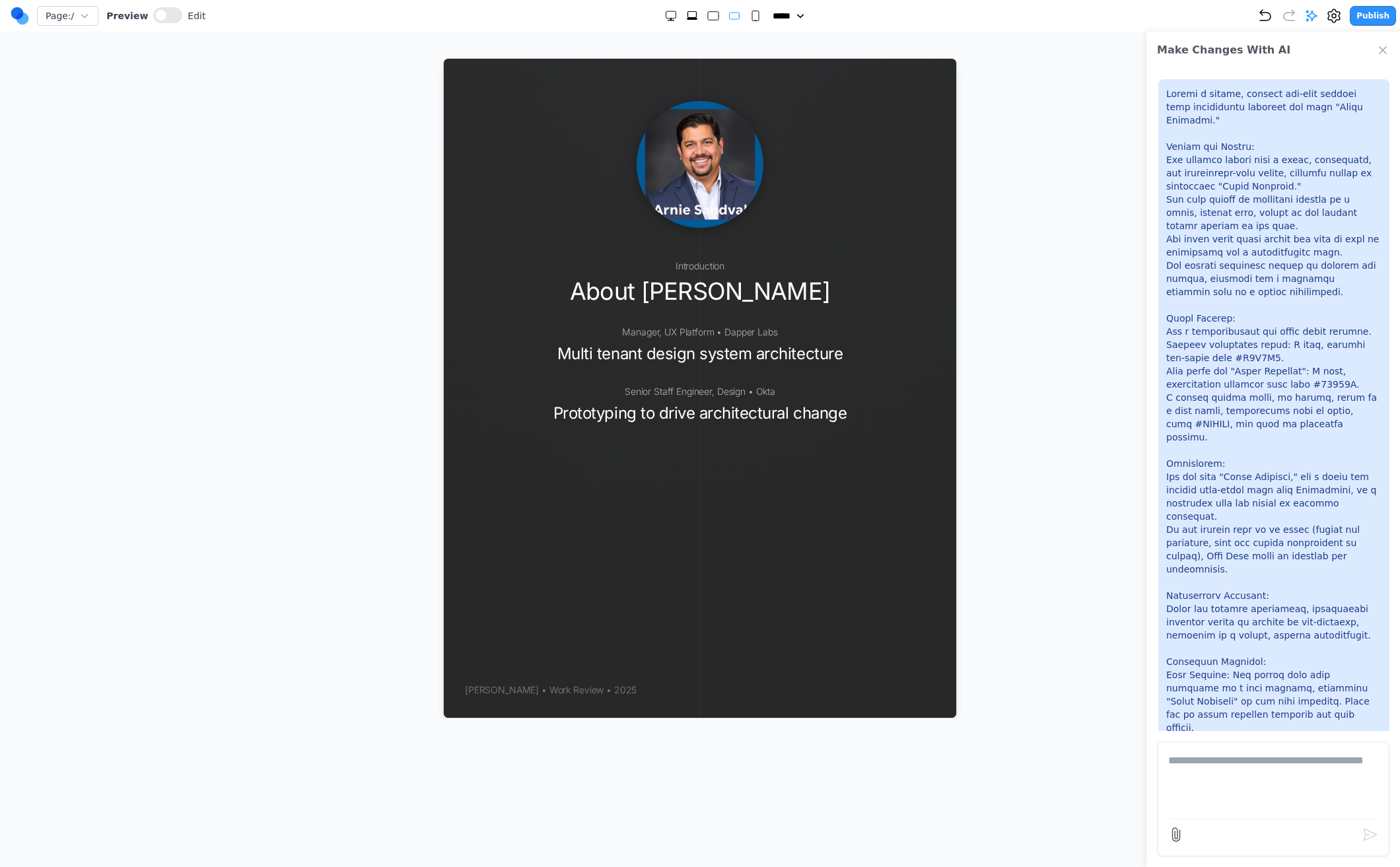
click at [718, 14] on div at bounding box center [712, 16] width 97 height 13
click at [708, 17] on rect "Large" at bounding box center [712, 16] width 10 height 9
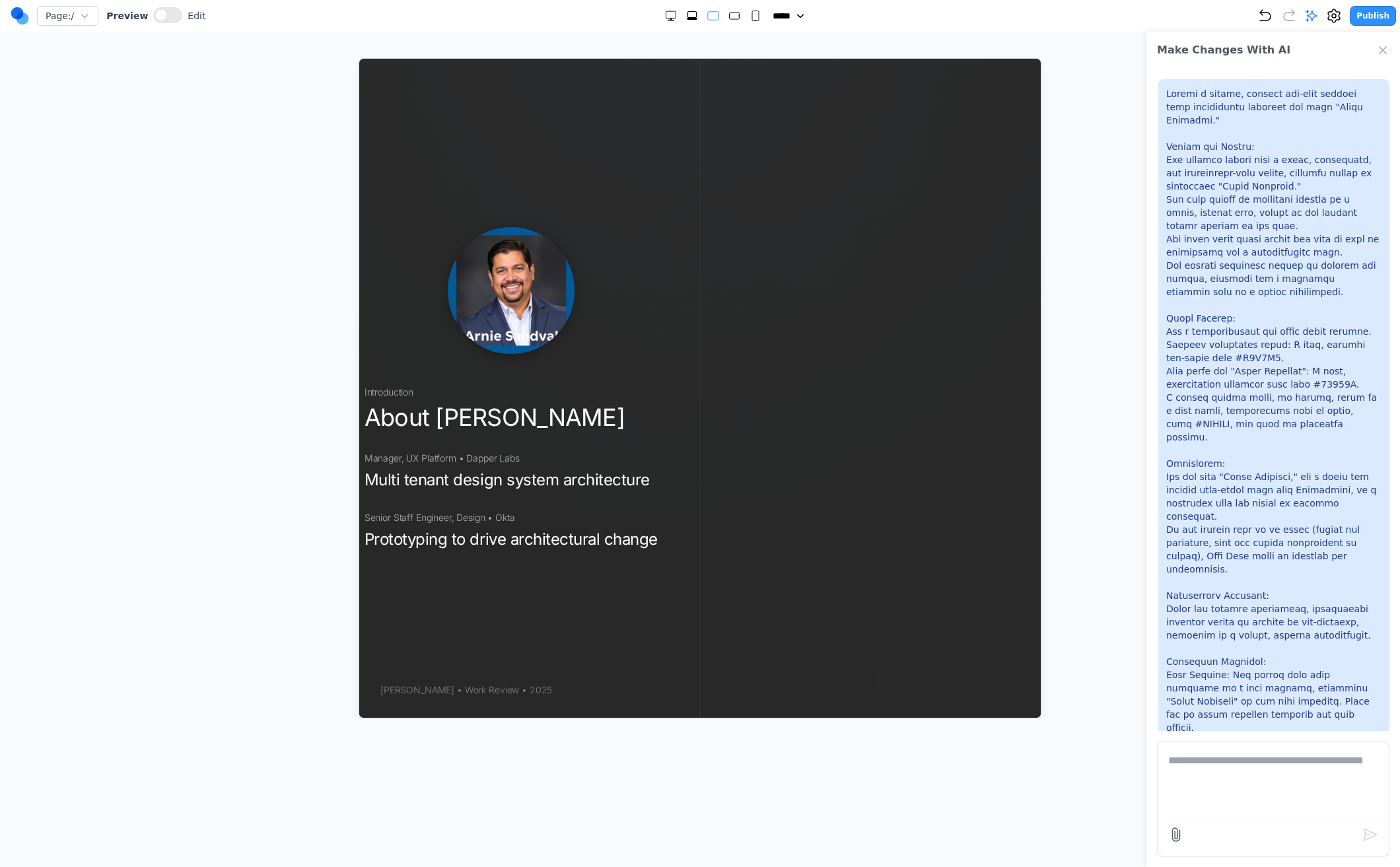
click at [691, 18] on icon "Extra Large" at bounding box center [692, 19] width 10 height 2
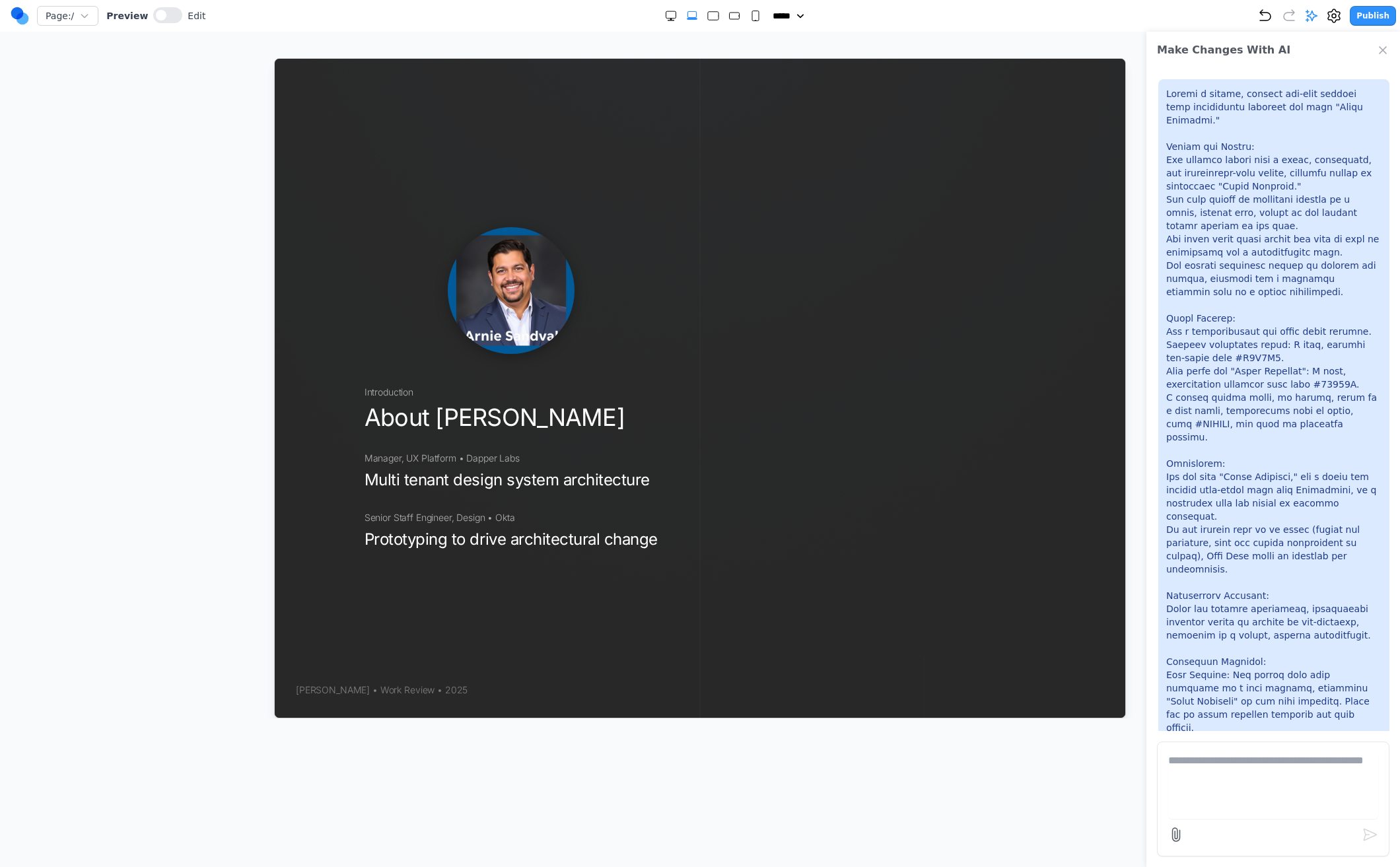
click at [664, 17] on icon "Double Extra Large" at bounding box center [670, 16] width 13 height 13
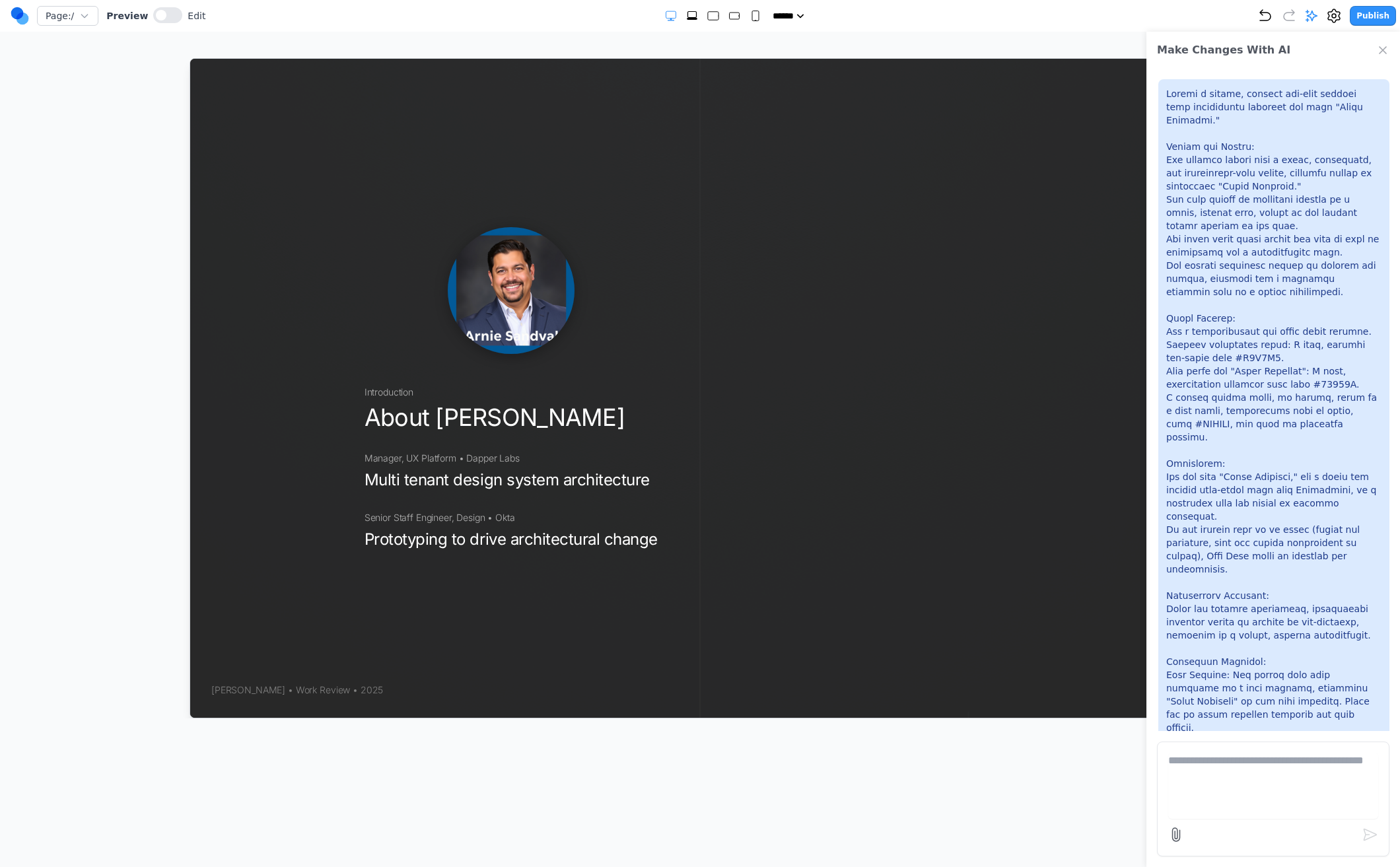
click at [749, 17] on icon "Small" at bounding box center [755, 16] width 13 height 13
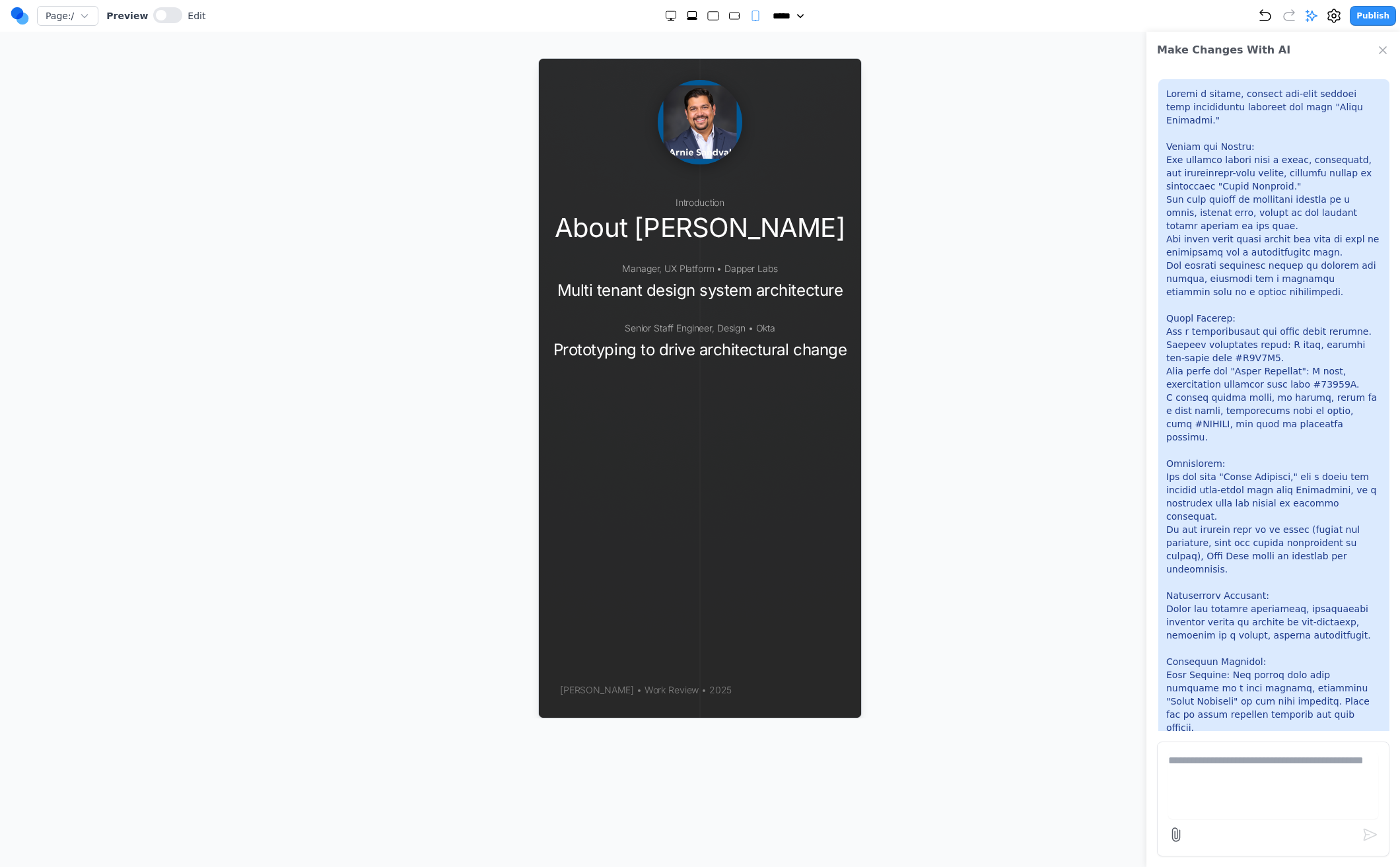
click at [715, 19] on div at bounding box center [712, 16] width 97 height 13
click at [727, 22] on icon "Medium" at bounding box center [734, 16] width 13 height 13
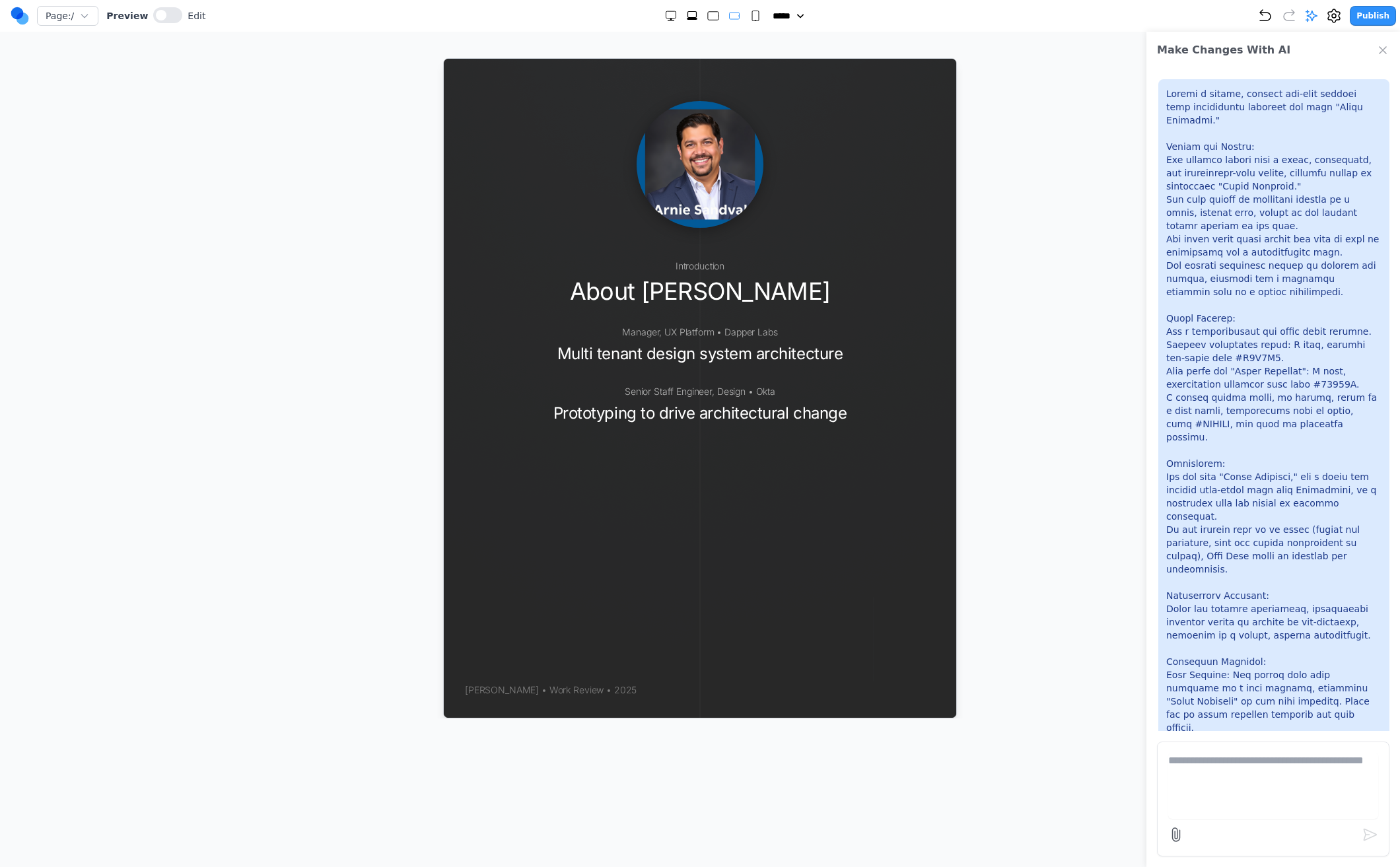
click at [708, 19] on rect "Large" at bounding box center [712, 16] width 10 height 9
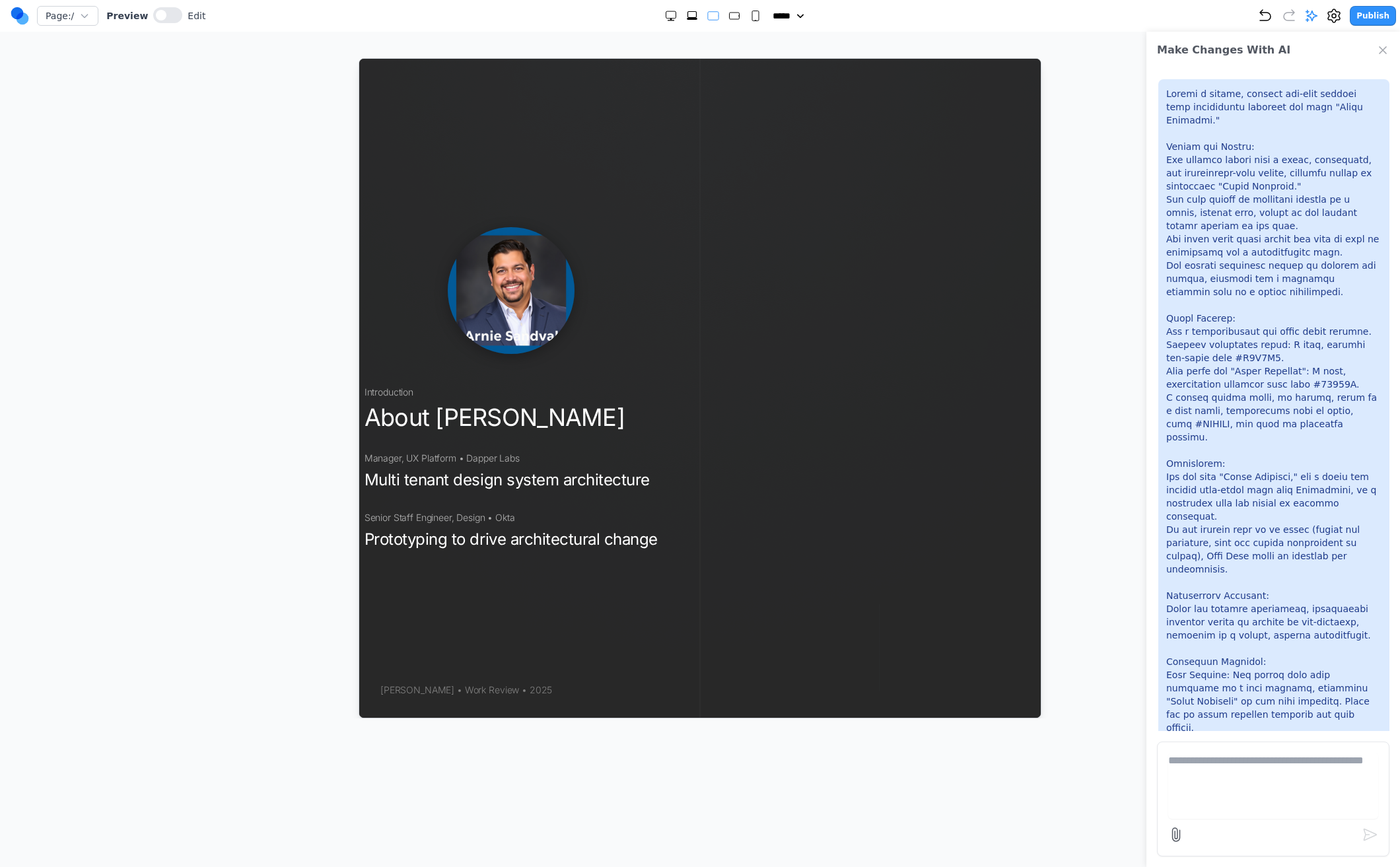
click at [677, 15] on div at bounding box center [712, 16] width 97 height 13
click at [685, 13] on icon "Extra Large" at bounding box center [692, 16] width 13 height 13
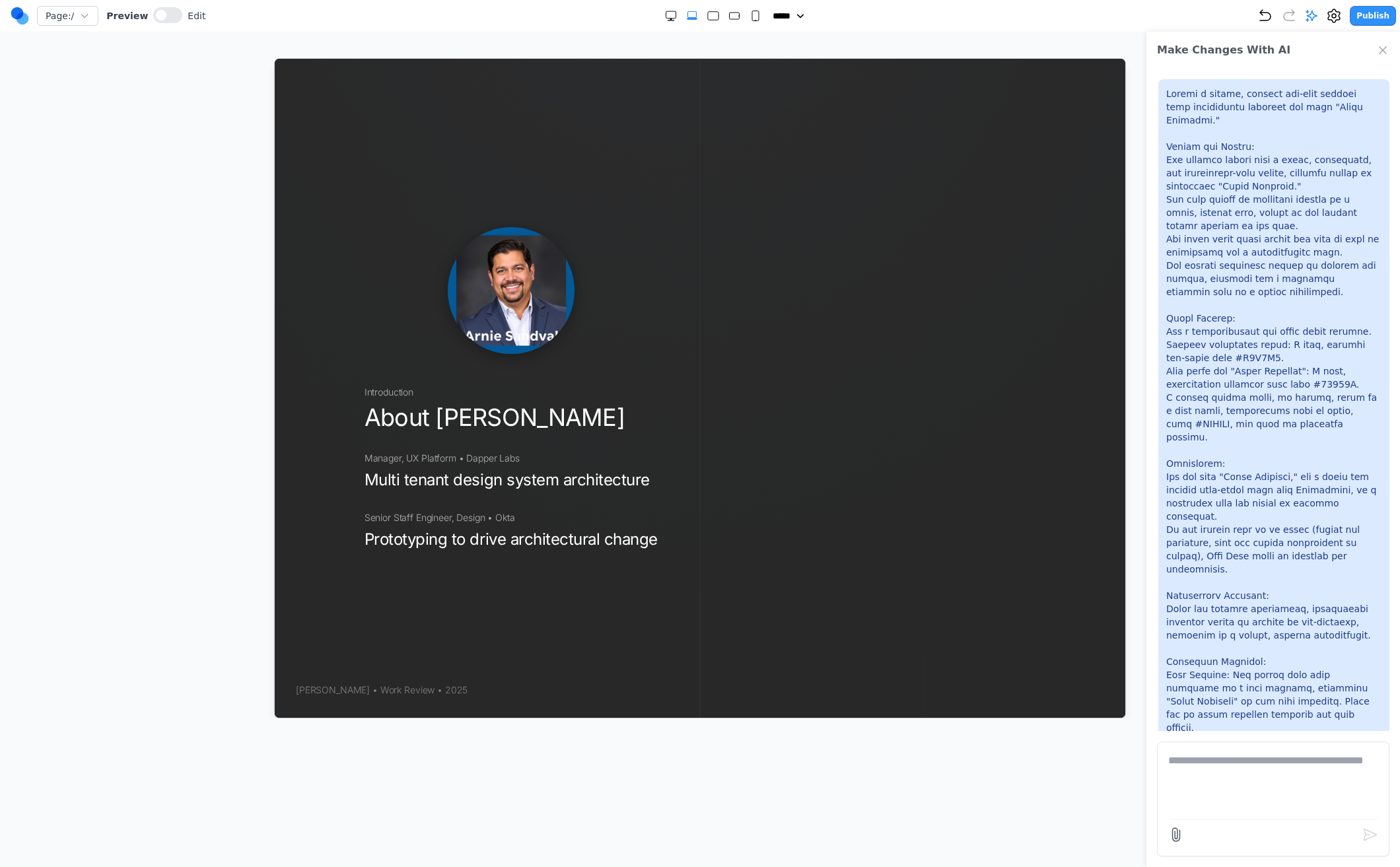
click at [664, 14] on icon "Double Extra Large" at bounding box center [670, 16] width 13 height 13
select select "***"
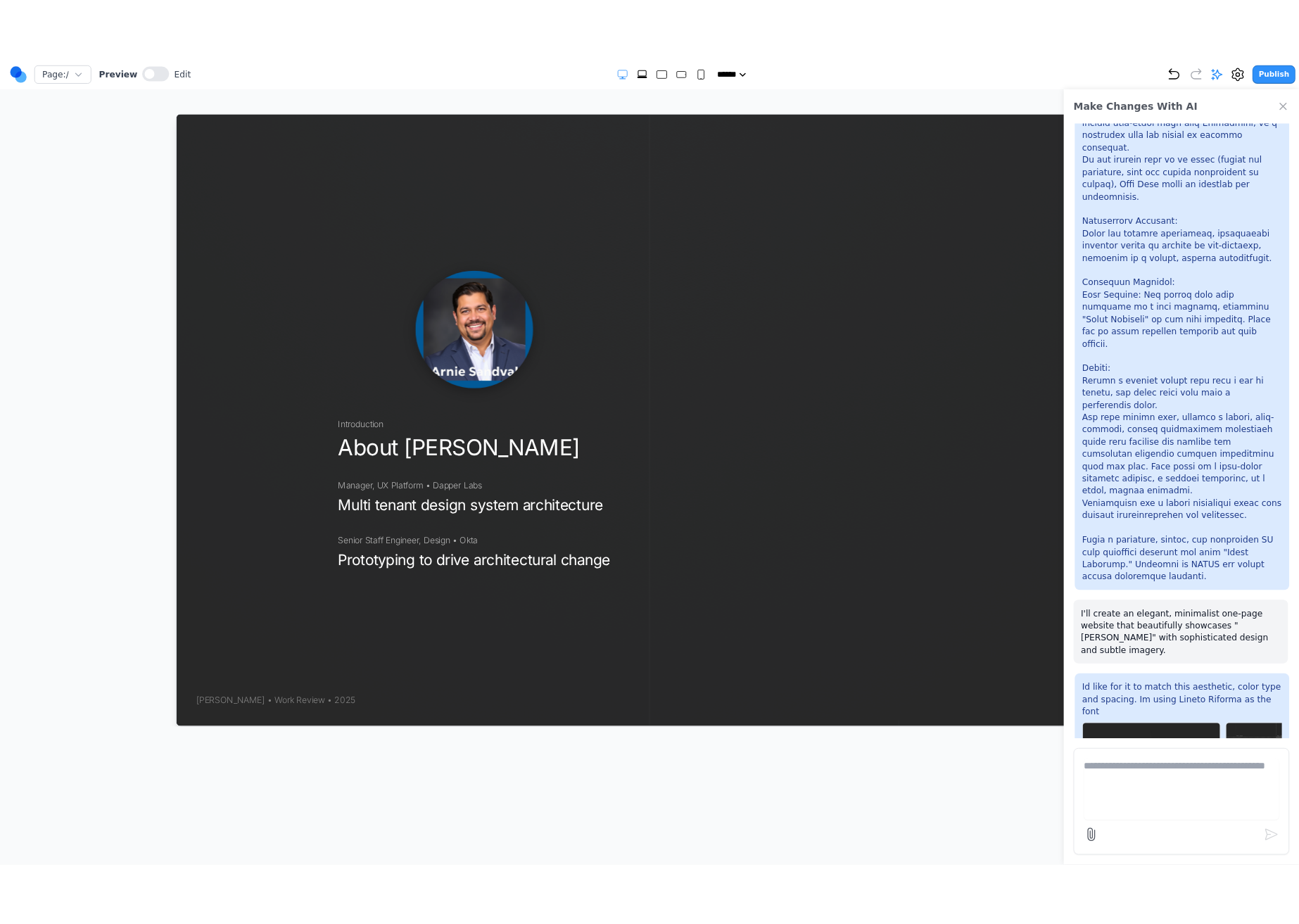
scroll to position [566, 0]
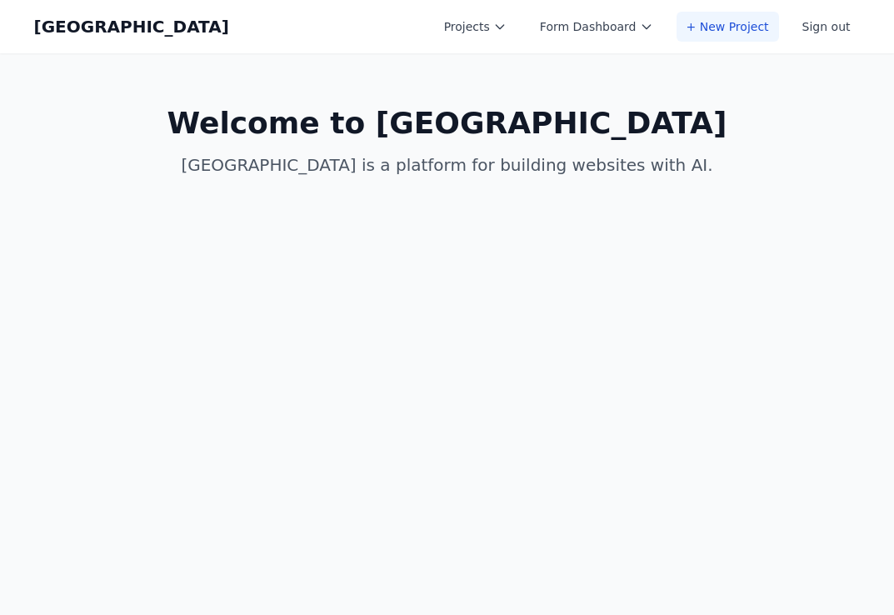
click at [742, 34] on link "+ New Project" at bounding box center [728, 27] width 103 height 30
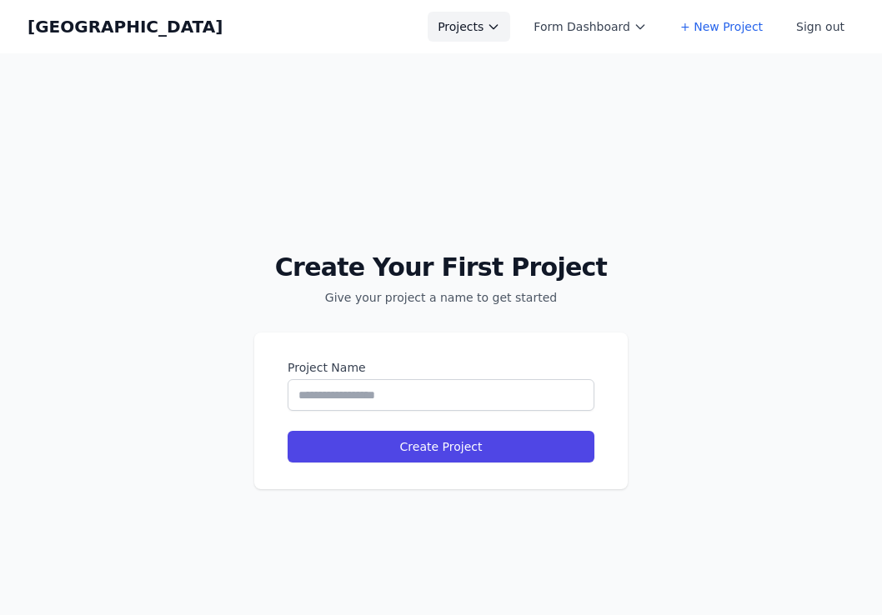
click at [476, 21] on button "Projects" at bounding box center [469, 27] width 83 height 30
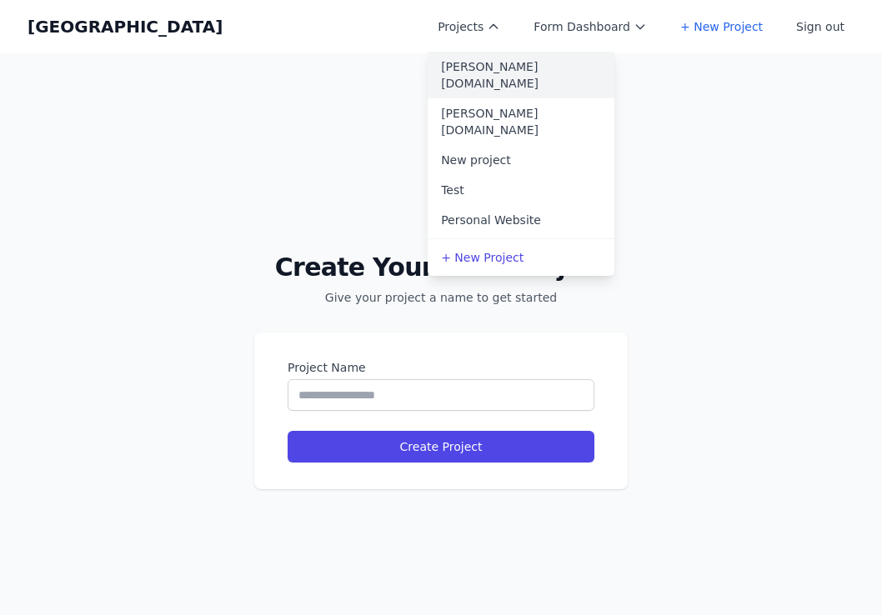
click at [492, 64] on link "[PERSON_NAME][DOMAIN_NAME]" at bounding box center [521, 75] width 187 height 47
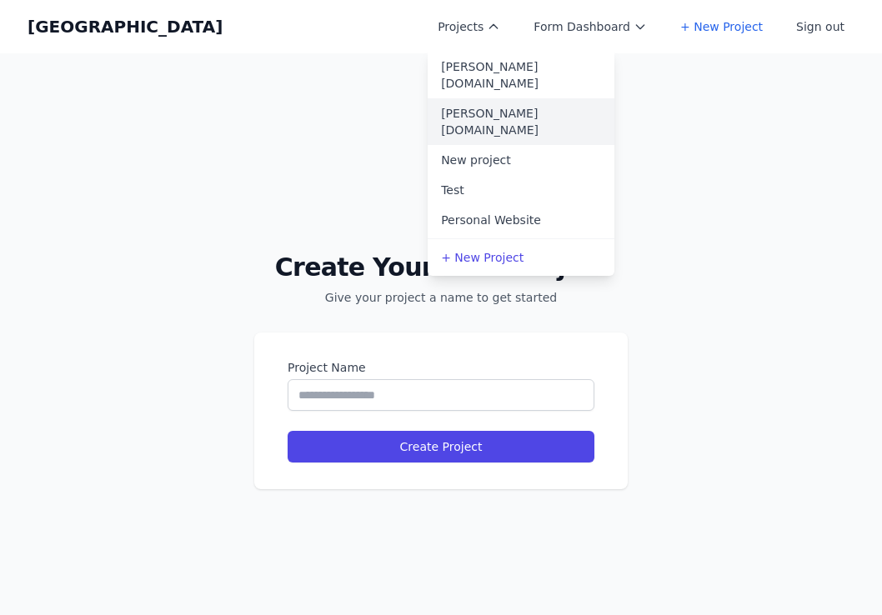
click at [542, 103] on link "[PERSON_NAME][DOMAIN_NAME]" at bounding box center [521, 121] width 187 height 47
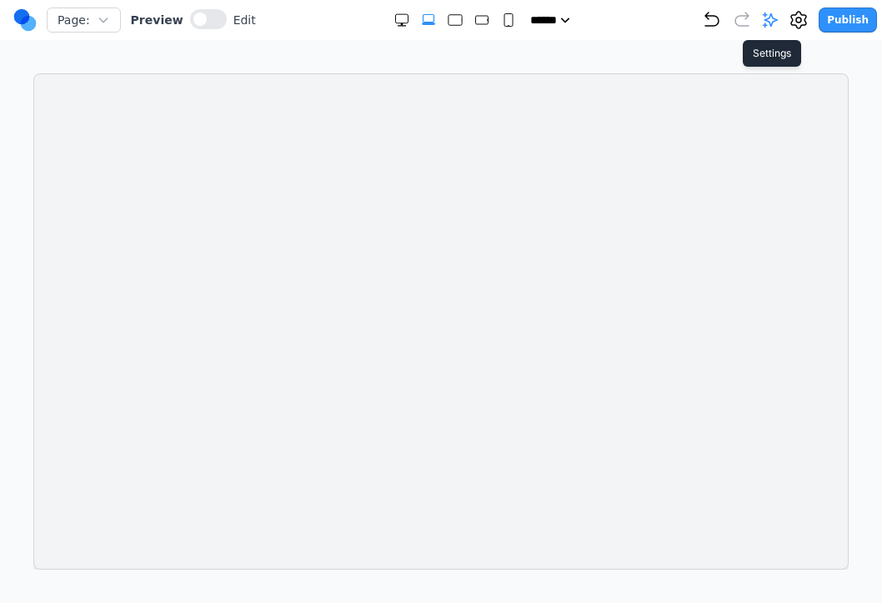
click at [798, 20] on icon at bounding box center [798, 20] width 20 height 20
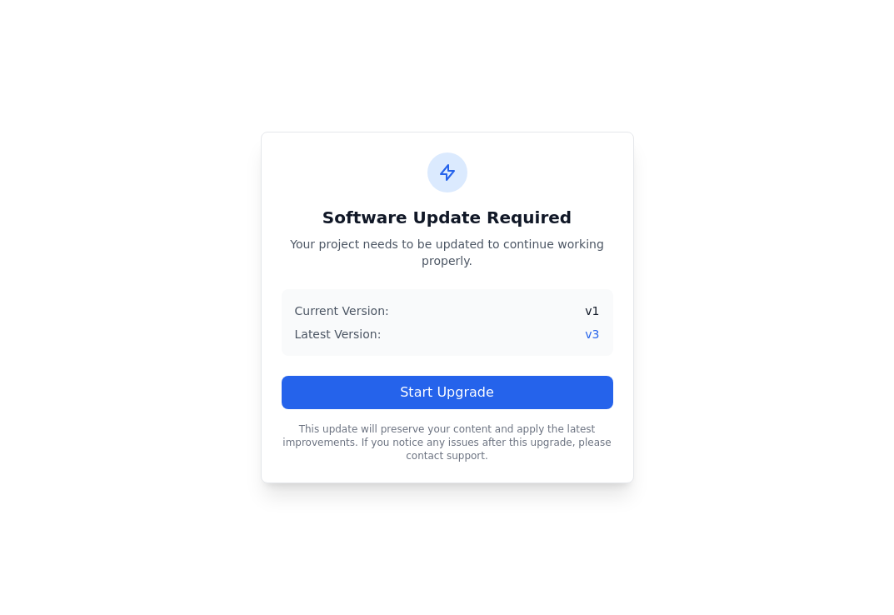
click at [454, 433] on p "This update will preserve your content and apply the latest improvements. If yo…" at bounding box center [448, 443] width 332 height 40
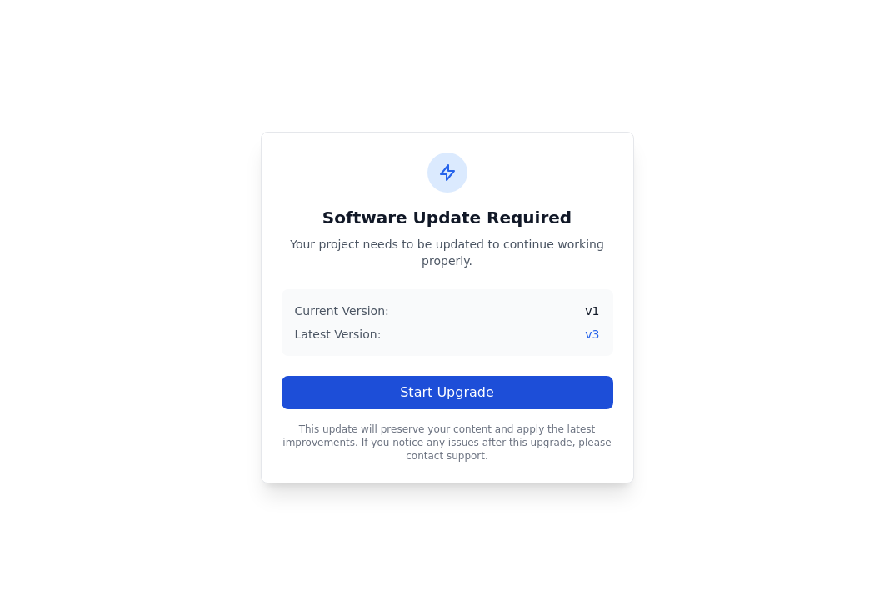
click at [453, 396] on button "Start Upgrade" at bounding box center [448, 392] width 332 height 33
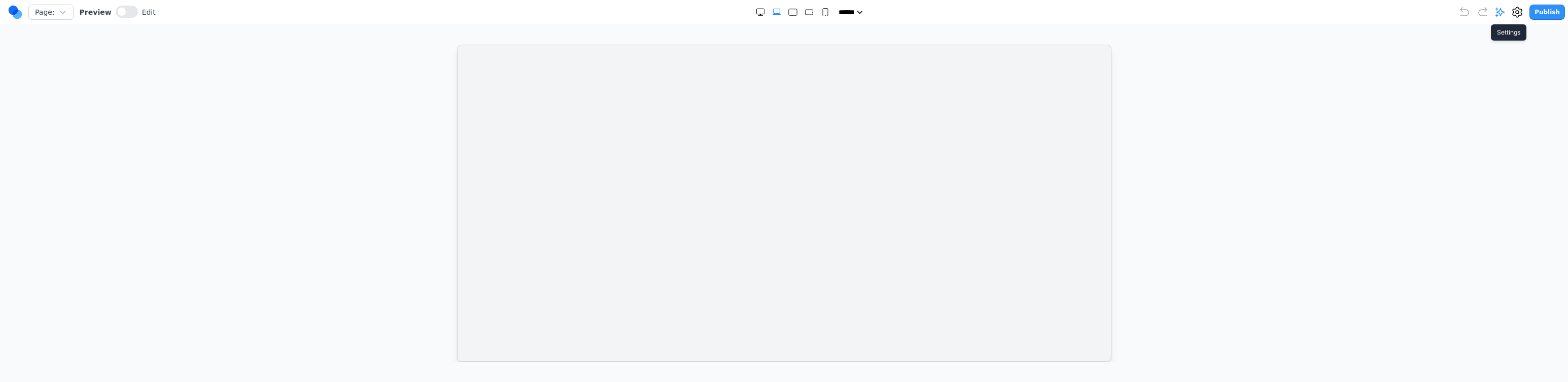
click at [544, 17] on icon at bounding box center [1517, 12] width 12 height 12
click at [38, 131] on button "Delete Project" at bounding box center [33, 127] width 50 height 10
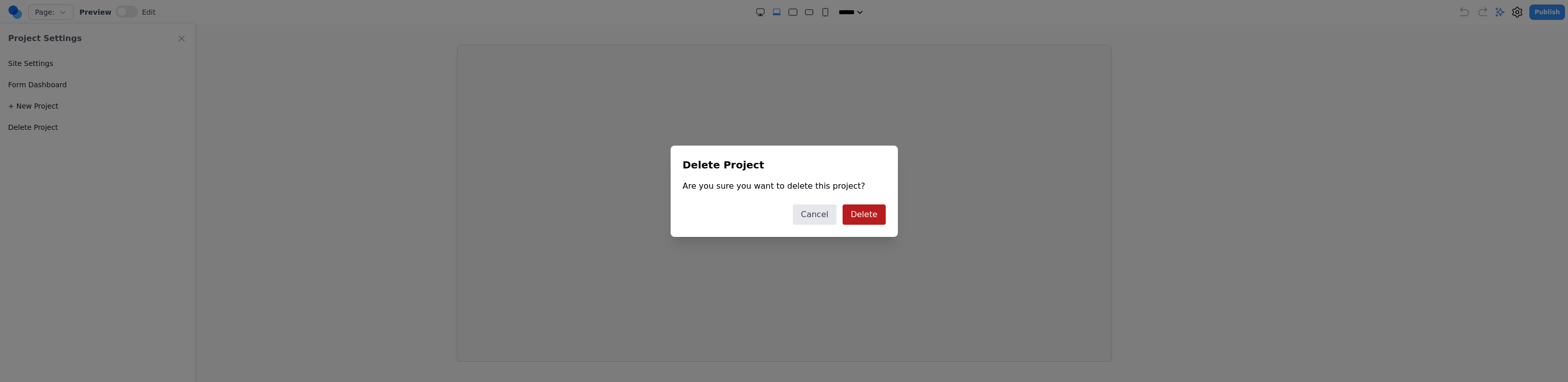
click at [544, 217] on button "Delete" at bounding box center [864, 214] width 43 height 20
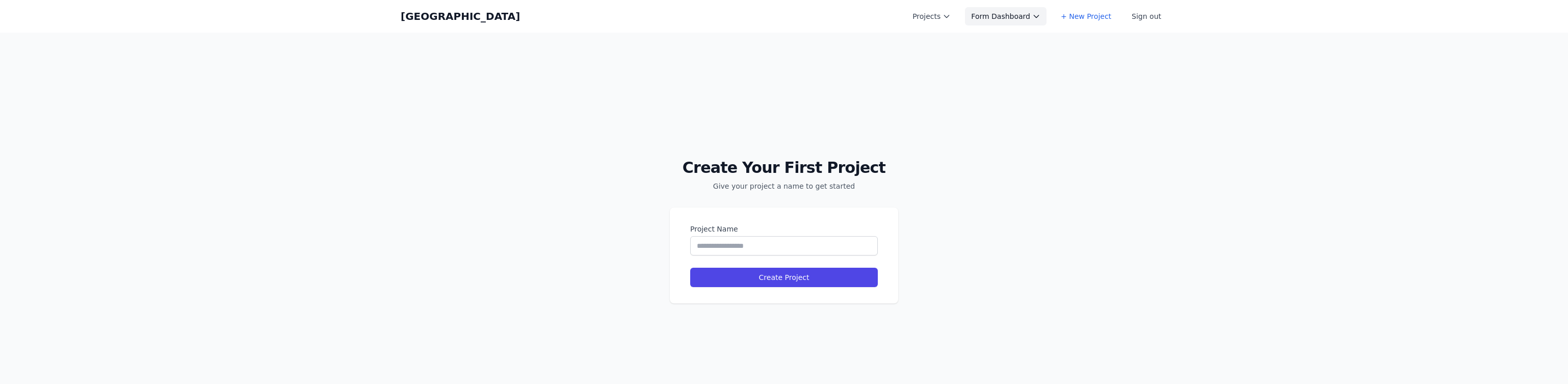
click at [546, 13] on button "Form Dashboard" at bounding box center [1006, 17] width 81 height 18
click at [546, 60] on link "New project" at bounding box center [1022, 69] width 114 height 18
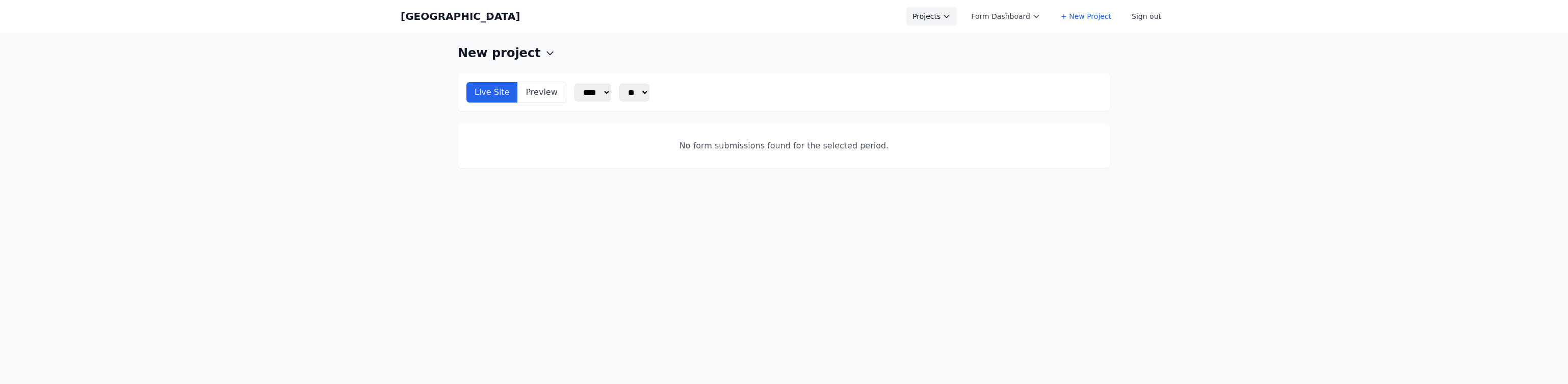
click at [926, 20] on button "Projects" at bounding box center [932, 17] width 51 height 18
click at [1079, 68] on div "New project Live Site Preview **** ** ** ** ** ** ** ** ** ** ** ** ** No form …" at bounding box center [784, 106] width 653 height 124
click at [920, 17] on button "Projects" at bounding box center [932, 17] width 51 height 18
click at [943, 78] on link "Test" at bounding box center [964, 87] width 114 height 18
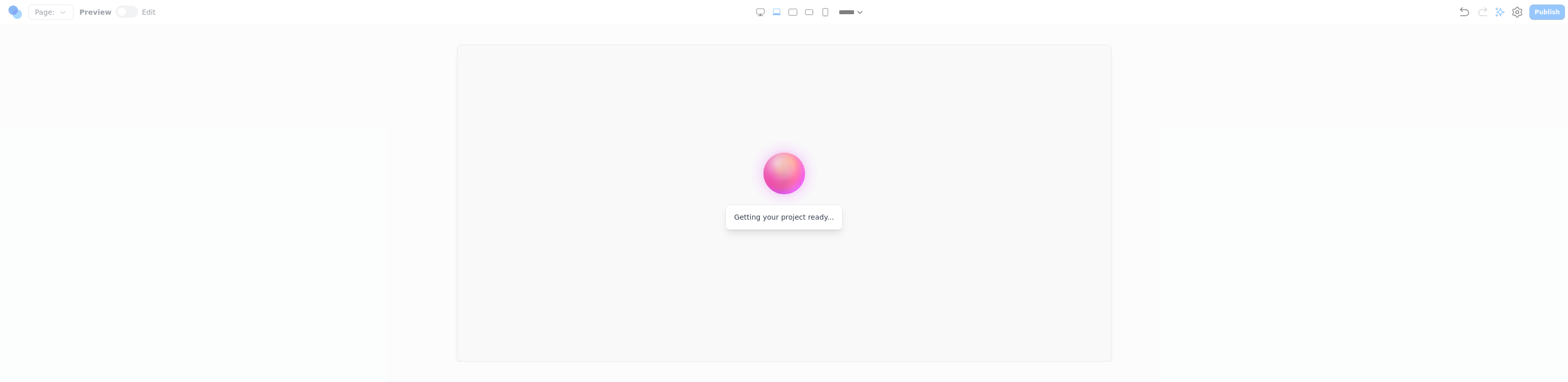
click at [1500, 24] on div at bounding box center [784, 191] width 1568 height 382
click at [1527, 15] on div "Getting your project ready..." at bounding box center [784, 191] width 1568 height 382
click at [1522, 15] on div "Getting your project ready..." at bounding box center [784, 191] width 1568 height 382
click at [1521, 14] on div "Getting your project ready..." at bounding box center [784, 191] width 1568 height 382
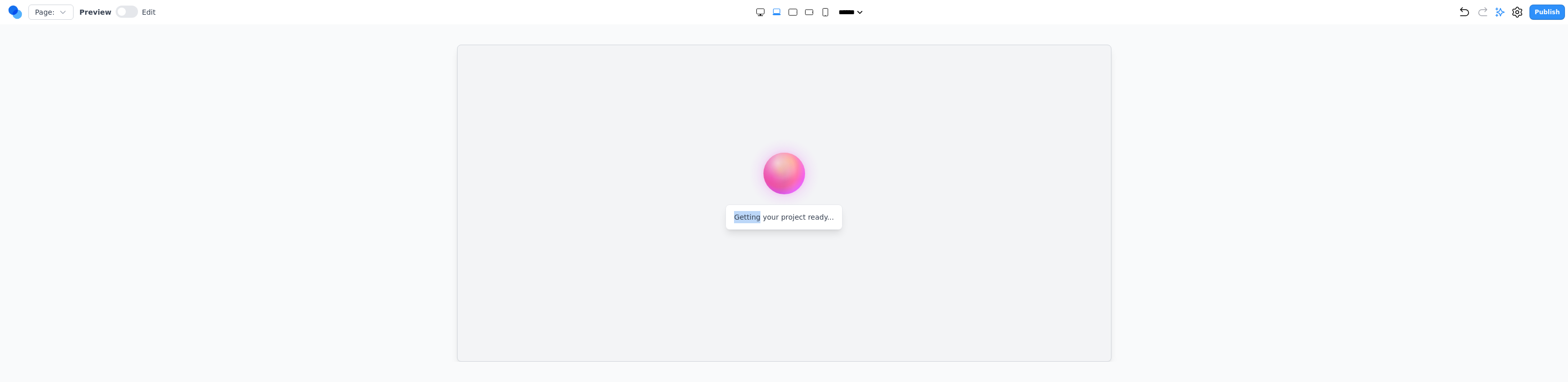
click at [1482, 33] on div "Getting your project ready..." at bounding box center [784, 191] width 1568 height 382
drag, startPoint x: 1258, startPoint y: 201, endPoint x: 1237, endPoint y: 199, distance: 21.1
click at [1258, 201] on div "Getting your project ready..." at bounding box center [784, 191] width 1568 height 382
click at [1524, 18] on div "Publish" at bounding box center [1511, 12] width 107 height 15
click at [1519, 13] on icon at bounding box center [1517, 12] width 3 height 3
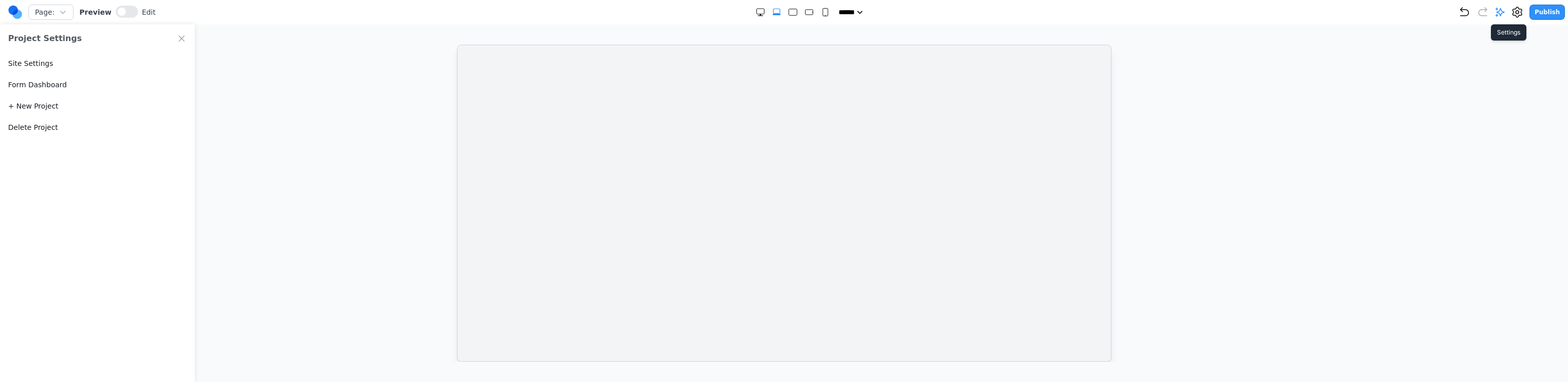
click at [1519, 11] on icon at bounding box center [1517, 12] width 3 height 3
click at [14, 124] on button "Delete Project" at bounding box center [33, 127] width 50 height 10
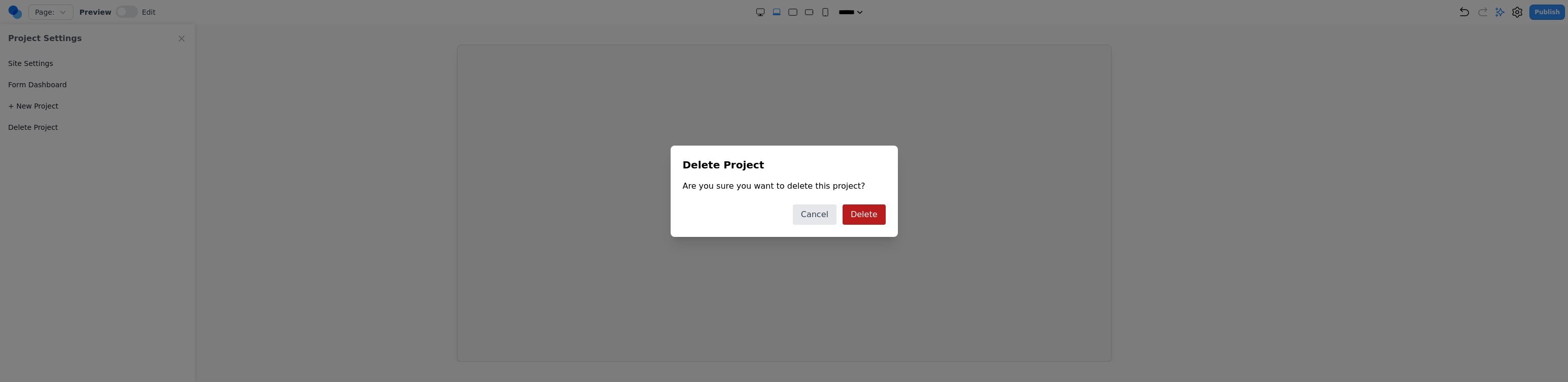
click at [855, 209] on button "Delete" at bounding box center [864, 214] width 43 height 20
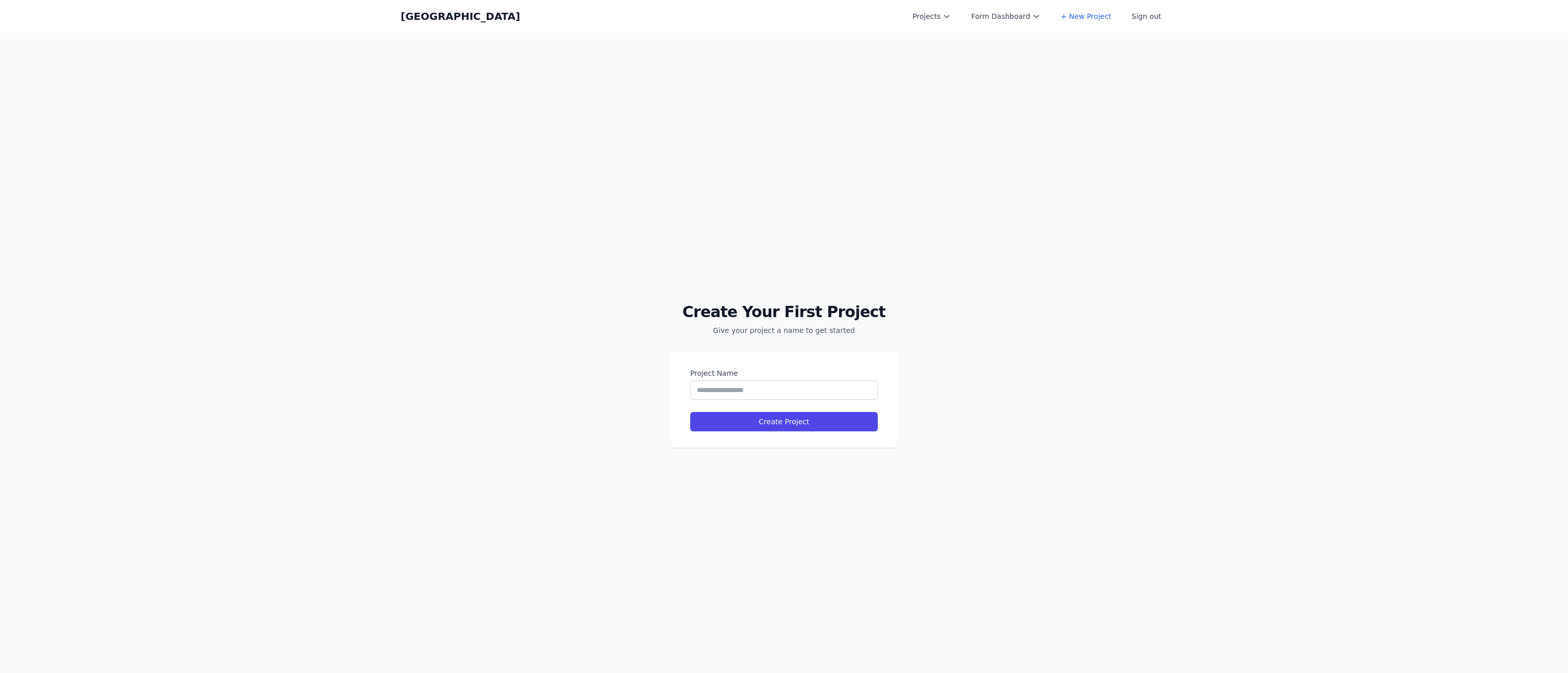
click at [1222, 370] on div "Create Your First Project Give your project a name to get started Project Name …" at bounding box center [784, 369] width 1568 height 673
click at [998, 17] on button "Form Dashboard" at bounding box center [1006, 17] width 81 height 18
click at [861, 20] on div "Coal Creek Projects Form Dashboard [PERSON_NAME][DOMAIN_NAME] New project Perso…" at bounding box center [784, 16] width 767 height 32
click at [1003, 23] on button "Form Dashboard" at bounding box center [1006, 17] width 81 height 18
click at [998, 78] on link "Personal Website" at bounding box center [1022, 87] width 114 height 18
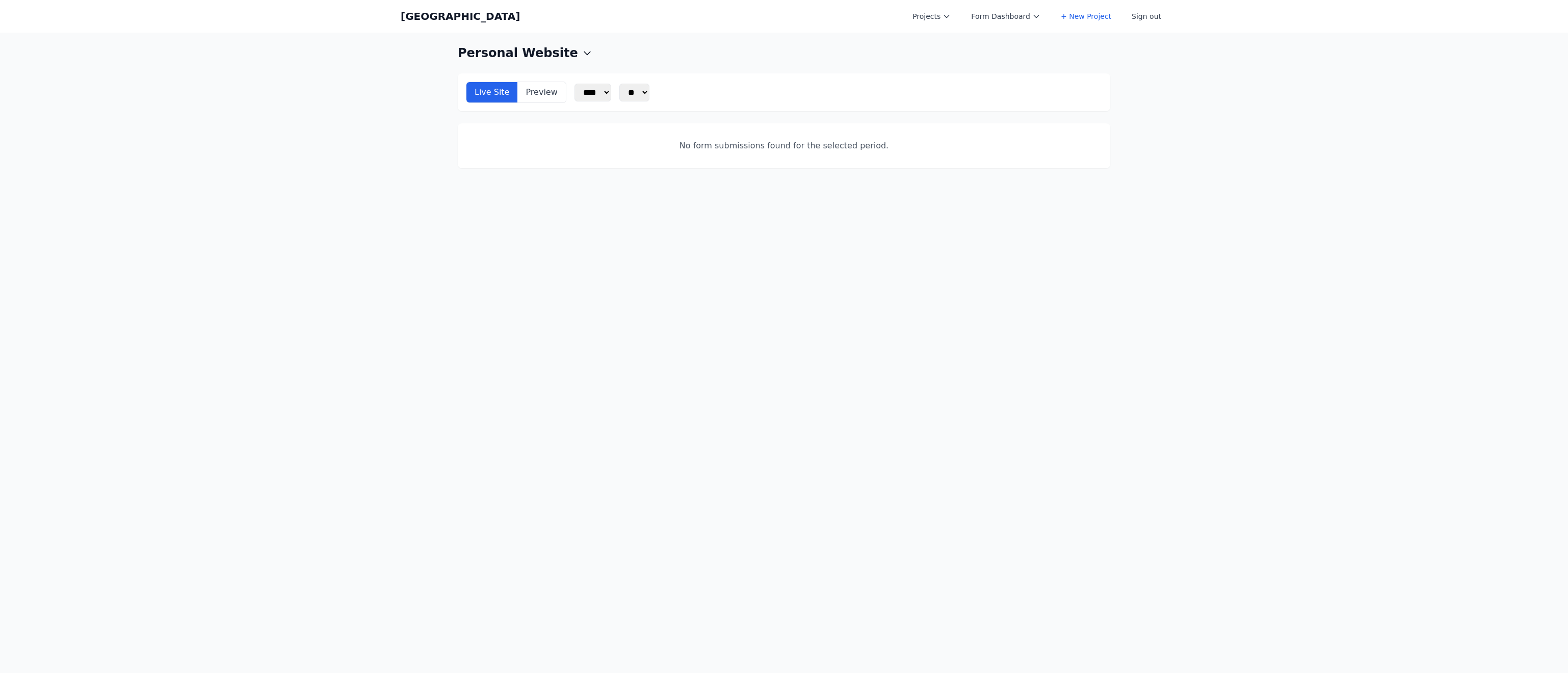
click at [428, 17] on link "[GEOGRAPHIC_DATA]" at bounding box center [460, 16] width 119 height 14
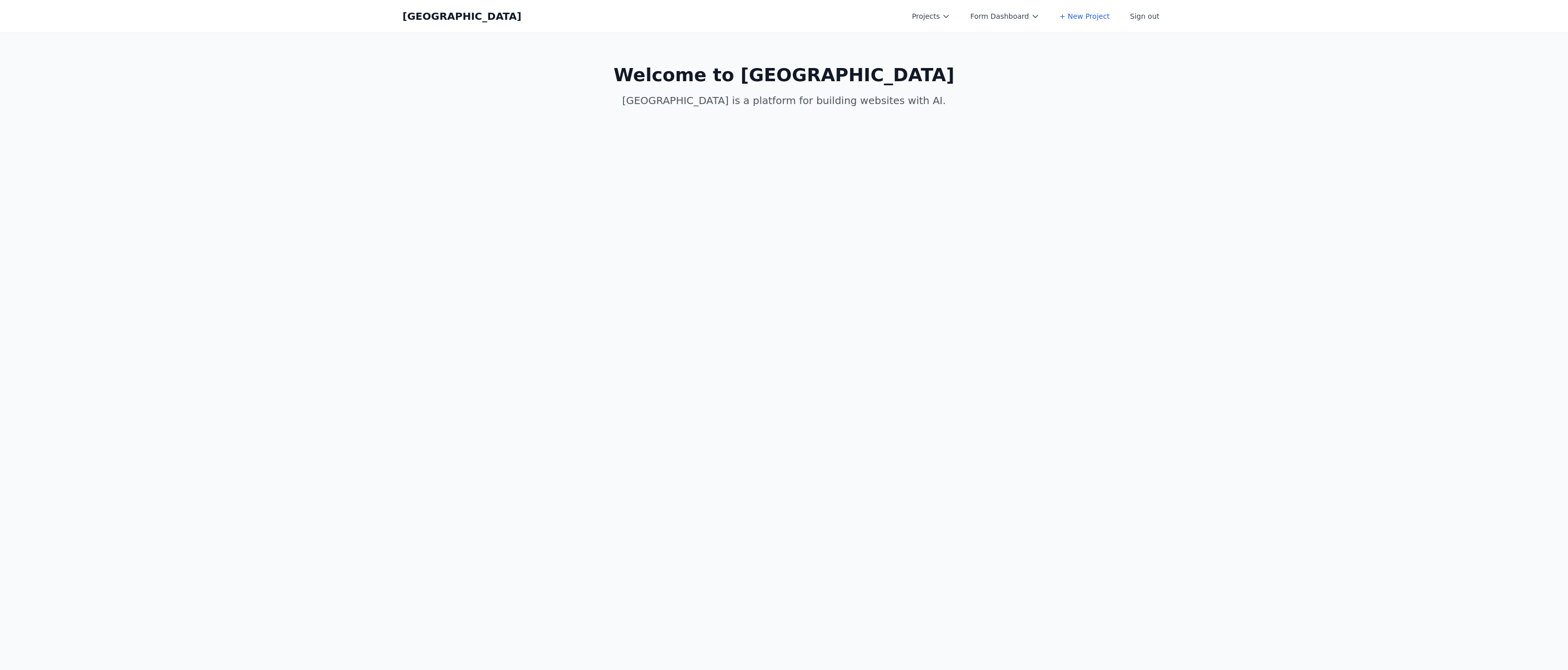
click at [528, 85] on main "Welcome to Coal Creek Coal Creek is a platform for building websites with AI." at bounding box center [784, 86] width 779 height 108
click at [1021, 12] on button "Form Dashboard" at bounding box center [1004, 16] width 81 height 18
click at [1013, 44] on link "[PERSON_NAME][DOMAIN_NAME]" at bounding box center [1021, 46] width 114 height 29
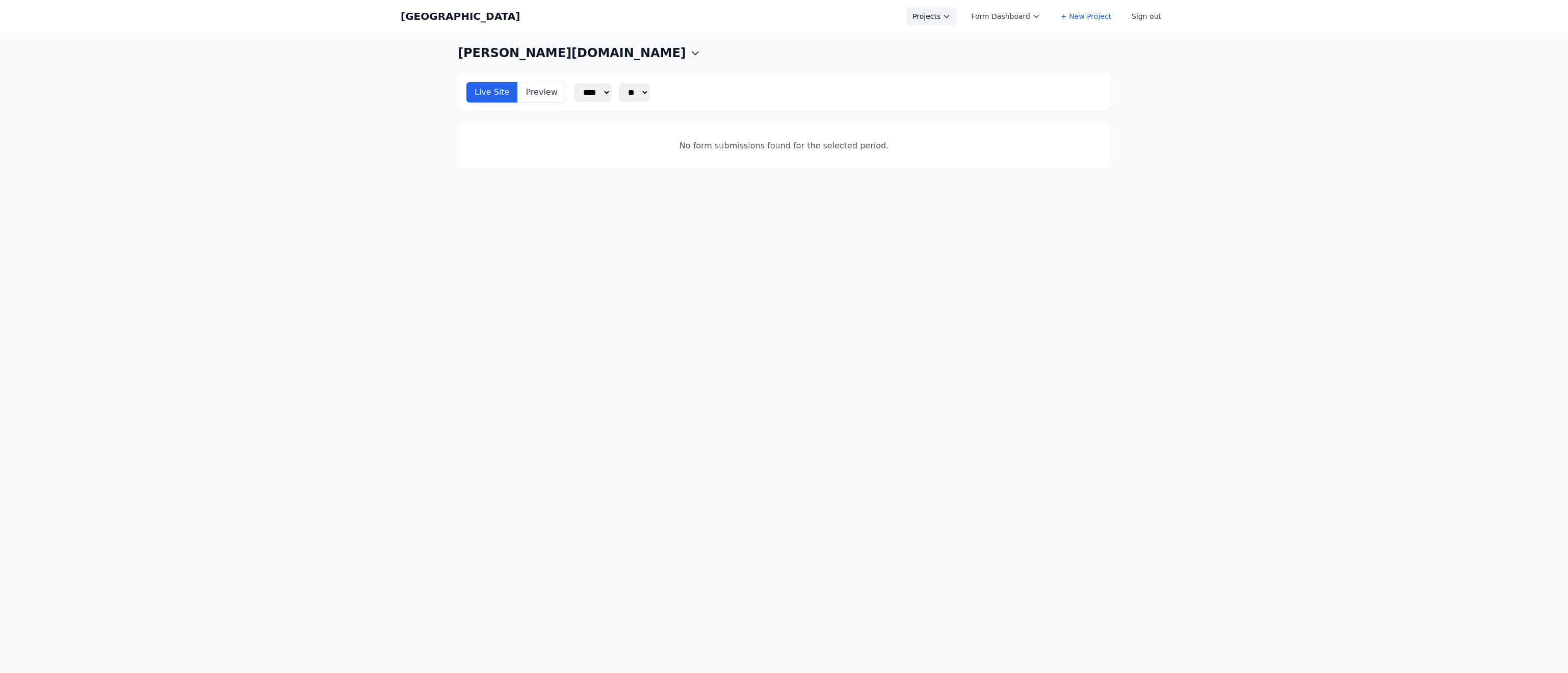
click at [957, 17] on button "Projects" at bounding box center [932, 17] width 51 height 18
click at [960, 60] on link "New project" at bounding box center [964, 69] width 114 height 18
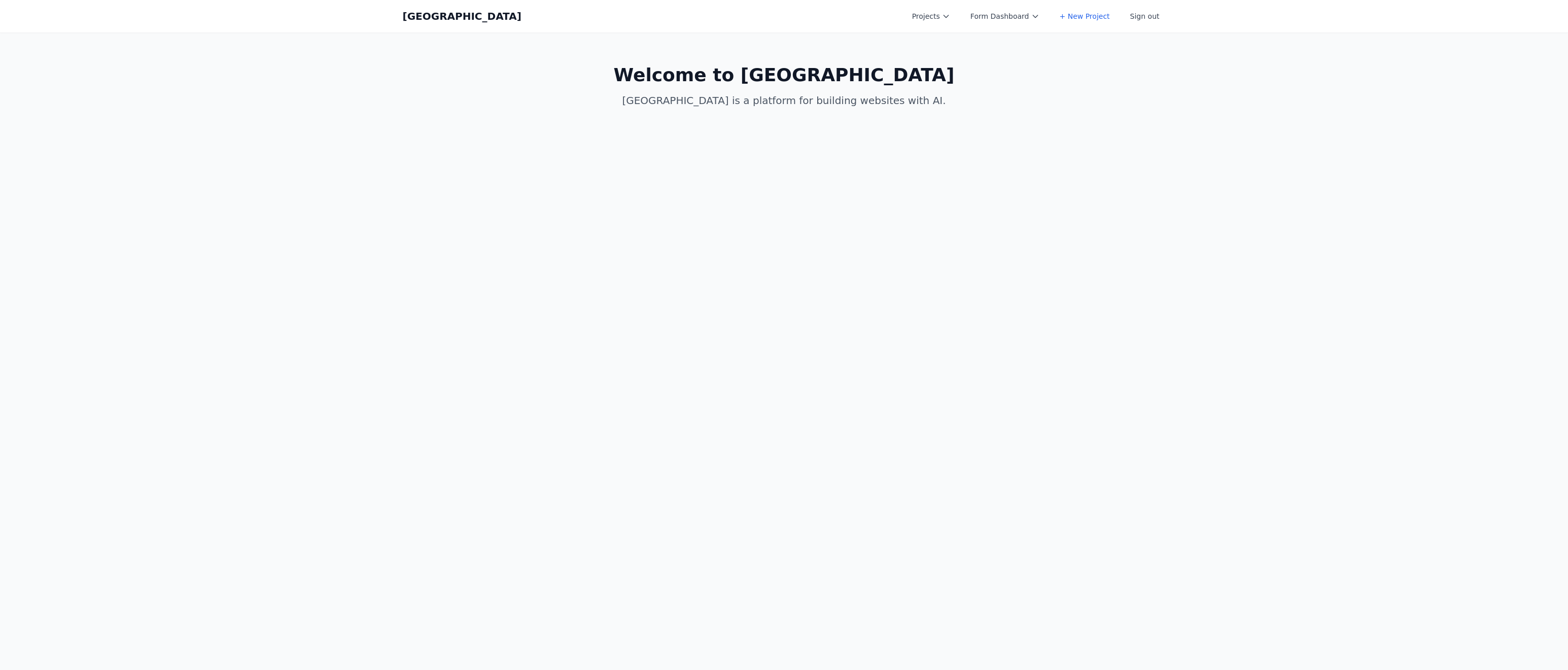
click at [994, 4] on div "Coal Creek Projects Form Dashboard + New Project Sign out Open main menu" at bounding box center [784, 16] width 763 height 32
click at [992, 14] on button "Form Dashboard" at bounding box center [1004, 16] width 81 height 18
click at [948, 18] on button "Projects" at bounding box center [931, 16] width 51 height 18
click at [958, 43] on link "arnie.io" at bounding box center [962, 46] width 114 height 29
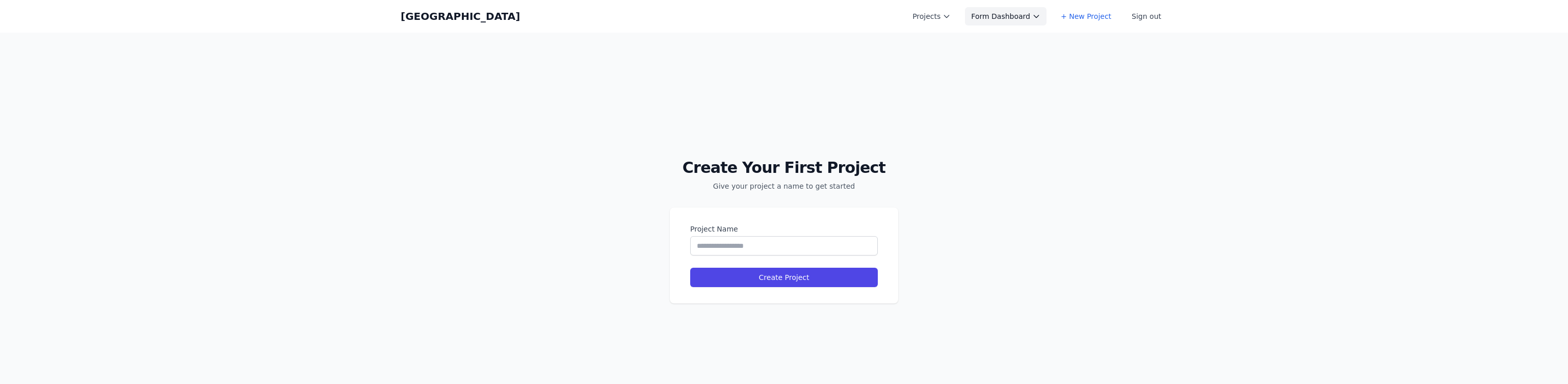
click at [1038, 21] on button "Form Dashboard" at bounding box center [1006, 17] width 81 height 18
click at [1001, 61] on link "New project" at bounding box center [1022, 69] width 114 height 18
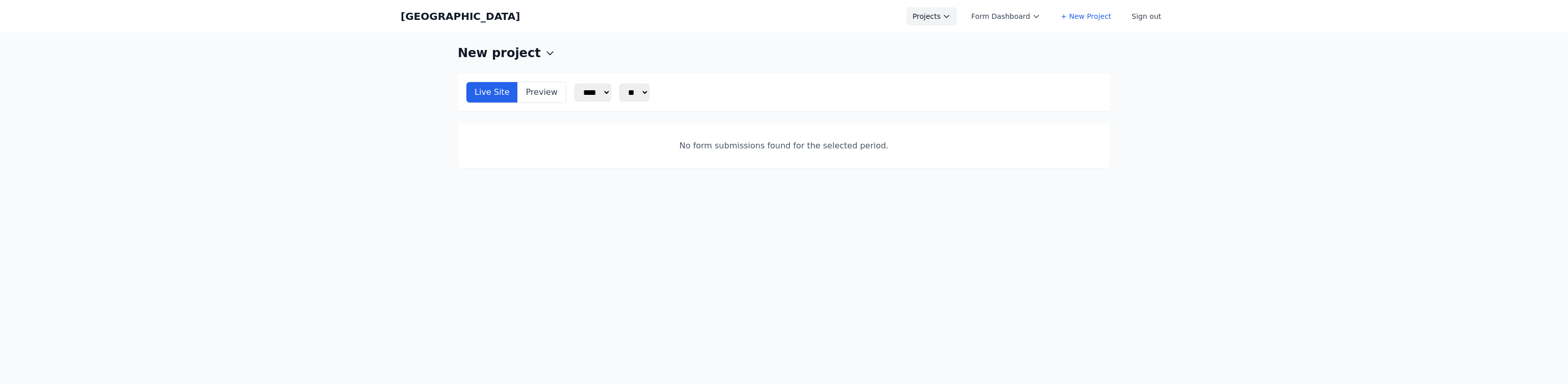
click at [942, 16] on button "Projects" at bounding box center [932, 17] width 51 height 18
click at [943, 60] on link "New project" at bounding box center [964, 69] width 114 height 18
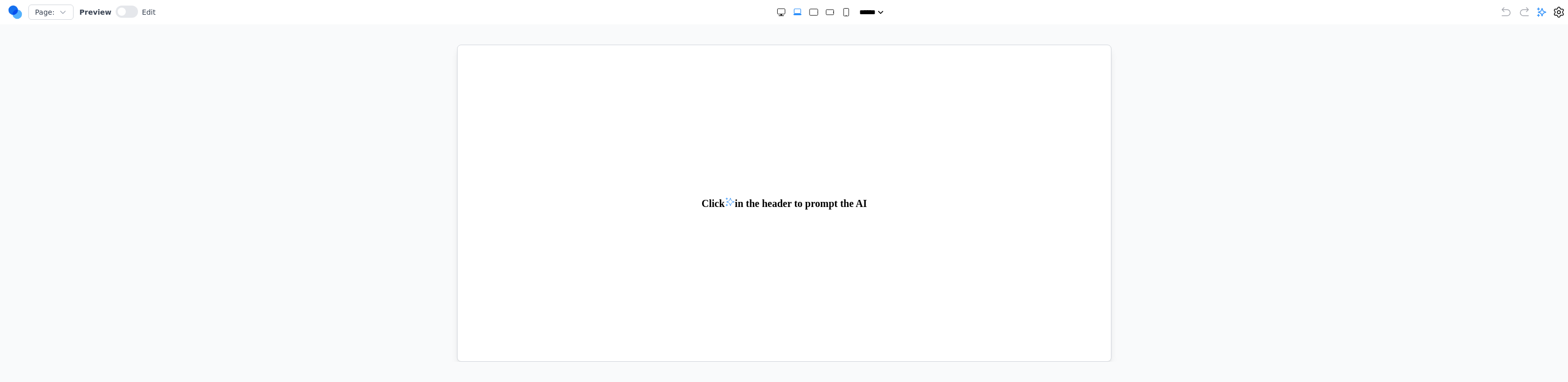
click at [1552, 13] on div at bounding box center [1532, 12] width 65 height 12
click at [1553, 14] on icon at bounding box center [1559, 12] width 12 height 12
click at [29, 130] on button "Delete Project" at bounding box center [33, 127] width 50 height 10
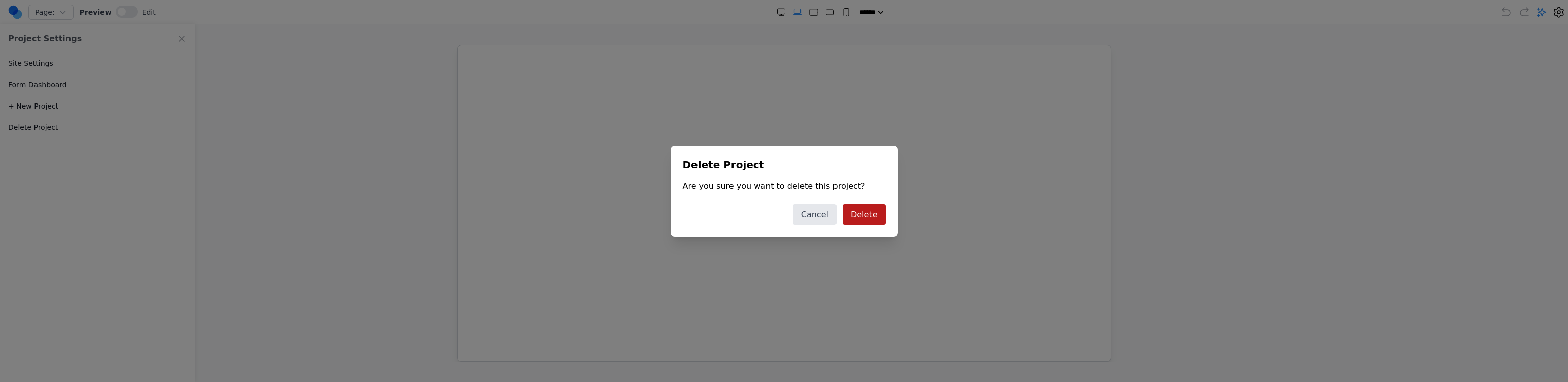
click at [859, 211] on button "Delete" at bounding box center [864, 214] width 43 height 20
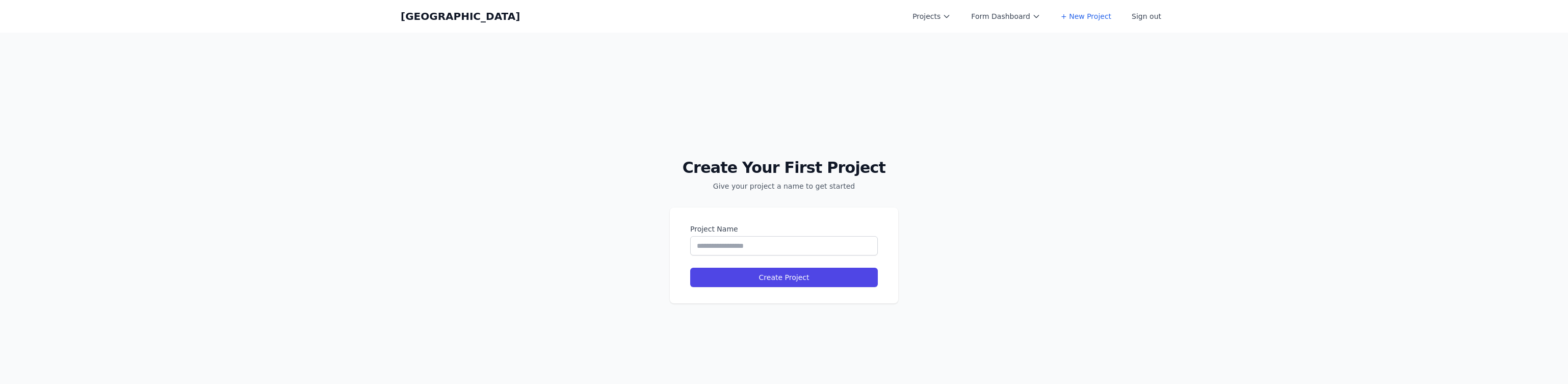
click at [1150, 68] on div "Create Your First Project Give your project a name to get started Project Name …" at bounding box center [784, 224] width 1568 height 384
click at [999, 8] on button "Form Dashboard" at bounding box center [1006, 17] width 81 height 18
click at [929, 11] on button "Projects" at bounding box center [932, 17] width 51 height 18
click at [994, 23] on button "Form Dashboard" at bounding box center [1006, 17] width 81 height 18
click at [920, 16] on button "Projects" at bounding box center [932, 17] width 51 height 18
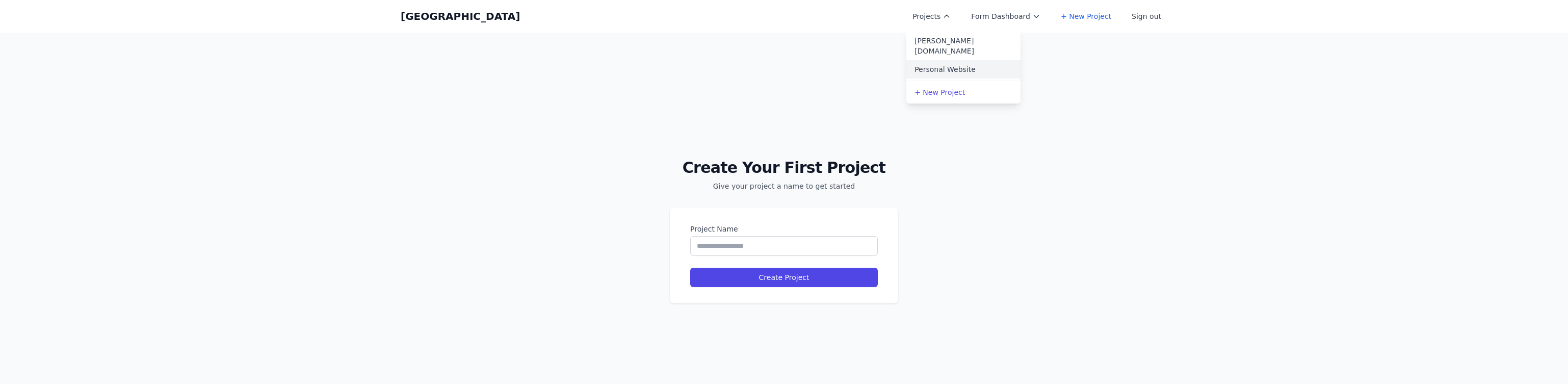
click at [934, 64] on link "Personal Website" at bounding box center [964, 69] width 114 height 18
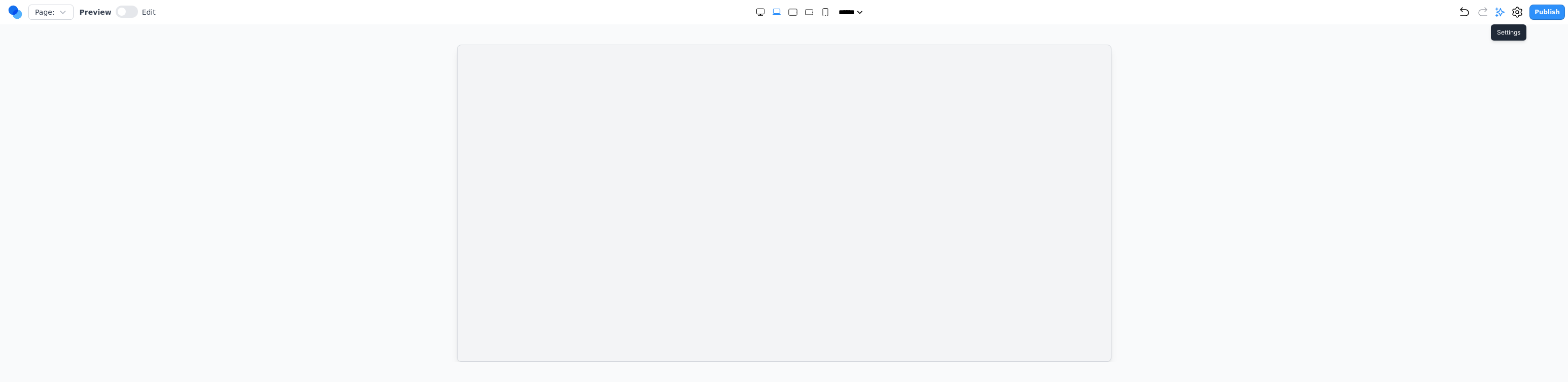
click at [1515, 8] on icon at bounding box center [1517, 12] width 12 height 12
click at [23, 130] on button "Delete Project" at bounding box center [33, 127] width 50 height 10
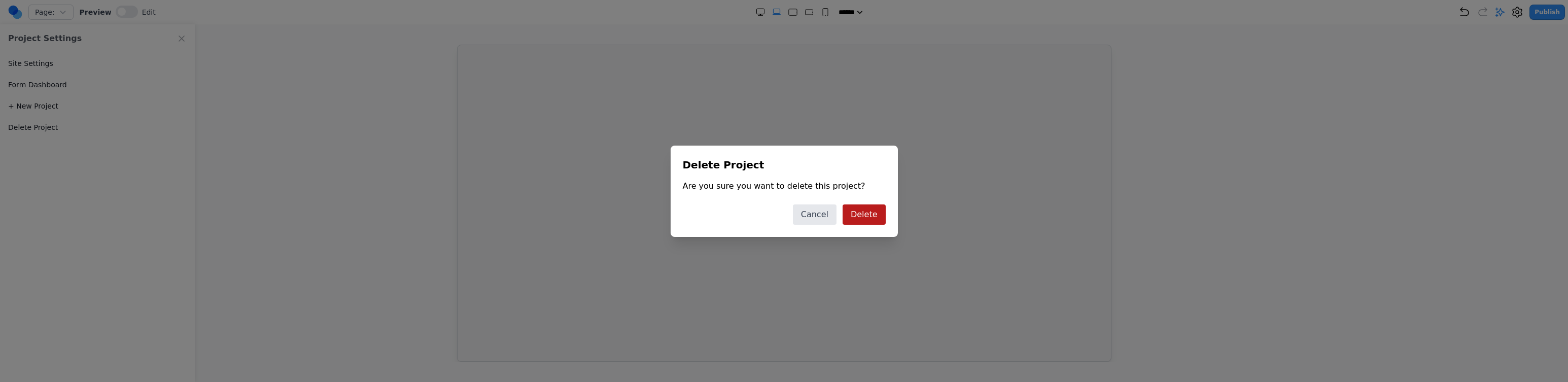
click at [880, 209] on button "Delete" at bounding box center [864, 214] width 43 height 20
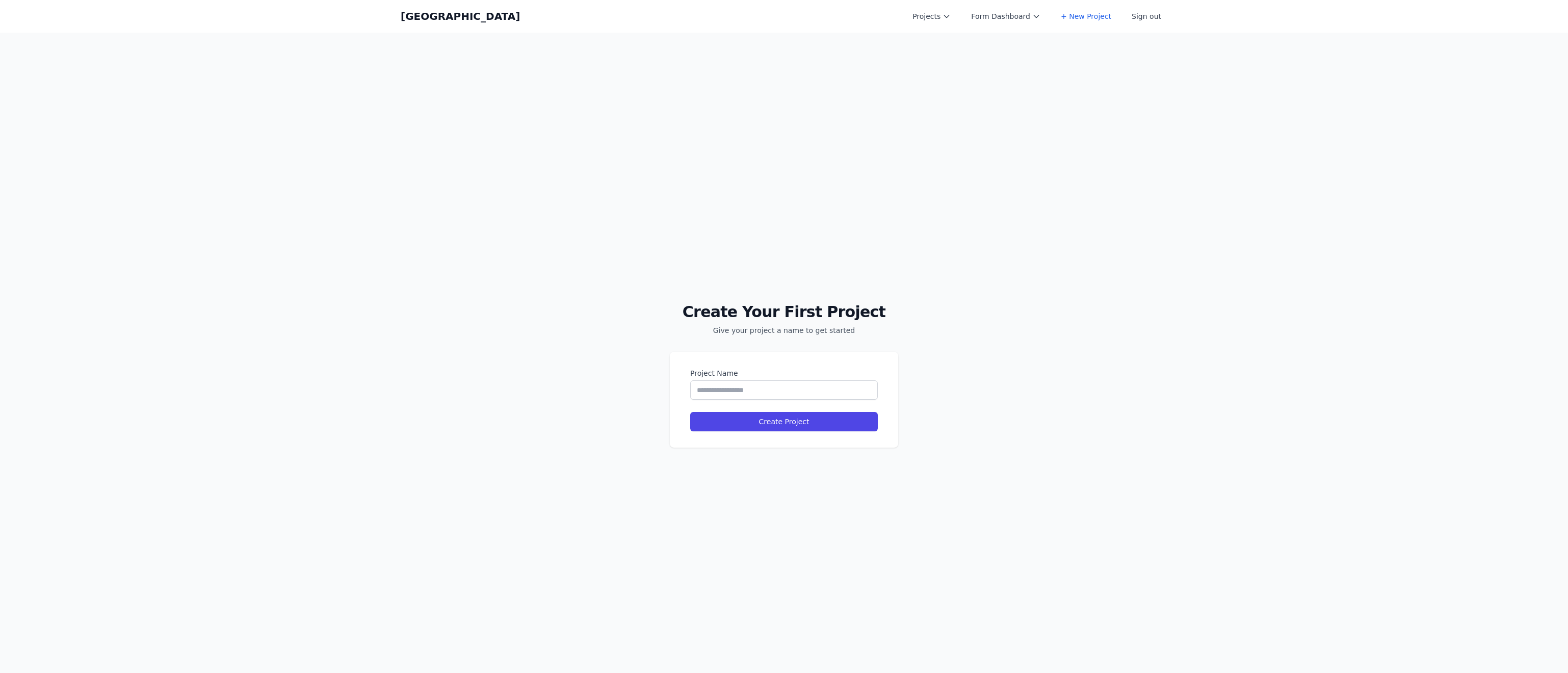
click at [946, 26] on div "Coal Creek Projects Form Dashboard + New Project Sign out Open main menu" at bounding box center [784, 16] width 767 height 32
click at [947, 22] on button "Projects" at bounding box center [932, 17] width 51 height 18
click at [946, 35] on link "[PERSON_NAME][DOMAIN_NAME]" at bounding box center [964, 46] width 114 height 29
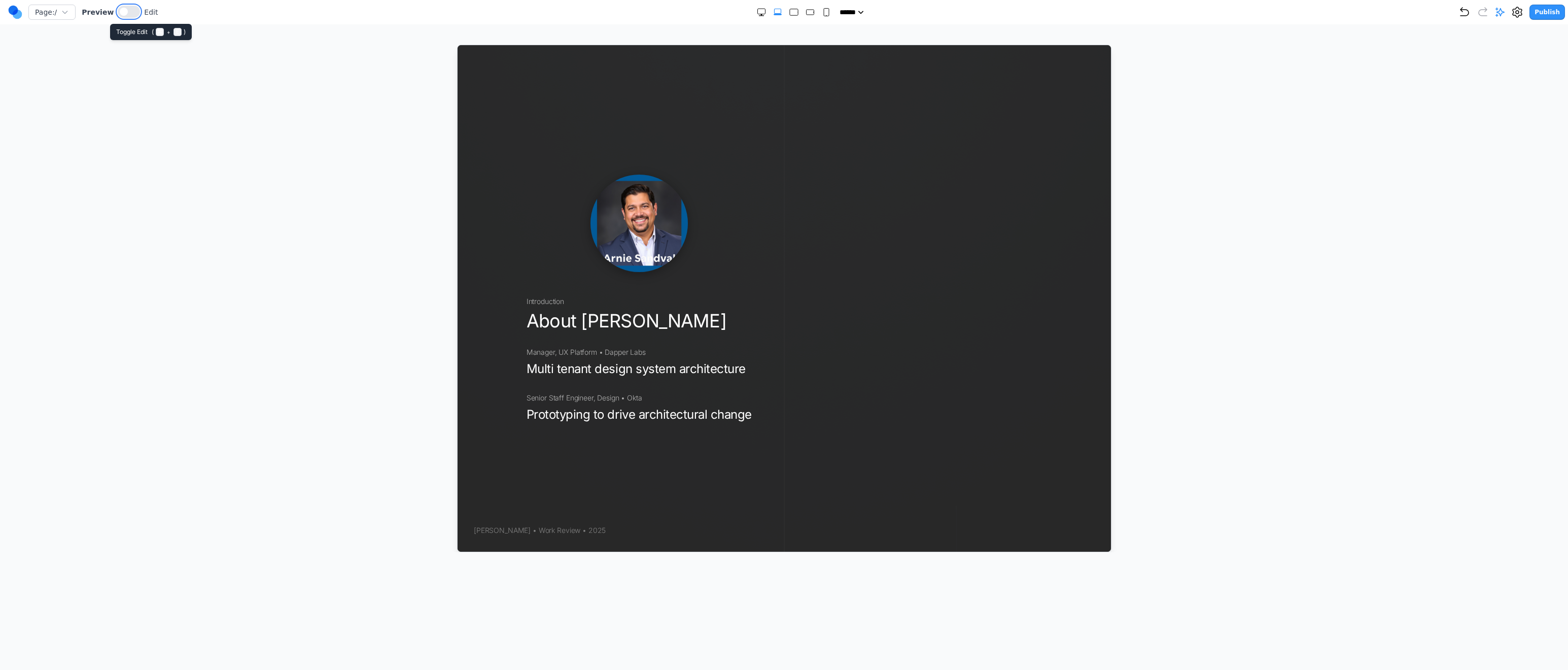
click at [120, 12] on span at bounding box center [124, 12] width 8 height 8
click at [117, 12] on button at bounding box center [125, 12] width 23 height 12
click at [120, 12] on span at bounding box center [124, 12] width 8 height 8
click at [117, 12] on button at bounding box center [128, 12] width 23 height 12
click at [120, 12] on span at bounding box center [124, 12] width 8 height 8
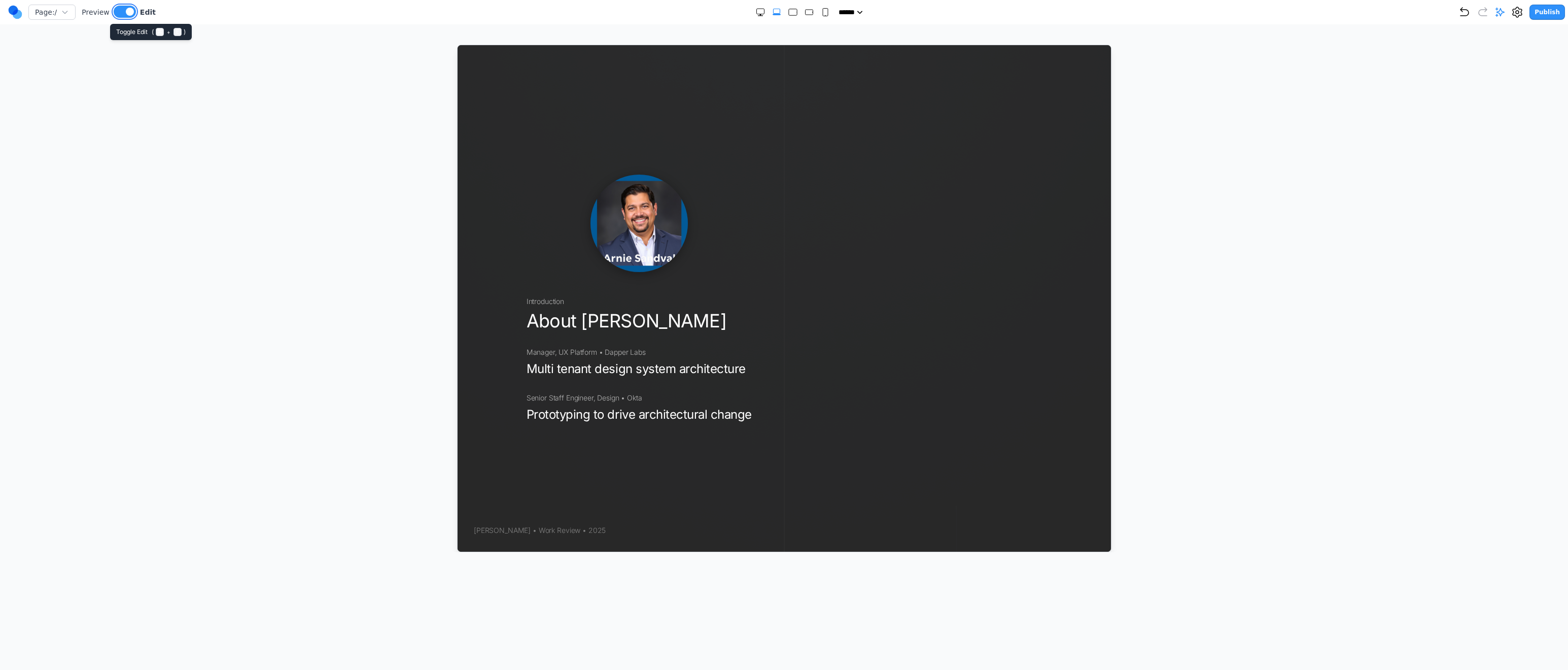
click at [117, 12] on button at bounding box center [125, 12] width 23 height 12
click at [120, 12] on span at bounding box center [124, 12] width 8 height 8
click at [117, 12] on button at bounding box center [125, 12] width 23 height 12
click at [120, 12] on span at bounding box center [124, 12] width 8 height 8
click at [117, 12] on button at bounding box center [125, 12] width 23 height 12
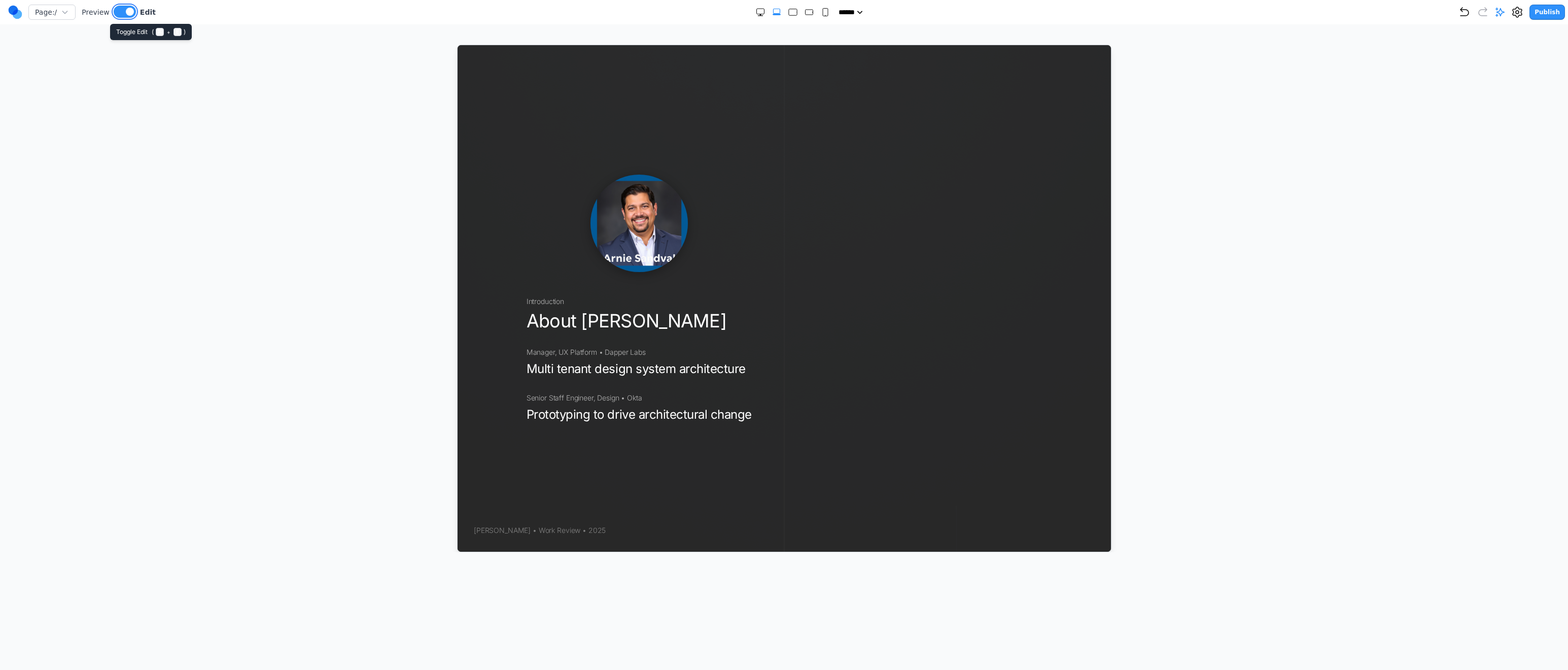
click at [126, 12] on span at bounding box center [130, 12] width 8 height 8
click at [117, 12] on button at bounding box center [125, 12] width 23 height 12
click at [117, 12] on button at bounding box center [128, 12] width 23 height 12
click at [117, 14] on button at bounding box center [125, 12] width 23 height 12
click at [117, 15] on button at bounding box center [125, 12] width 23 height 12
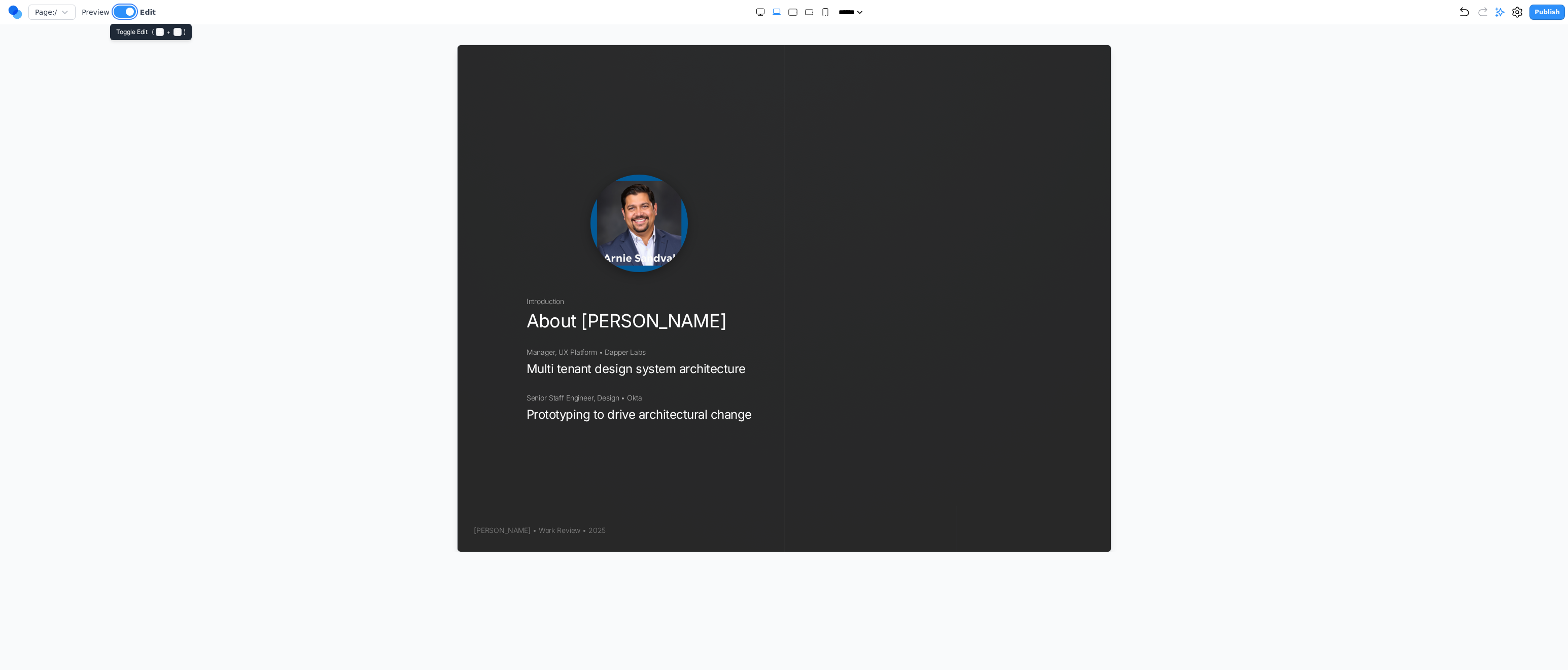
click at [117, 15] on button at bounding box center [125, 12] width 23 height 12
click at [117, 15] on button at bounding box center [128, 12] width 23 height 12
drag, startPoint x: 1377, startPoint y: 344, endPoint x: 1566, endPoint y: 192, distance: 242.5
click at [1391, 334] on div at bounding box center [783, 298] width 1527 height 507
click at [730, 195] on div at bounding box center [638, 223] width 225 height 97
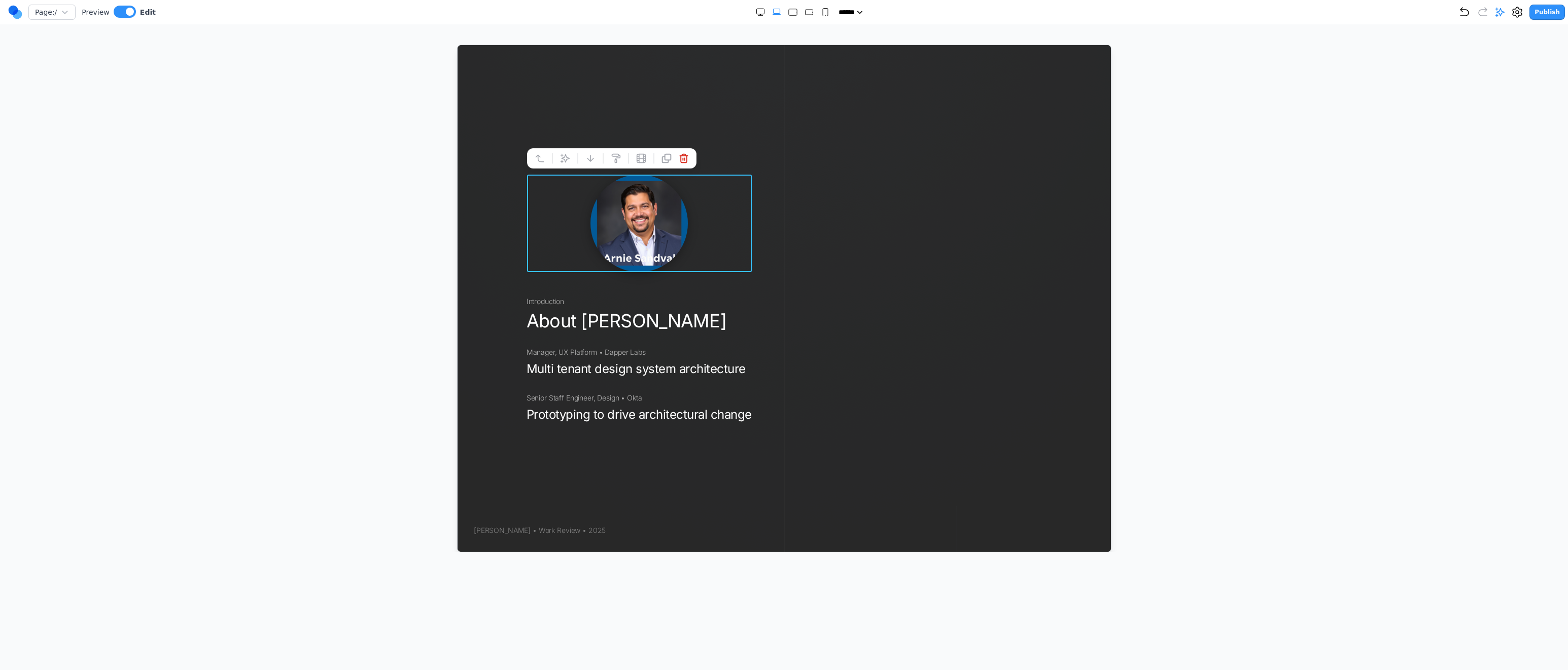
click at [889, 180] on div at bounding box center [947, 298] width 327 height 507
click at [152, 84] on div at bounding box center [783, 298] width 1527 height 507
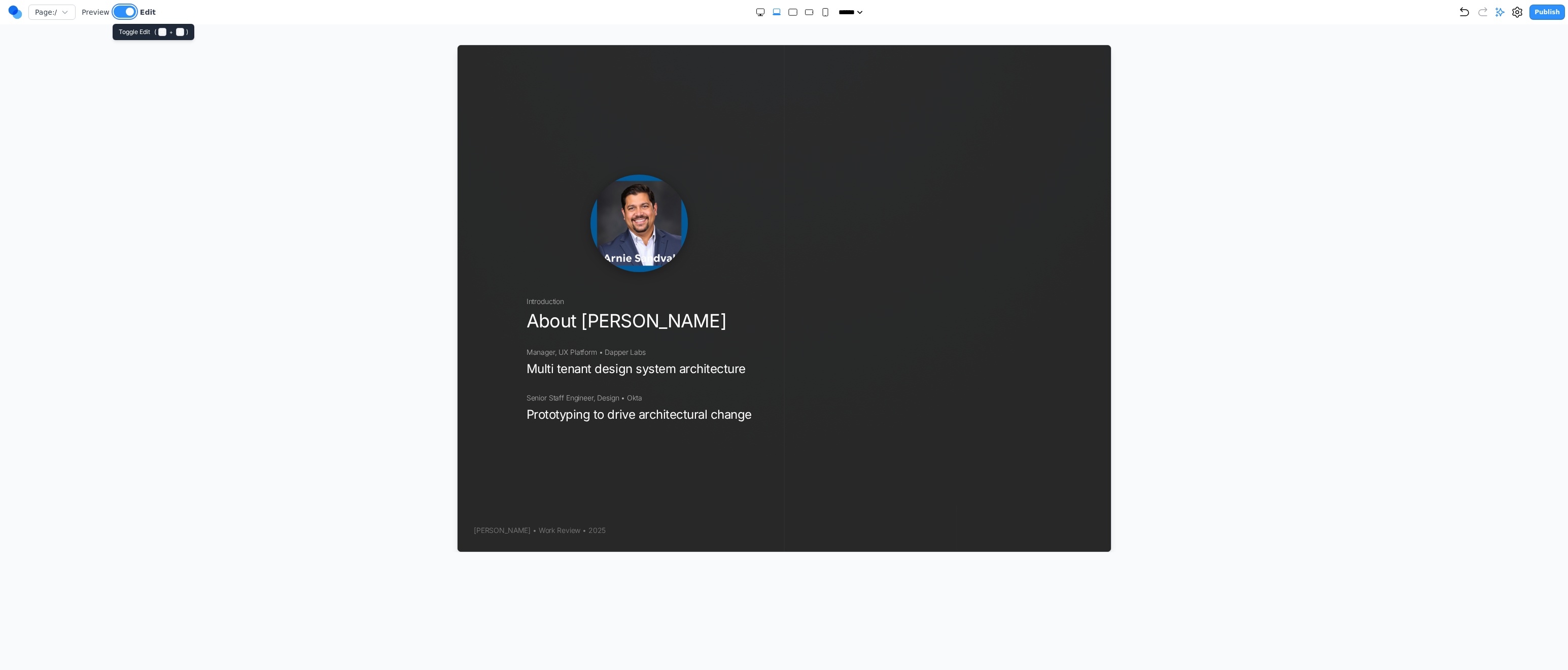
click at [114, 12] on button at bounding box center [125, 12] width 23 height 12
click at [807, 236] on div at bounding box center [947, 298] width 327 height 507
click at [559, 212] on div at bounding box center [638, 223] width 225 height 97
